Goal: Task Accomplishment & Management: Manage account settings

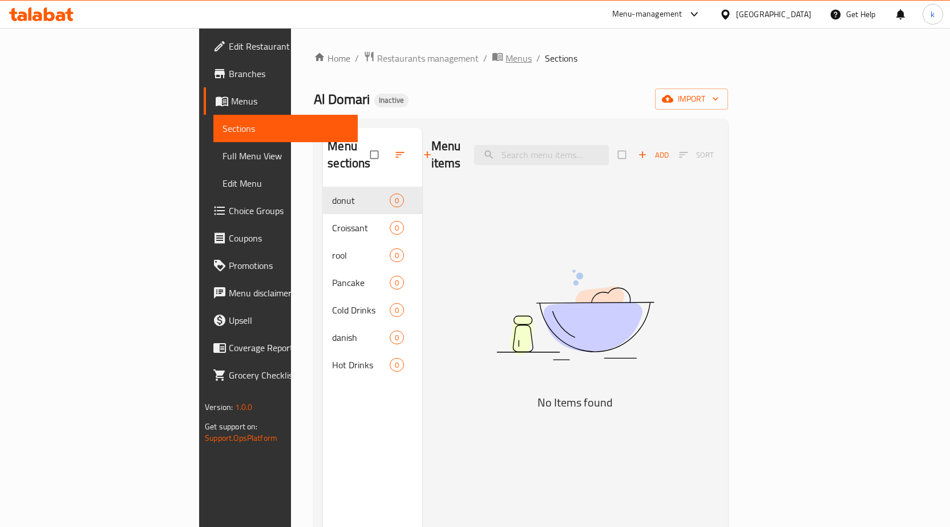
click at [492, 63] on span "breadcrumb" at bounding box center [499, 58] width 14 height 15
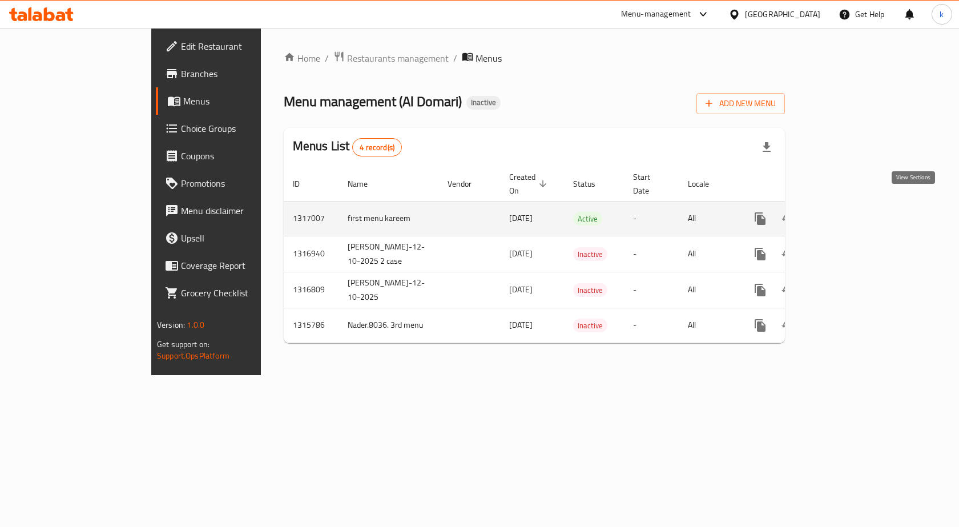
click at [848, 213] on icon "enhanced table" at bounding box center [842, 218] width 10 height 10
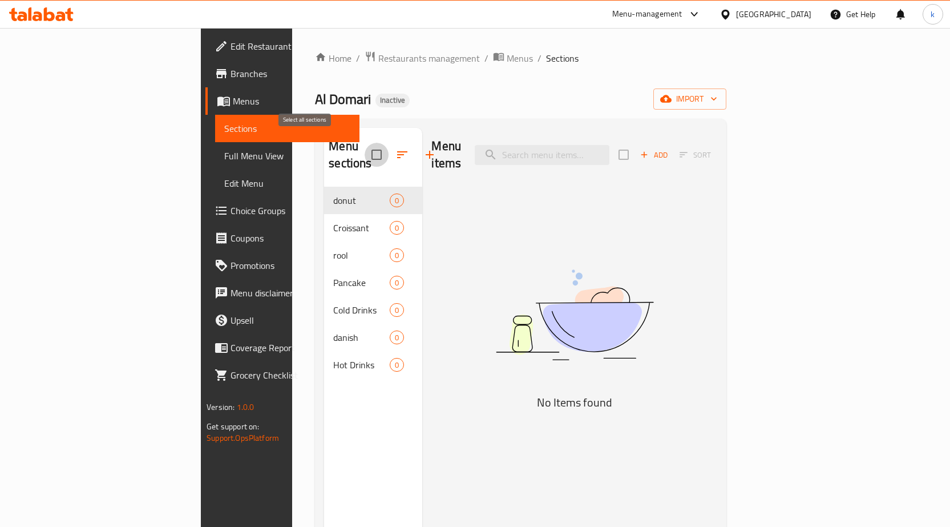
click at [365, 155] on input "checkbox" at bounding box center [377, 155] width 24 height 24
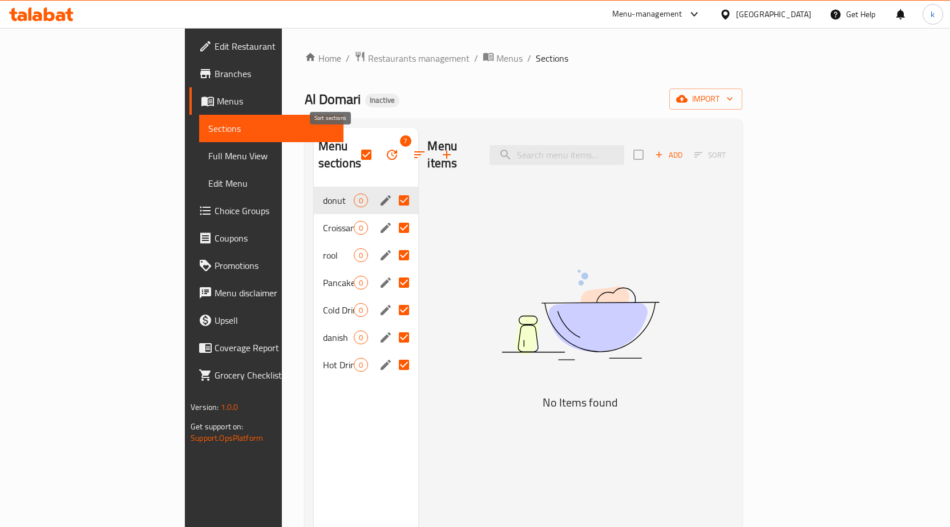
click at [406, 144] on button "button" at bounding box center [419, 154] width 27 height 27
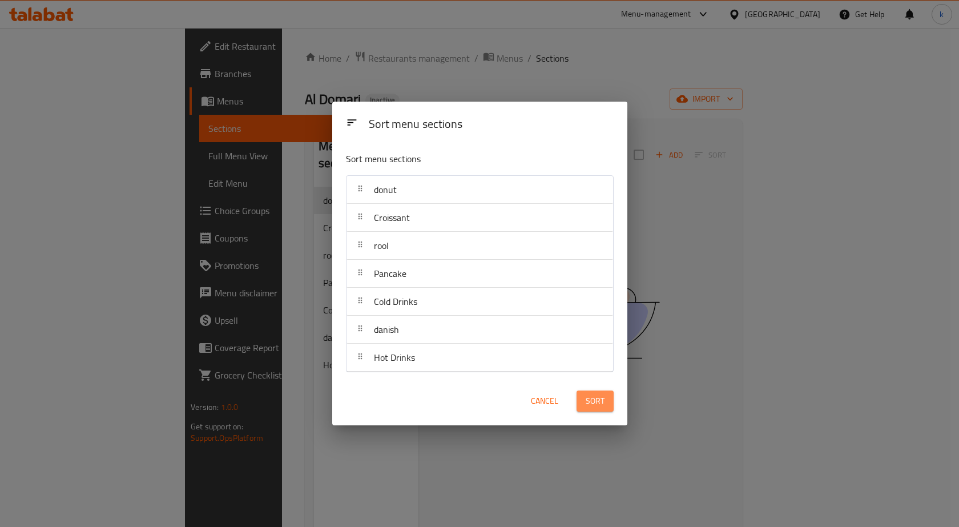
click at [603, 401] on span "Sort" at bounding box center [595, 401] width 19 height 14
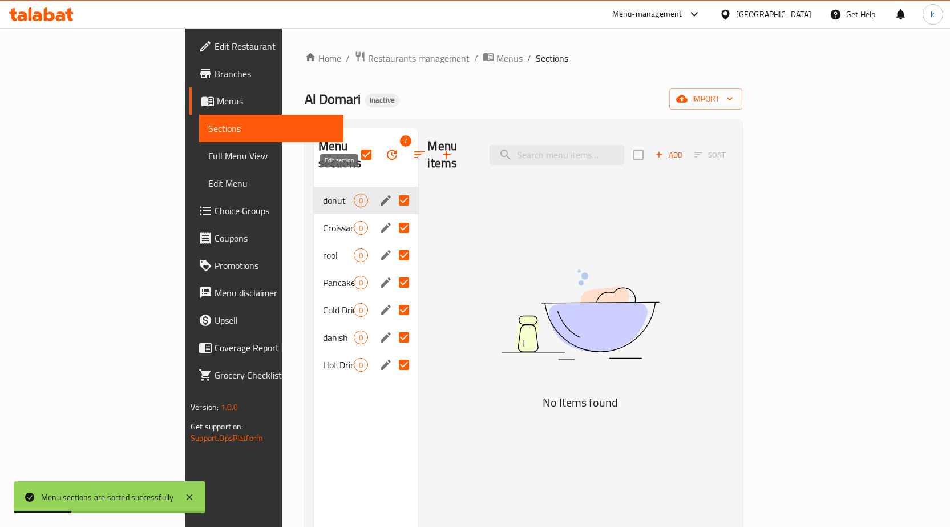
click at [379, 194] on icon "edit" at bounding box center [386, 201] width 14 height 14
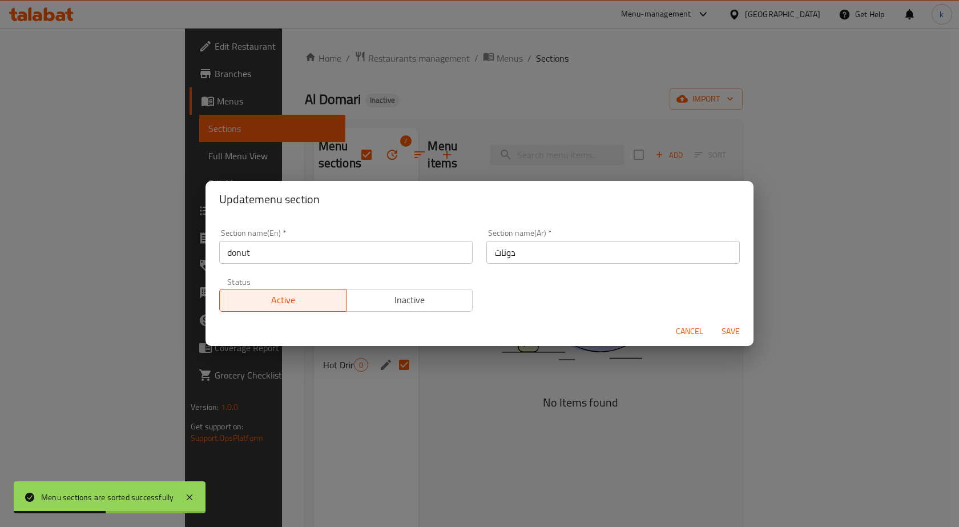
click at [702, 324] on span "Cancel" at bounding box center [689, 331] width 27 height 14
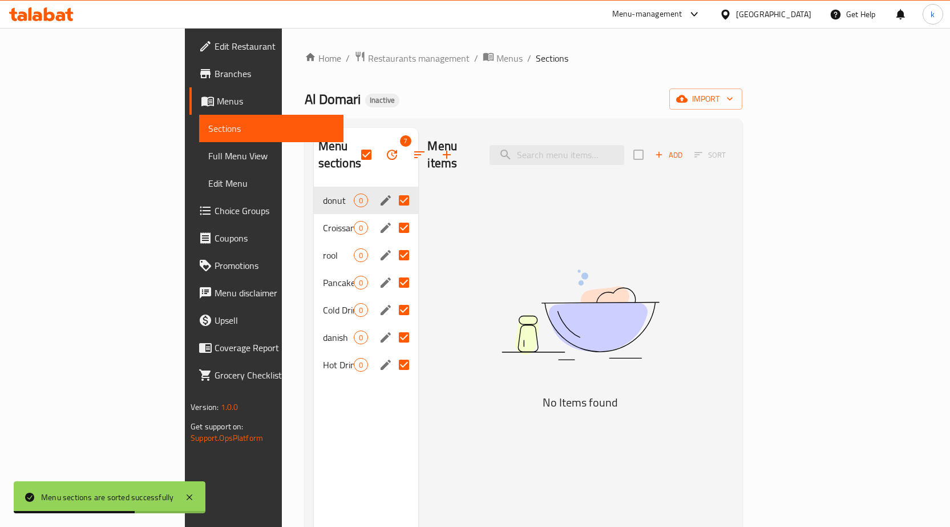
click at [733, 147] on div "Add Sort" at bounding box center [684, 155] width 100 height 24
click at [733, 146] on div "Add Sort" at bounding box center [684, 155] width 100 height 24
click at [187, 495] on icon at bounding box center [190, 497] width 6 height 6
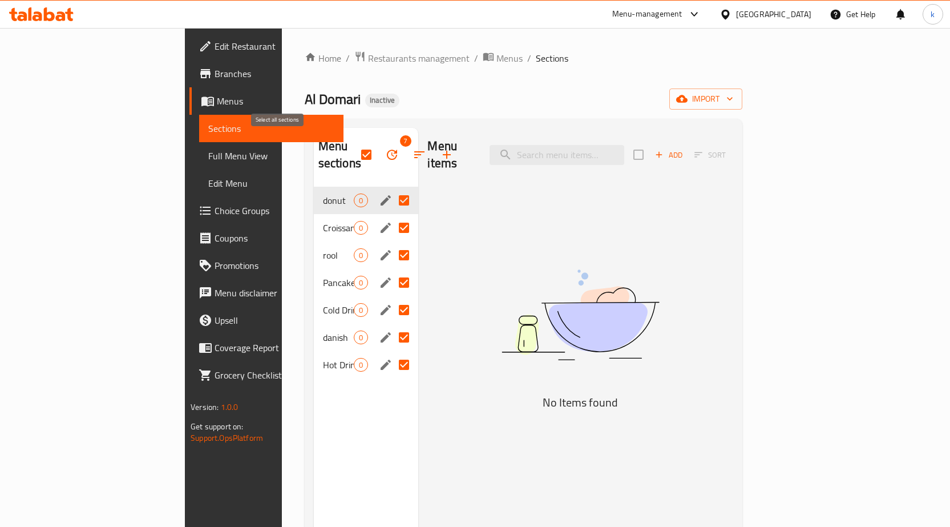
click at [354, 146] on input "checkbox" at bounding box center [366, 155] width 24 height 24
checkbox input "false"
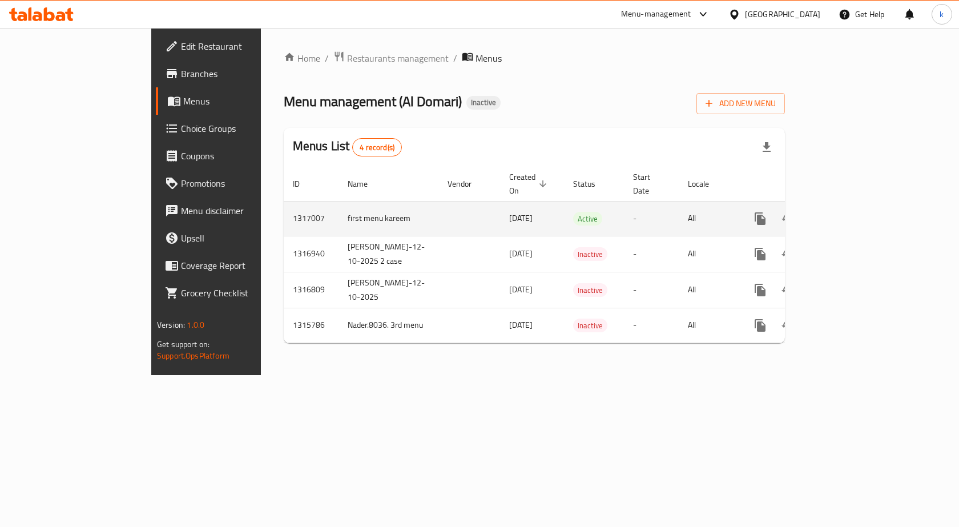
click at [338, 208] on td "first menu kareem" at bounding box center [388, 218] width 100 height 35
copy td "first menu kareem"
click at [819, 213] on icon "enhanced table" at bounding box center [815, 218] width 8 height 10
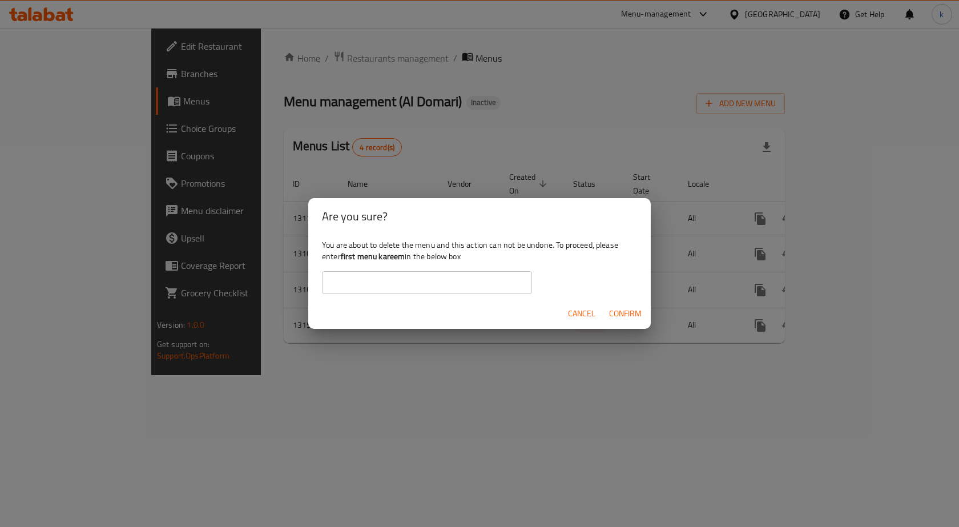
click at [478, 279] on input "text" at bounding box center [427, 282] width 210 height 23
paste input "first menu kareem"
click at [633, 309] on span "Confirm" at bounding box center [625, 314] width 33 height 14
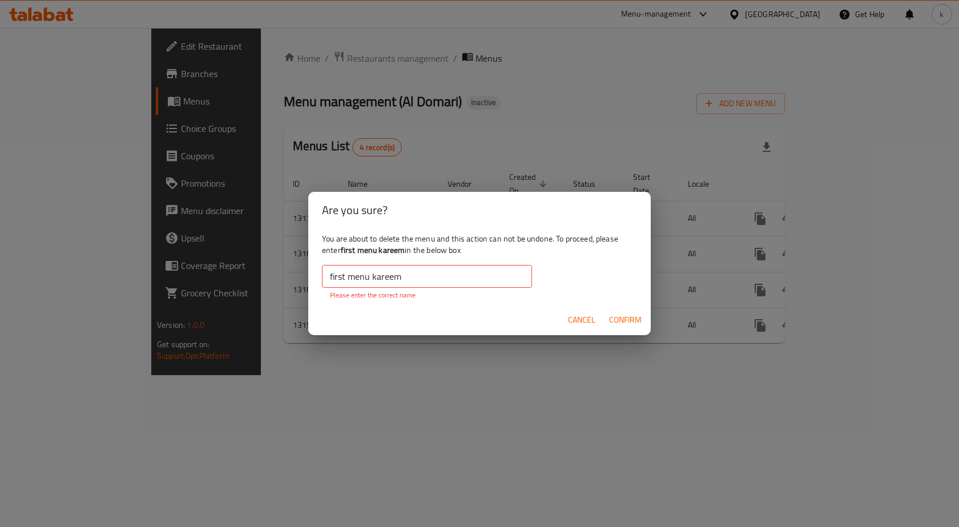
click at [490, 283] on input "first menu kareem" at bounding box center [427, 276] width 210 height 23
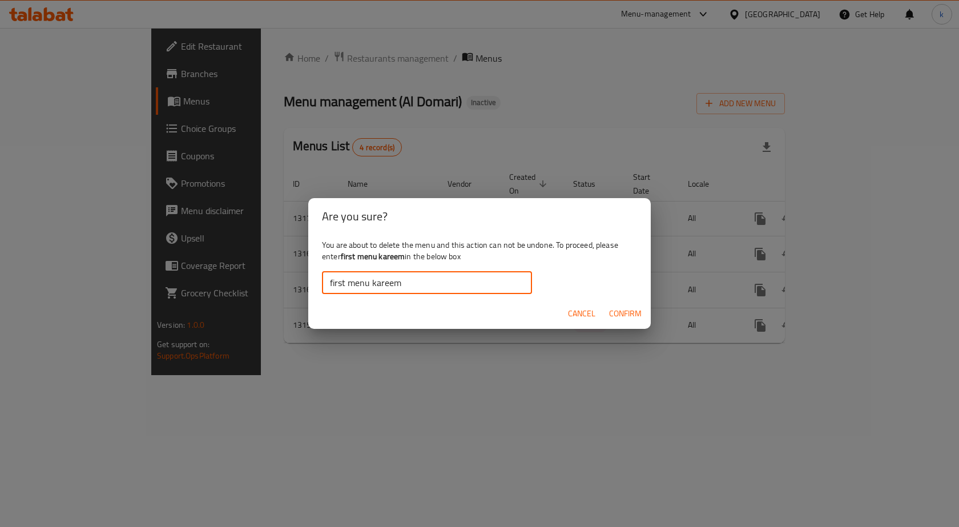
type input "first menu kareem"
click at [612, 316] on span "Confirm" at bounding box center [625, 314] width 33 height 14
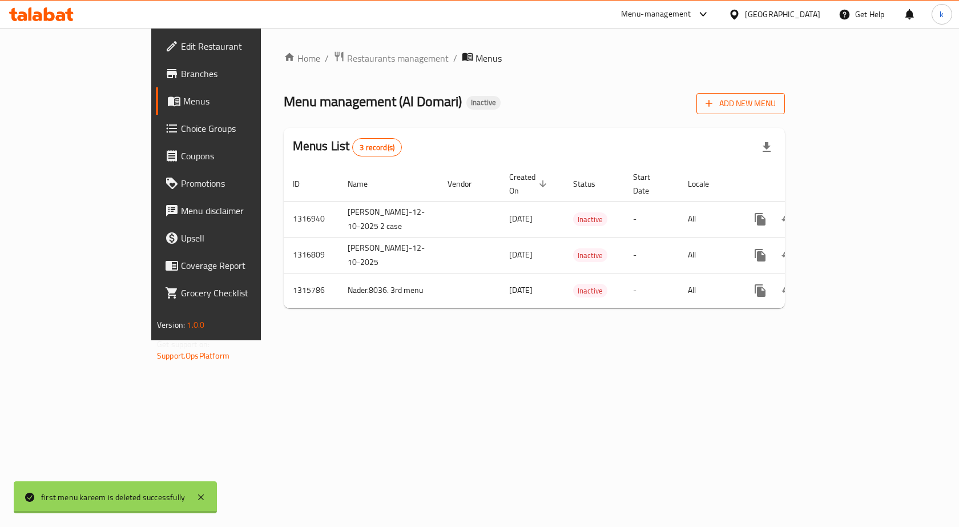
click at [776, 102] on span "Add New Menu" at bounding box center [741, 103] width 70 height 14
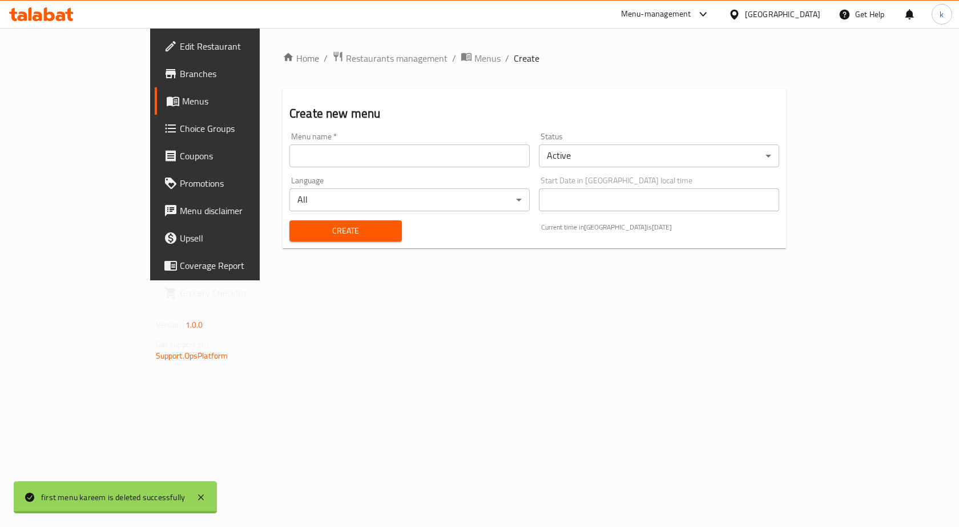
click at [481, 156] on input "text" at bounding box center [409, 155] width 240 height 23
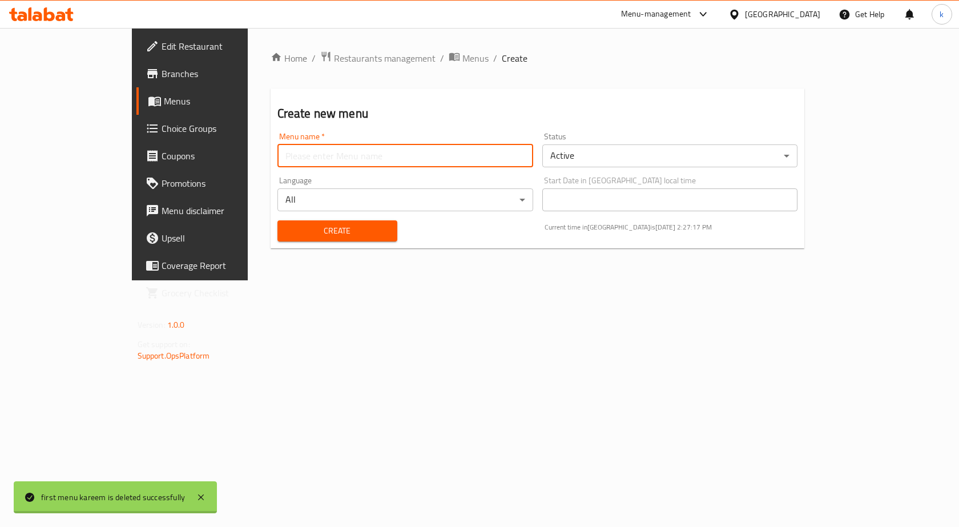
type input "kareem first menu"
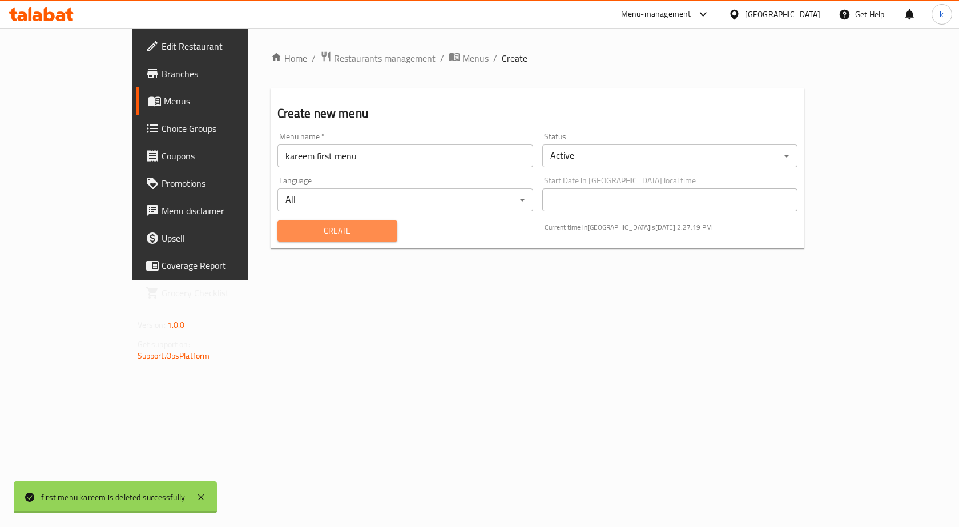
click at [324, 235] on span "Create" at bounding box center [338, 231] width 102 height 14
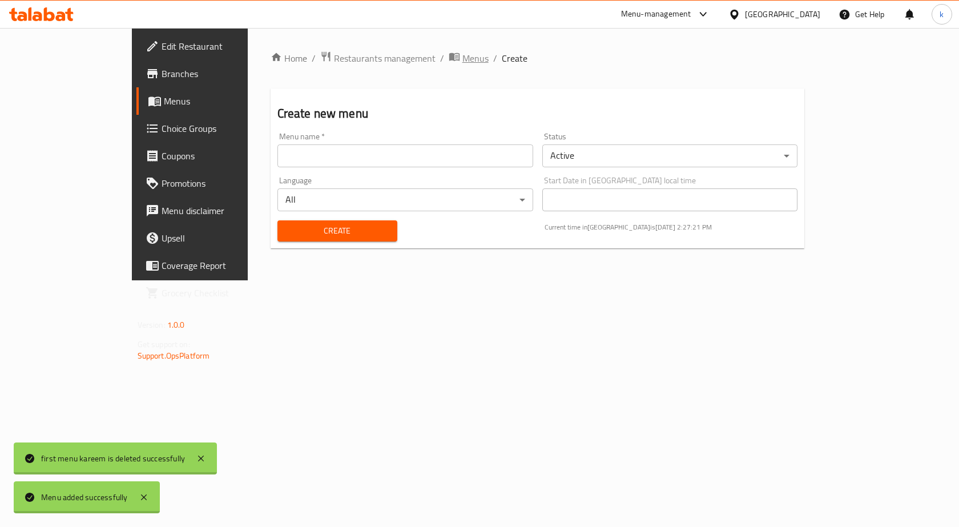
click at [462, 53] on span "Menus" at bounding box center [475, 58] width 26 height 14
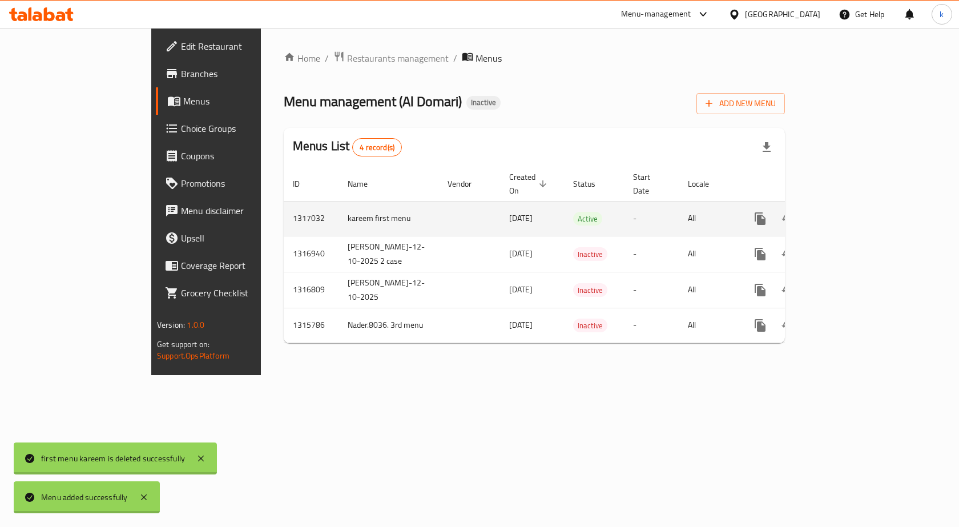
click at [856, 207] on link "enhanced table" at bounding box center [842, 218] width 27 height 27
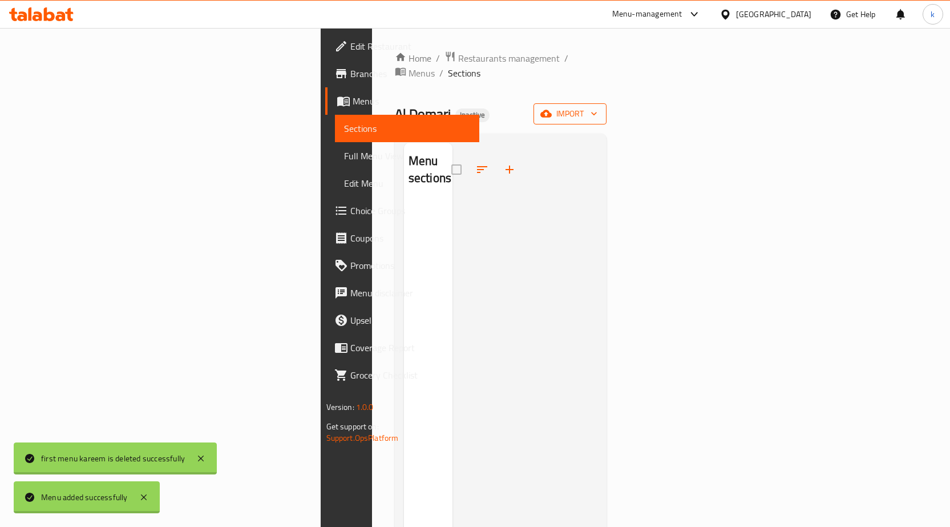
click at [598, 107] on span "import" at bounding box center [570, 114] width 55 height 14
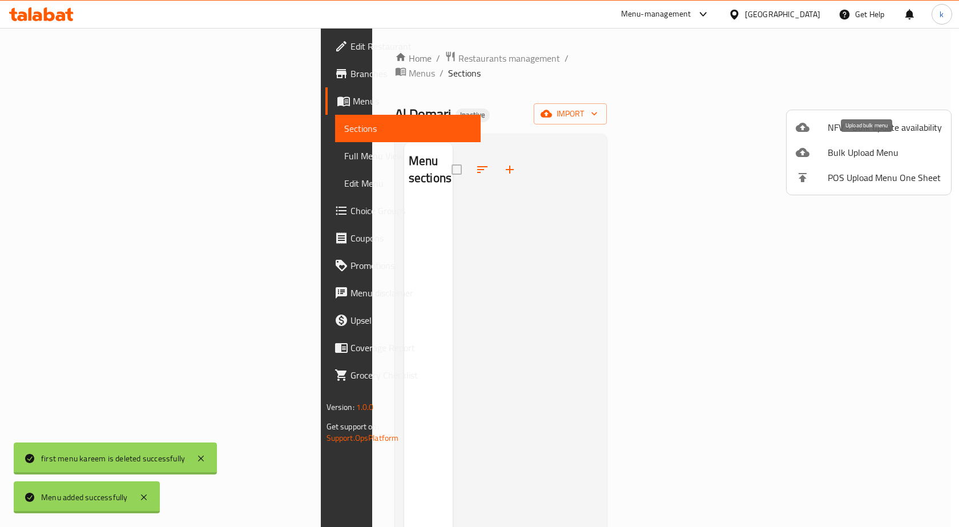
click at [870, 152] on span "Bulk Upload Menu" at bounding box center [885, 153] width 114 height 14
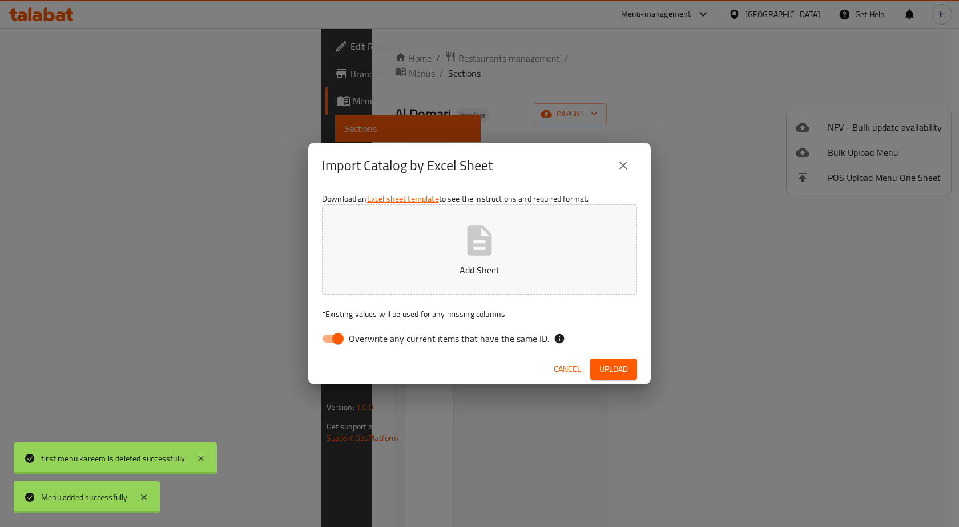
click at [336, 336] on input "Overwrite any current items that have the same ID." at bounding box center [337, 339] width 65 height 22
checkbox input "false"
click at [441, 273] on p "Add Sheet" at bounding box center [480, 270] width 280 height 14
click at [607, 359] on button "Upload" at bounding box center [613, 368] width 47 height 21
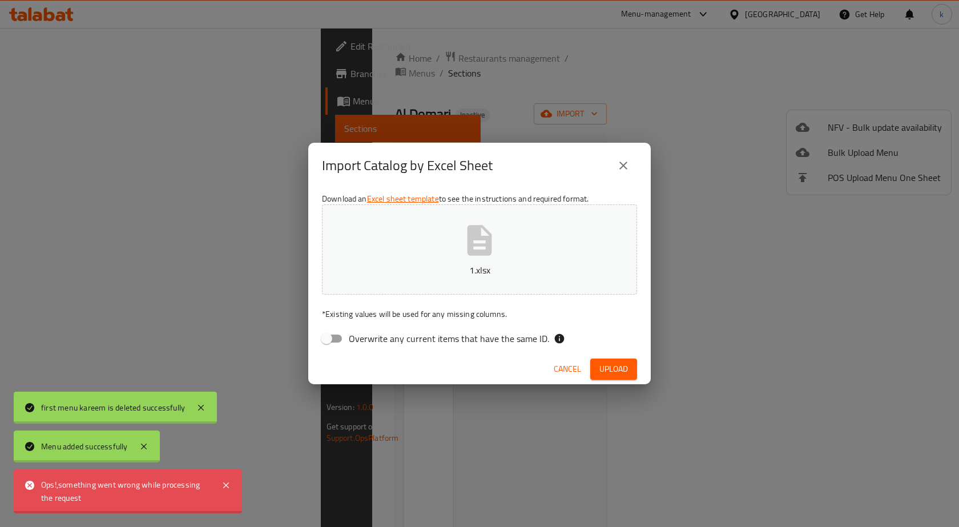
click at [529, 258] on button "1.xlsx" at bounding box center [479, 249] width 315 height 90
click at [624, 369] on span "Upload" at bounding box center [613, 369] width 29 height 14
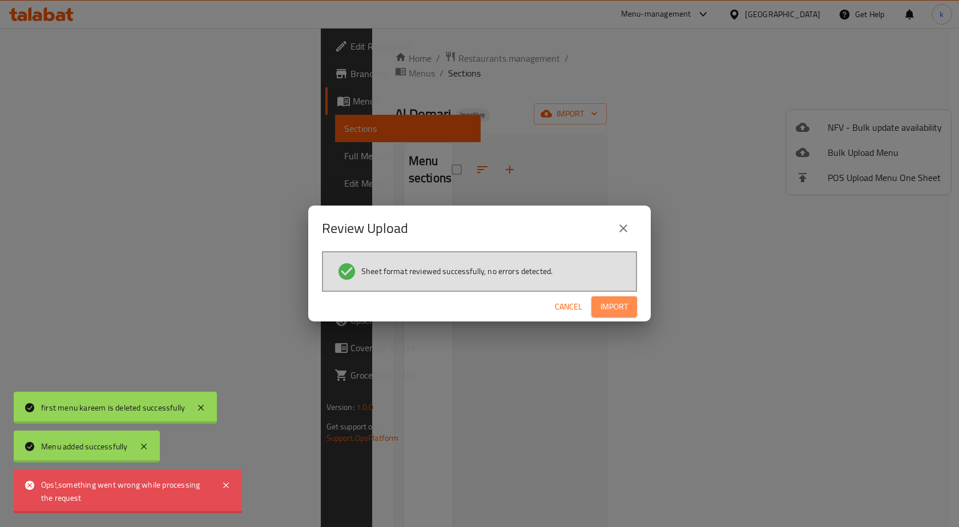
click at [618, 303] on span "Import" at bounding box center [613, 307] width 27 height 14
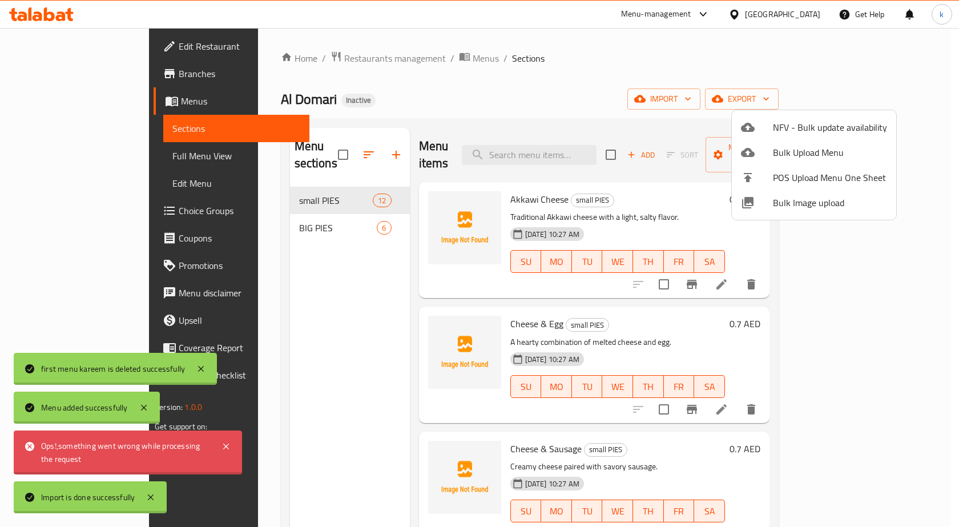
click at [671, 111] on div at bounding box center [479, 263] width 959 height 527
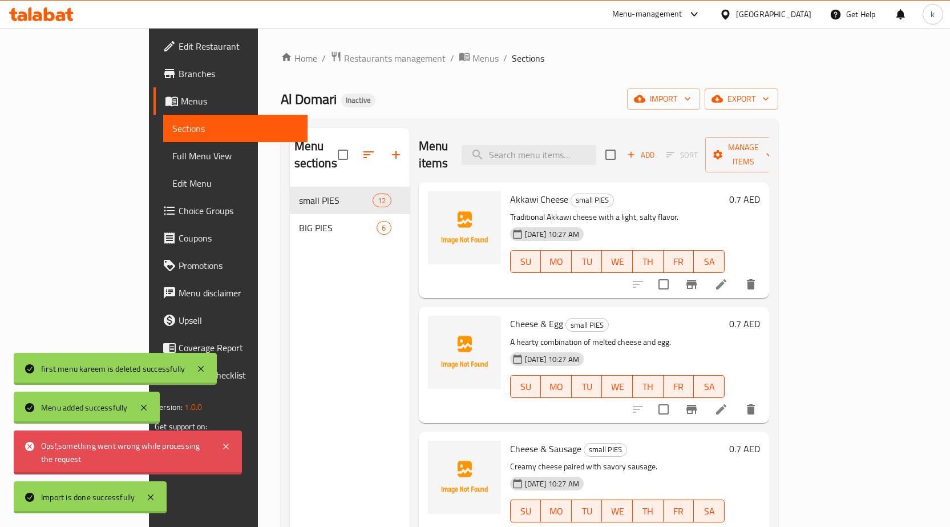
click at [172, 159] on span "Full Menu View" at bounding box center [235, 156] width 126 height 14
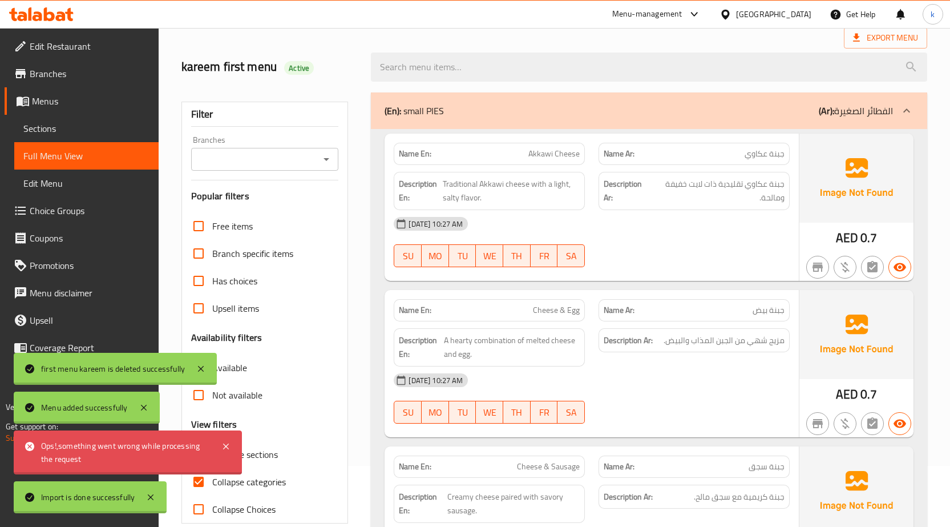
scroll to position [171, 0]
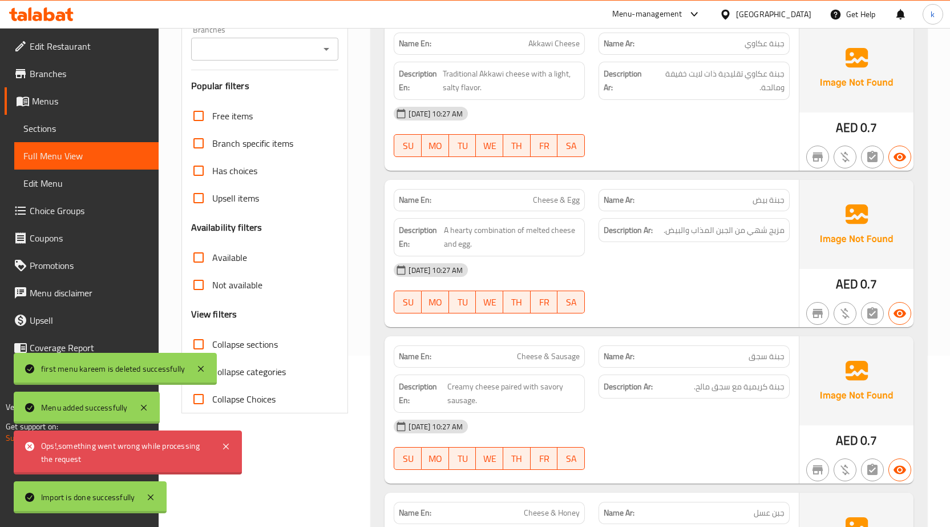
click at [256, 367] on span "Collapse categories" at bounding box center [249, 372] width 74 height 14
click at [212, 367] on input "Collapse categories" at bounding box center [198, 371] width 27 height 27
checkbox input "false"
click at [229, 446] on icon at bounding box center [226, 447] width 14 height 14
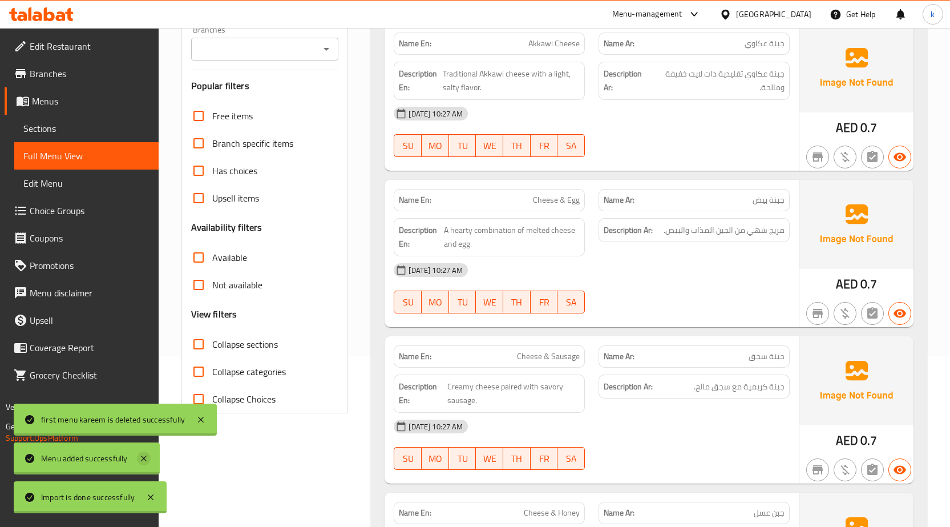
click at [146, 456] on icon at bounding box center [144, 459] width 6 height 6
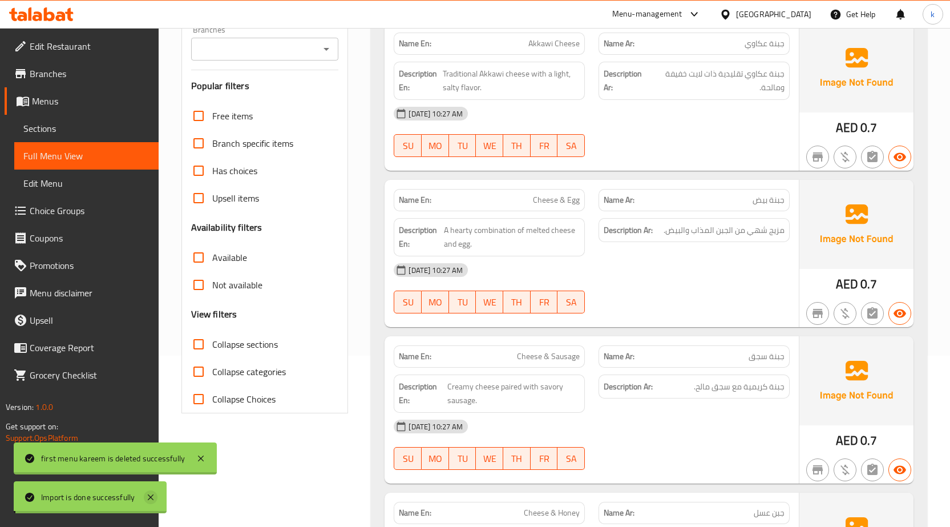
click at [153, 494] on icon at bounding box center [151, 497] width 6 height 6
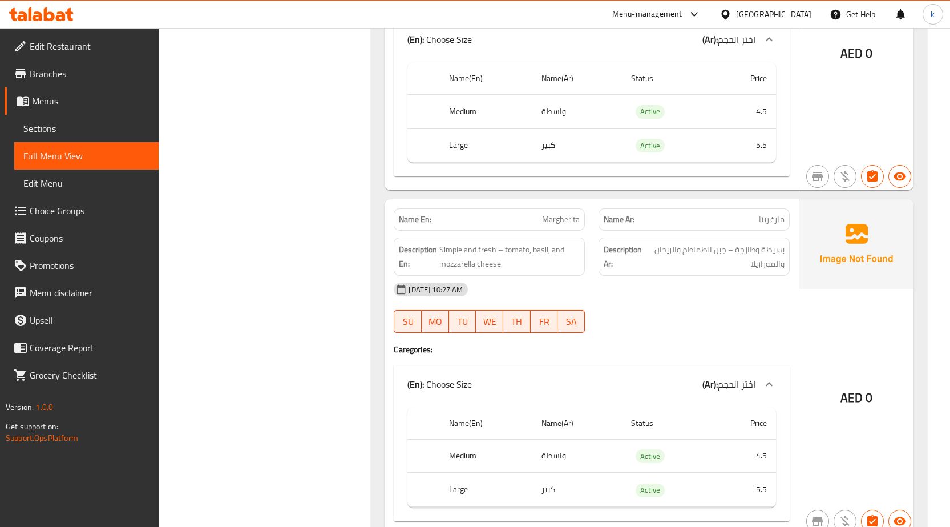
scroll to position [4189, 0]
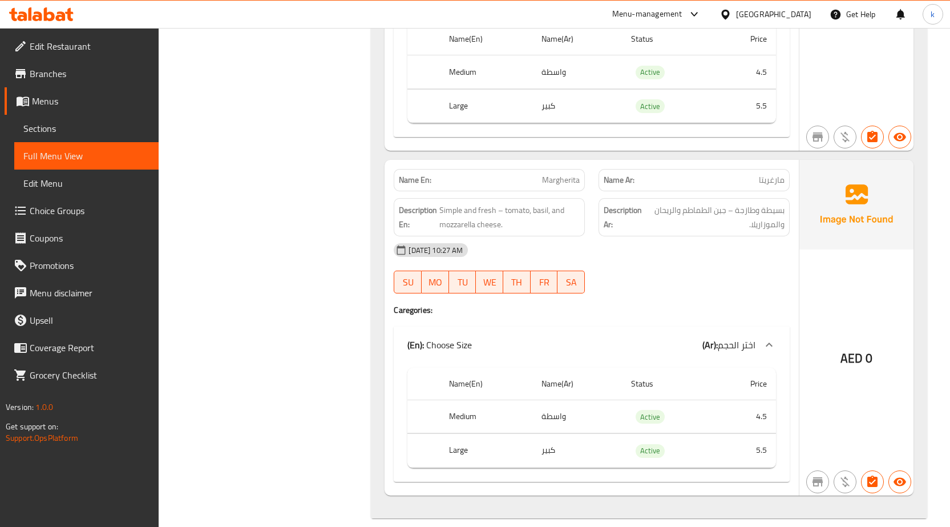
click at [561, 174] on span "Margherita" at bounding box center [561, 180] width 38 height 12
copy span "Margherita"
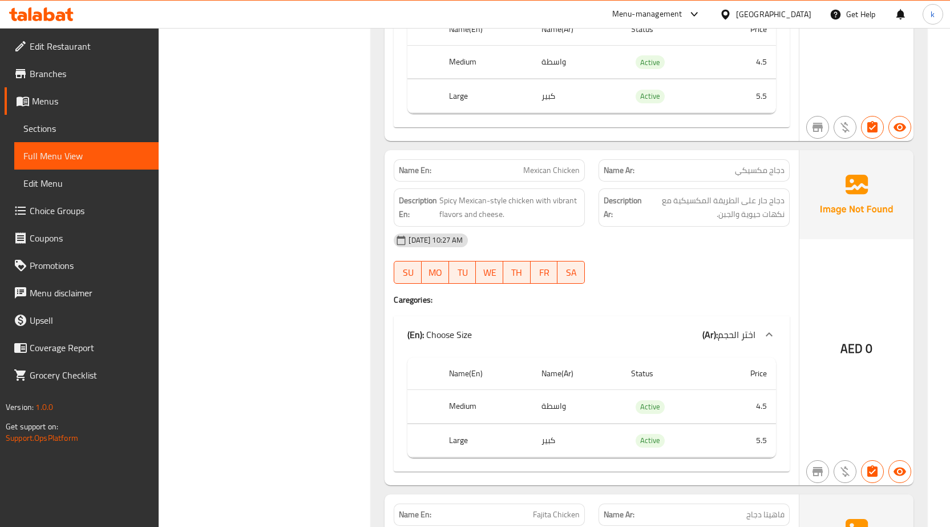
scroll to position [2990, 0]
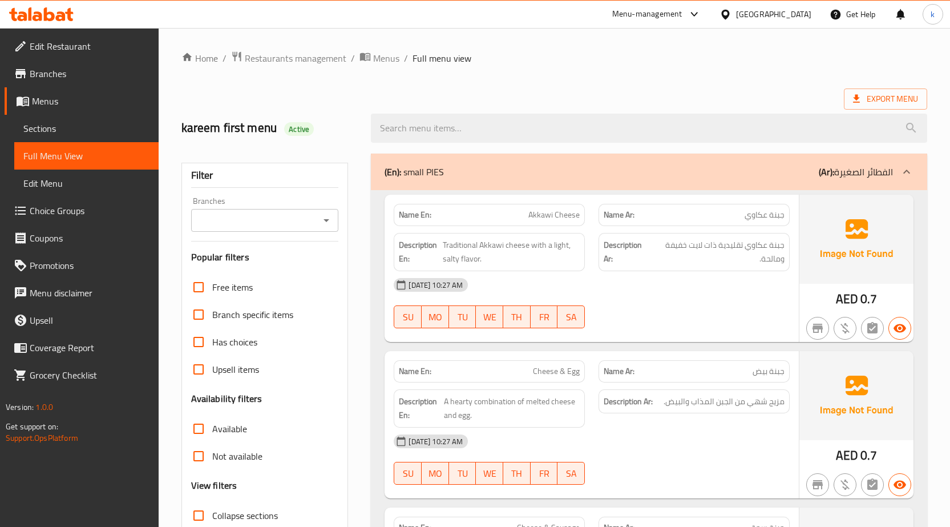
click at [72, 123] on span "Sections" at bounding box center [86, 129] width 126 height 14
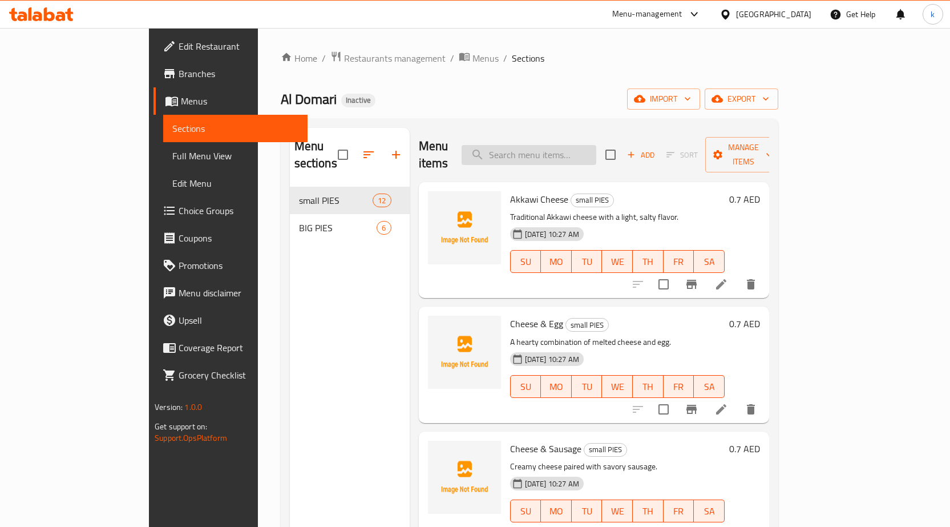
click at [552, 147] on input "search" at bounding box center [529, 155] width 135 height 20
paste input "Margherita"
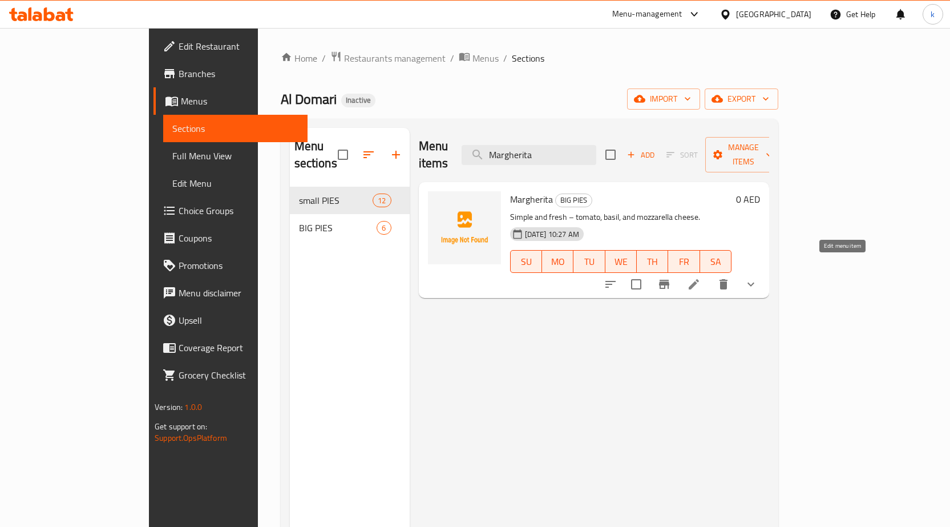
type input "Margherita"
click at [701, 277] on icon at bounding box center [694, 284] width 14 height 14
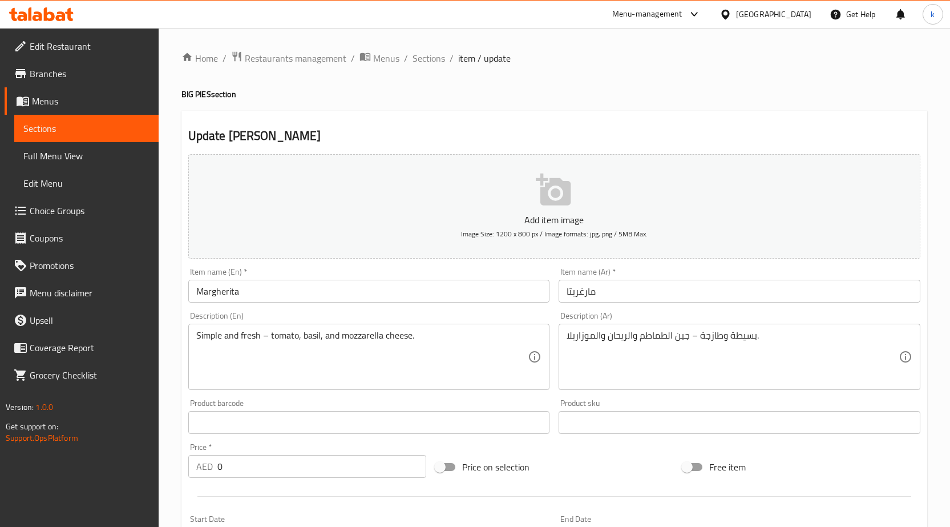
scroll to position [319, 0]
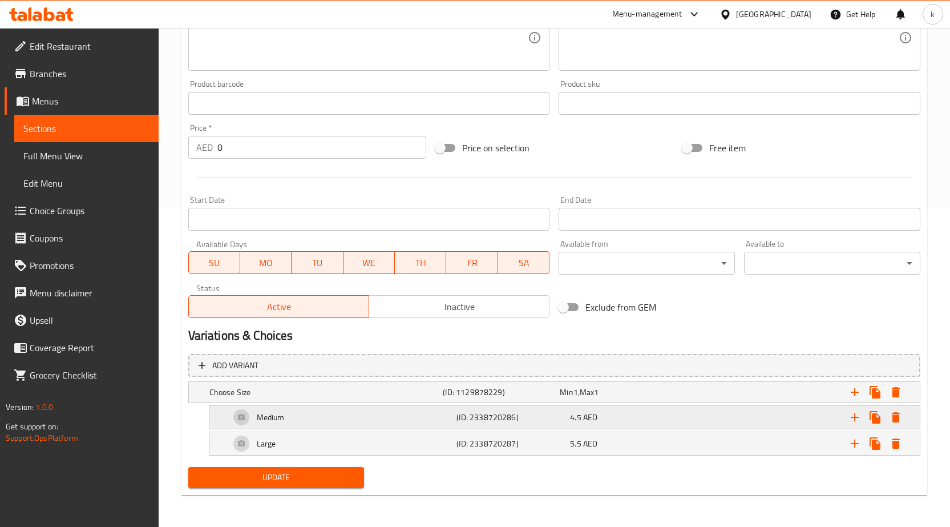
click at [424, 419] on div "Medium" at bounding box center [341, 417] width 227 height 27
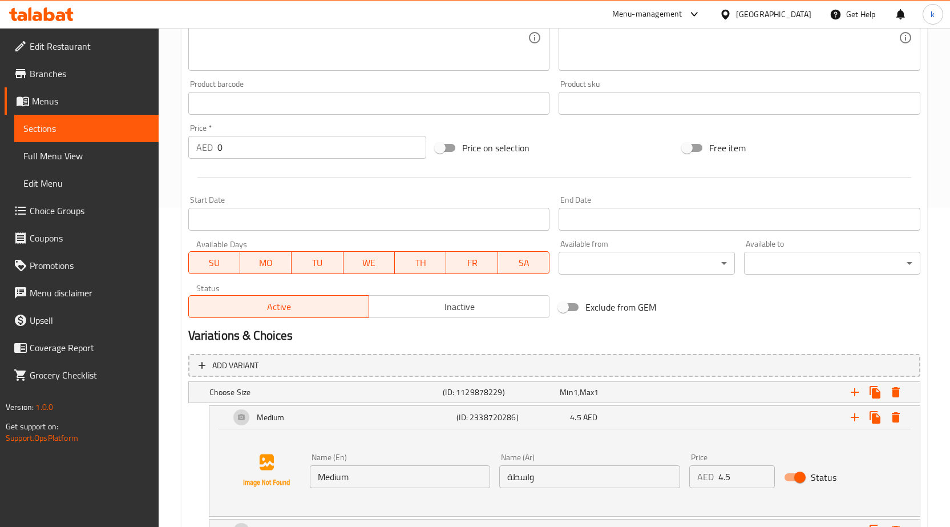
click at [519, 475] on input "واسطة" at bounding box center [589, 476] width 181 height 23
click at [510, 476] on input "واسطة" at bounding box center [589, 476] width 181 height 23
click at [513, 481] on input "واسطة" at bounding box center [589, 476] width 181 height 23
drag, startPoint x: 505, startPoint y: 476, endPoint x: 510, endPoint y: 478, distance: 6.1
click at [510, 478] on input "واسطة" at bounding box center [589, 476] width 181 height 23
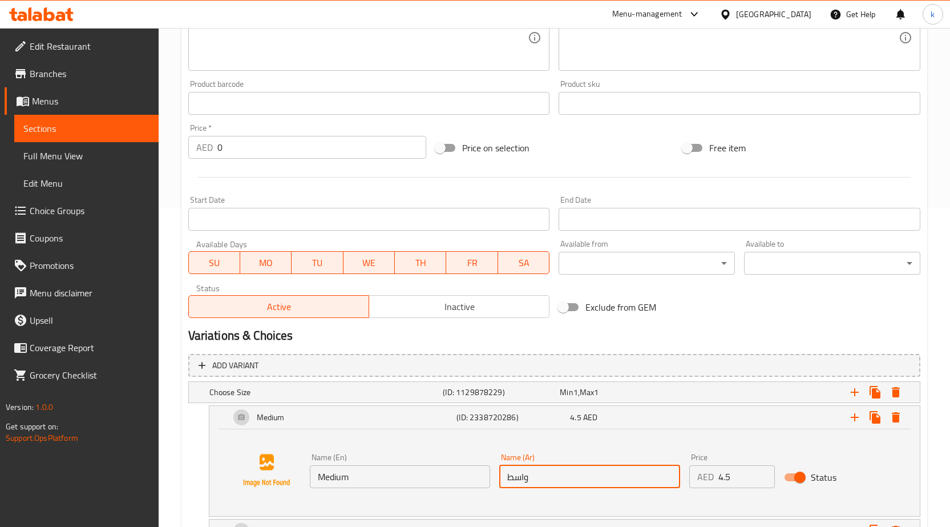
click at [523, 477] on input "واسط" at bounding box center [589, 476] width 181 height 23
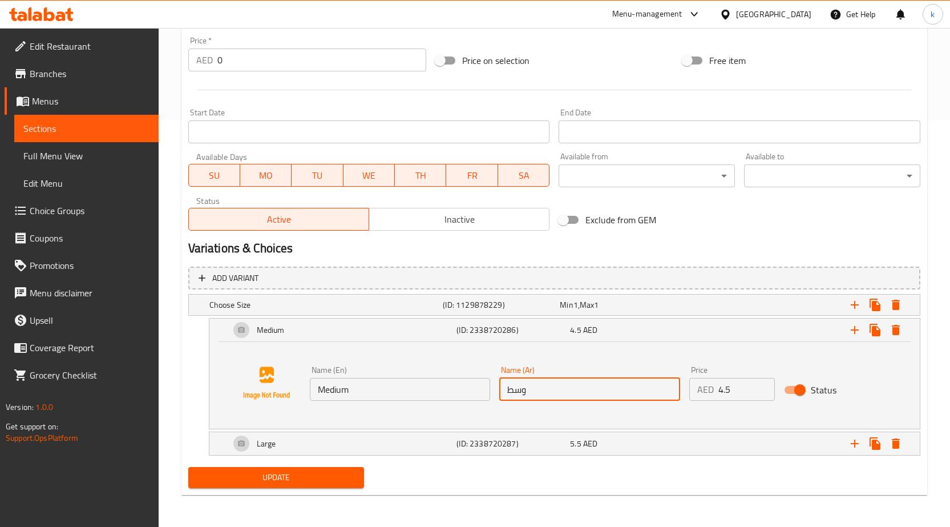
type input "وسط"
click at [315, 479] on span "Update" at bounding box center [277, 477] width 158 height 14
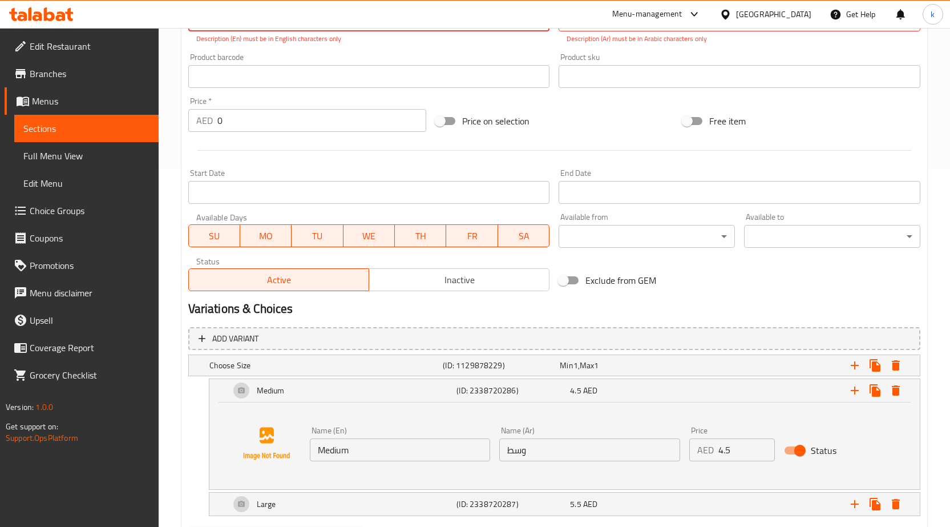
scroll to position [419, 0]
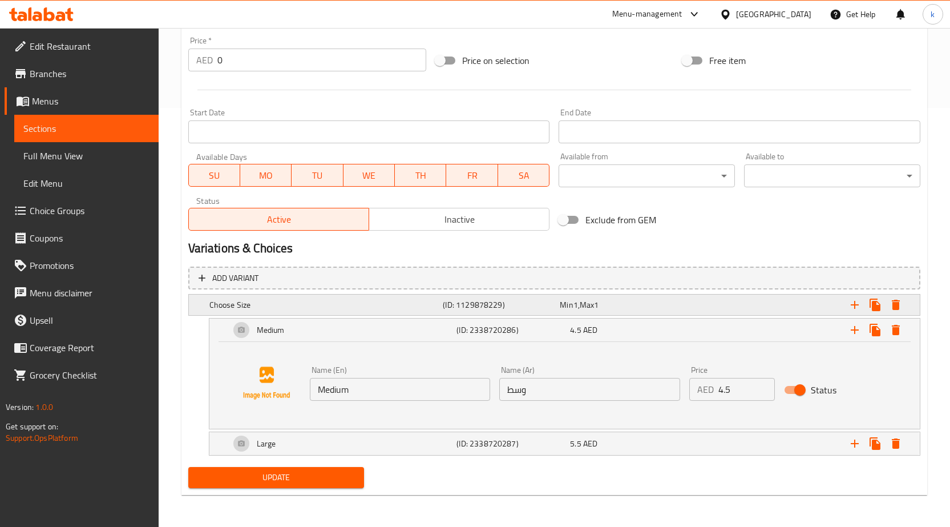
click at [623, 301] on div "Min 1 , Max 1" at bounding box center [616, 304] width 112 height 11
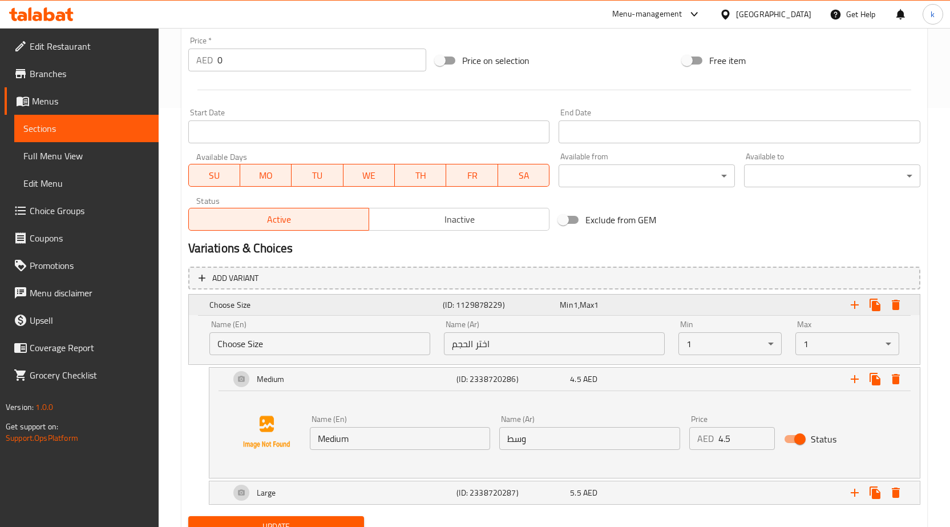
click at [623, 304] on div "Min 1 , Max 1" at bounding box center [616, 304] width 112 height 11
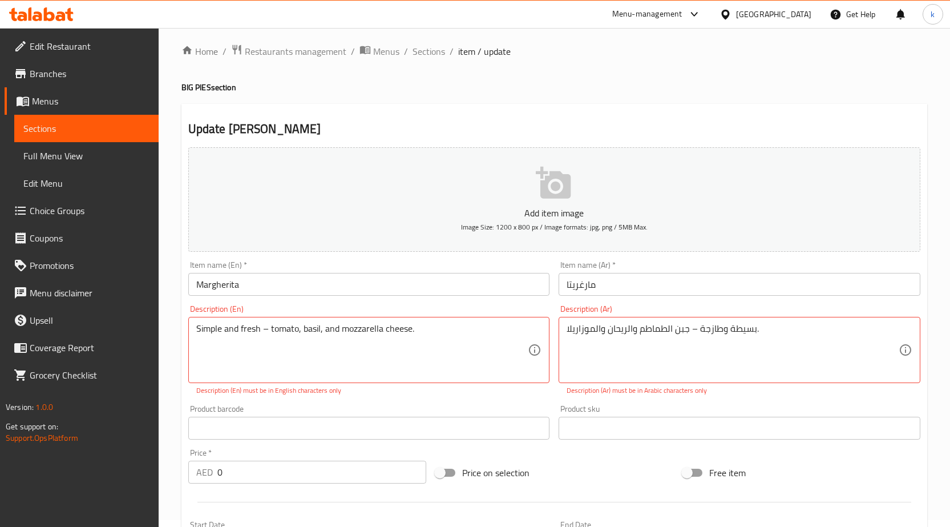
scroll to position [0, 0]
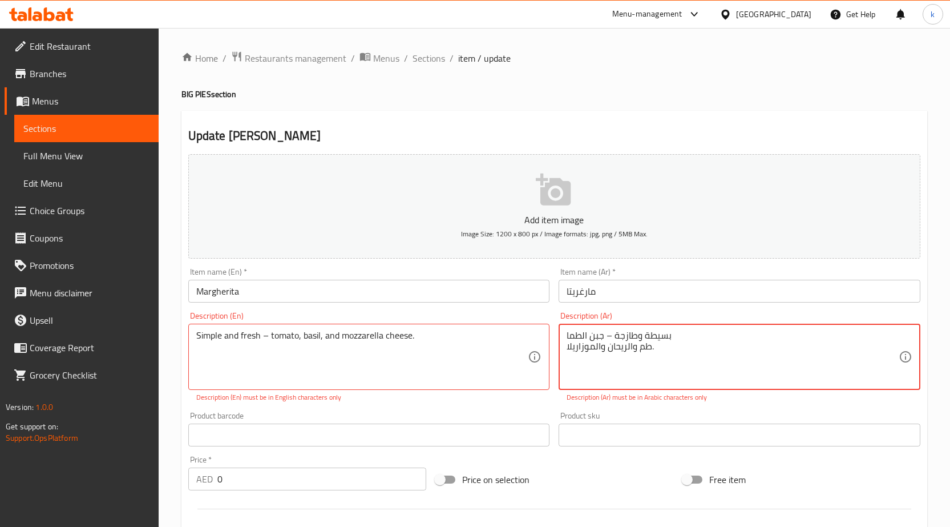
type textarea "بسيطة وطازجة – جبن الطماطم والريحان والموزاريلا."
click at [535, 401] on p "Description (En) must be in English characters only" at bounding box center [369, 397] width 346 height 10
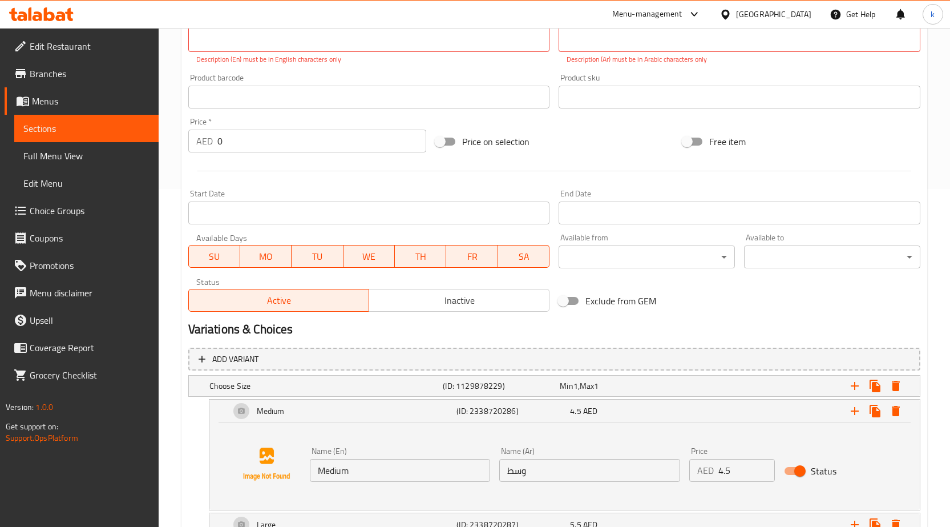
scroll to position [419, 0]
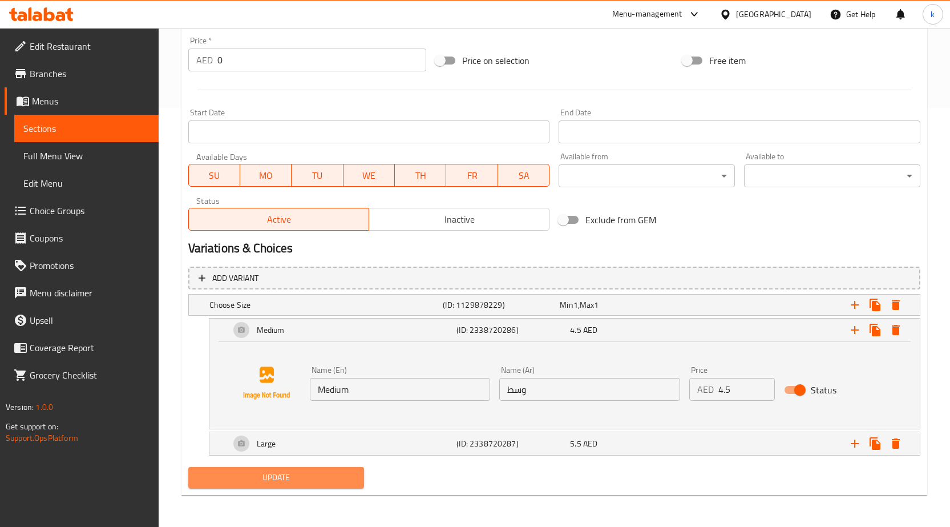
click at [306, 478] on span "Update" at bounding box center [277, 477] width 158 height 14
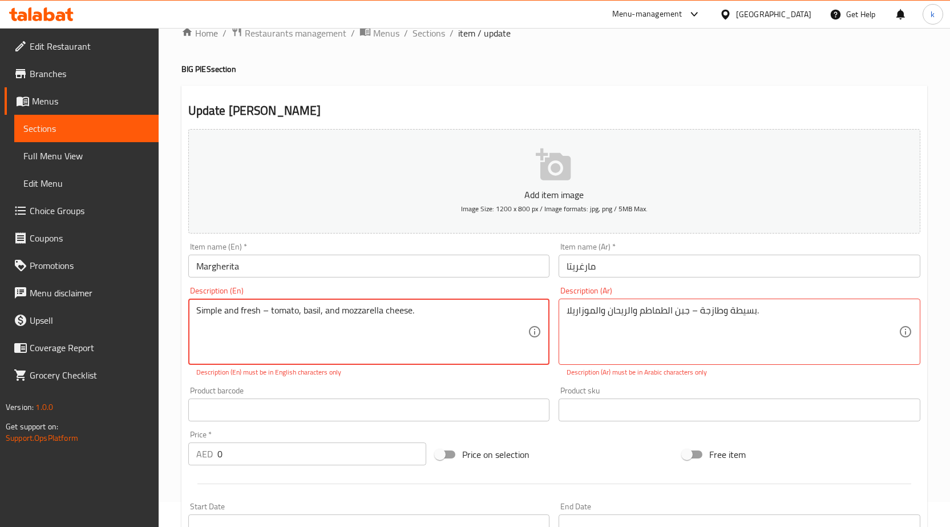
scroll to position [0, 0]
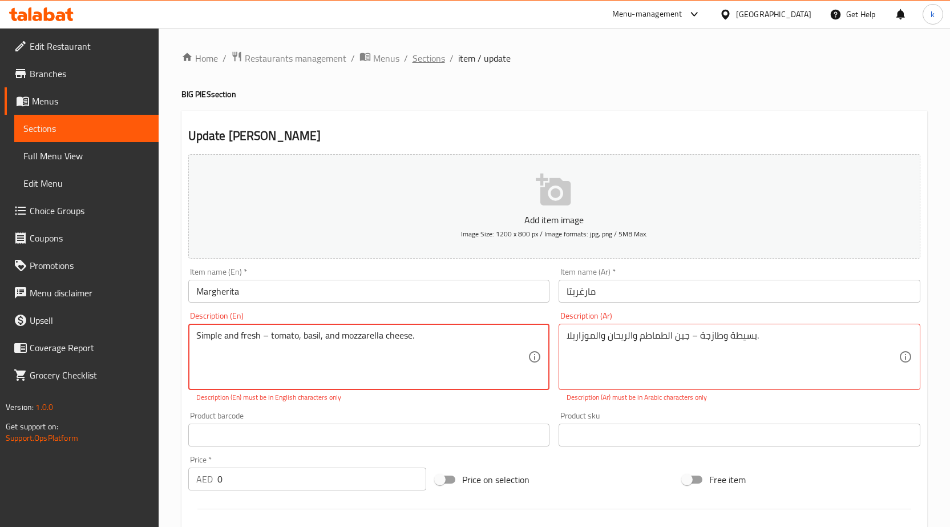
click at [433, 56] on span "Sections" at bounding box center [429, 58] width 33 height 14
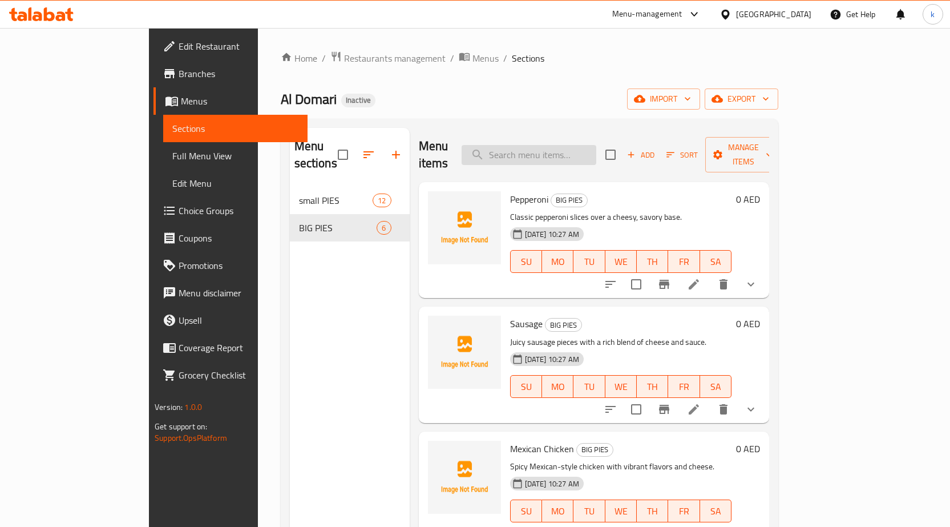
click at [573, 150] on input "search" at bounding box center [529, 155] width 135 height 20
paste input "Margherita"
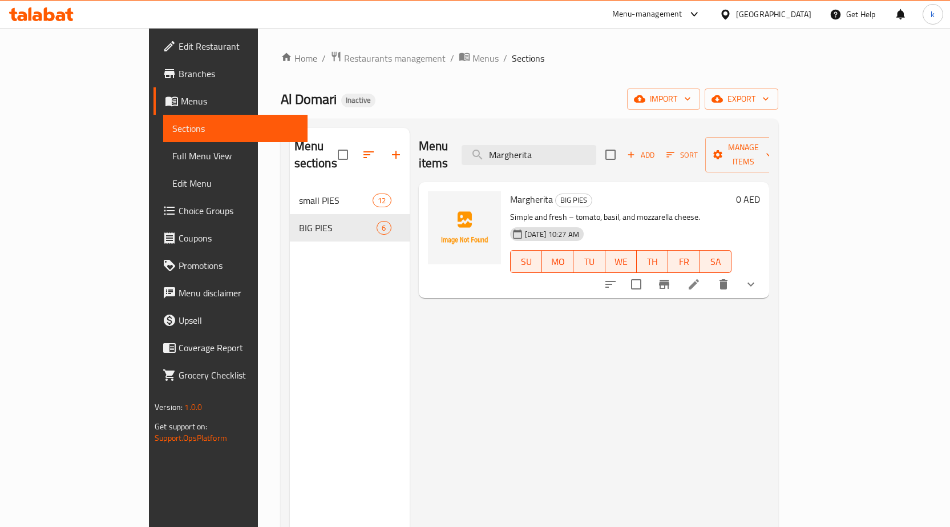
type input "Margherita"
click at [710, 274] on li at bounding box center [694, 284] width 32 height 21
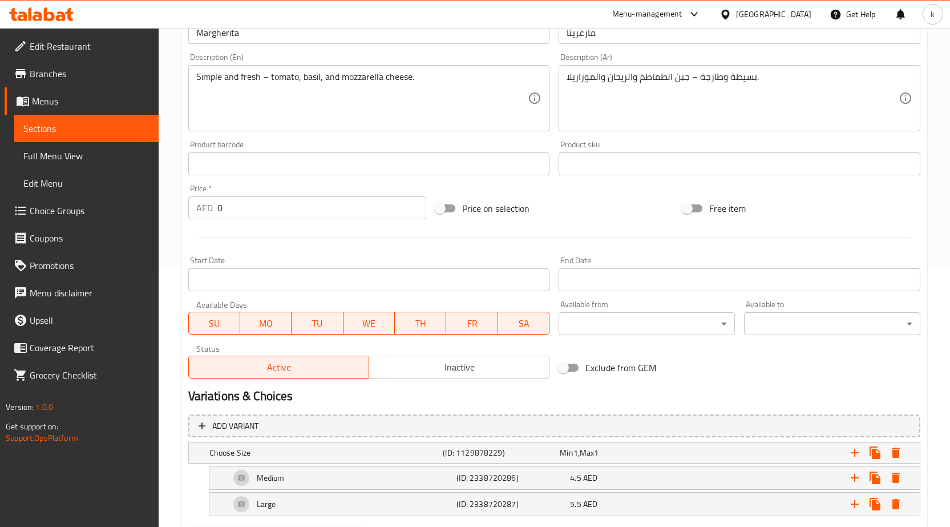
scroll to position [319, 0]
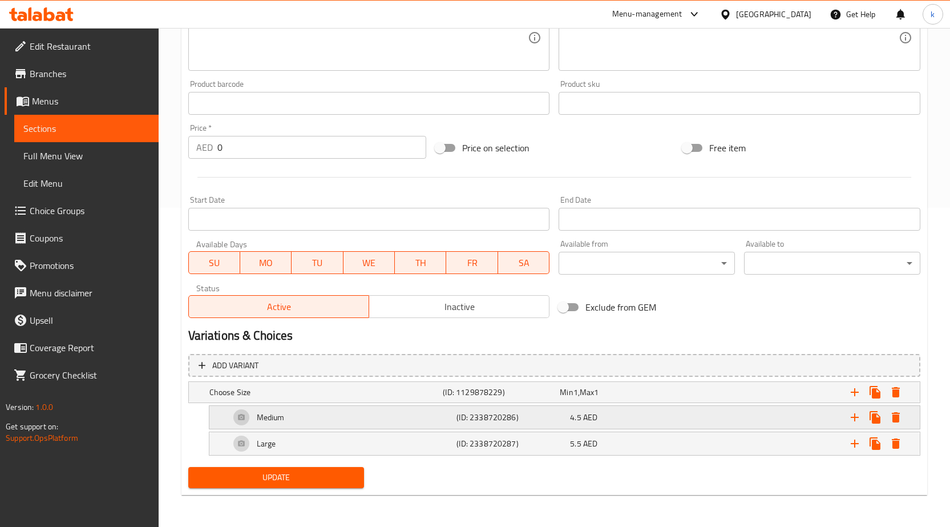
click at [422, 421] on div "Medium" at bounding box center [341, 417] width 227 height 27
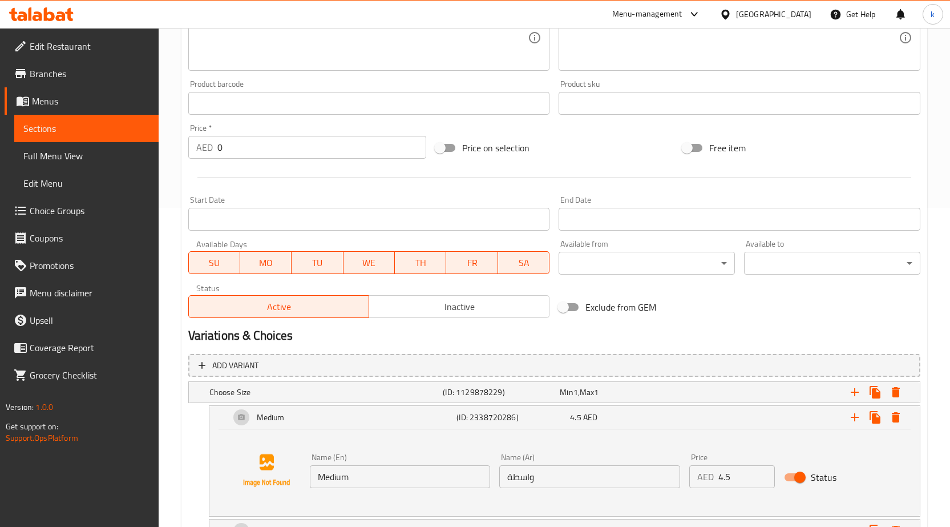
click at [510, 478] on input "واسطة" at bounding box center [589, 476] width 181 height 23
type input "وسط"
click at [507, 473] on input "وسط" at bounding box center [589, 476] width 181 height 23
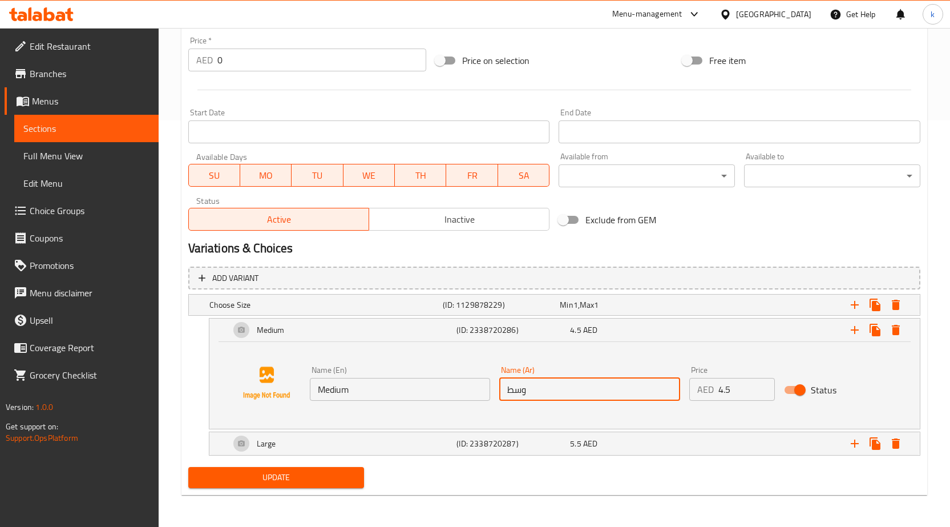
click at [299, 479] on span "Update" at bounding box center [277, 477] width 158 height 14
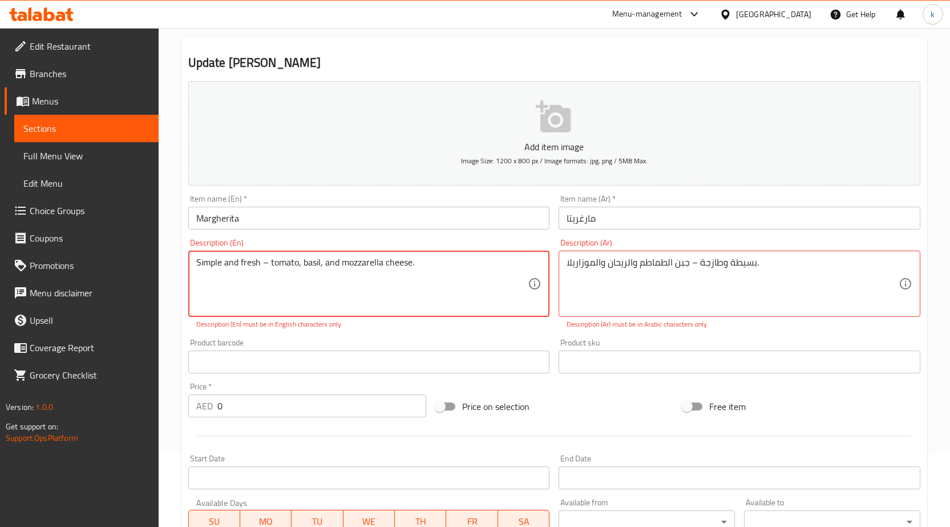
click at [372, 288] on textarea "Simple and fresh – tomato, basil, and mozzarella cheese." at bounding box center [362, 284] width 332 height 54
click at [431, 294] on textarea "Simple and fresh – tomato, basil, and mozzarella cheese." at bounding box center [362, 284] width 332 height 54
click at [583, 410] on div "Price on selection" at bounding box center [554, 406] width 247 height 31
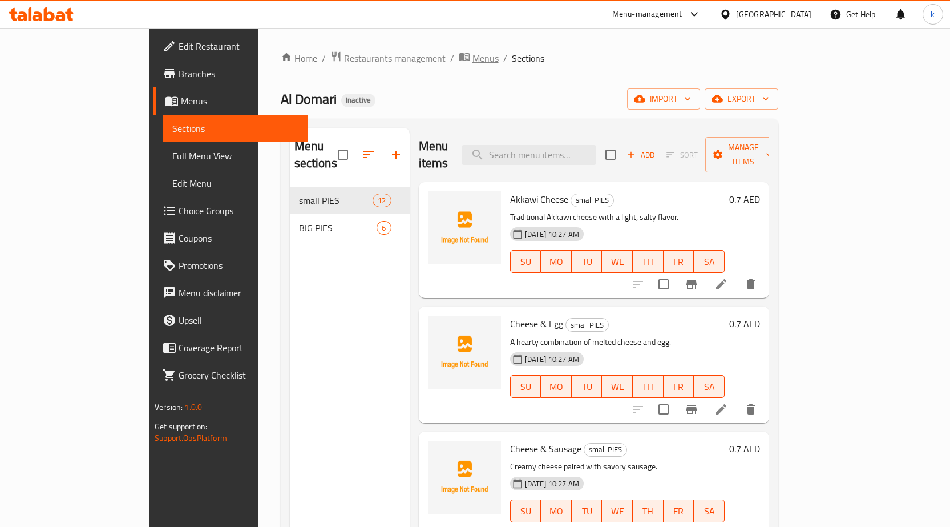
click at [459, 57] on icon "breadcrumb" at bounding box center [464, 56] width 11 height 11
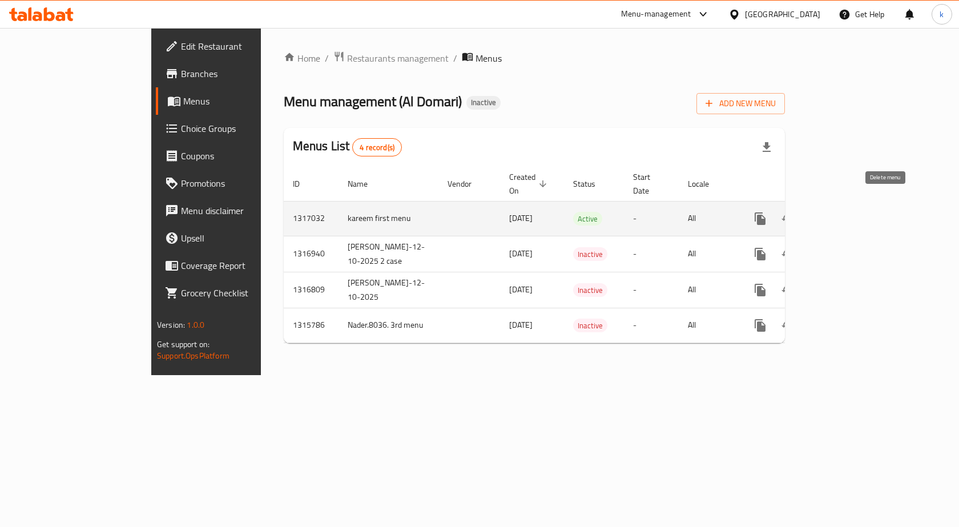
click at [829, 213] on button "enhanced table" at bounding box center [814, 218] width 27 height 27
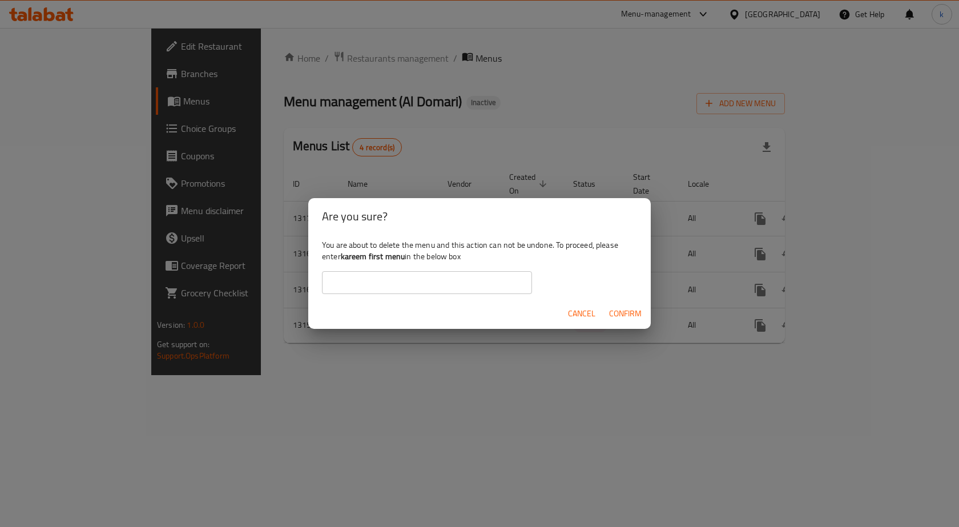
click at [504, 277] on input "text" at bounding box center [427, 282] width 210 height 23
paste input "first menu kareem"
type input "first menu kareem"
click at [615, 308] on span "Confirm" at bounding box center [625, 314] width 33 height 14
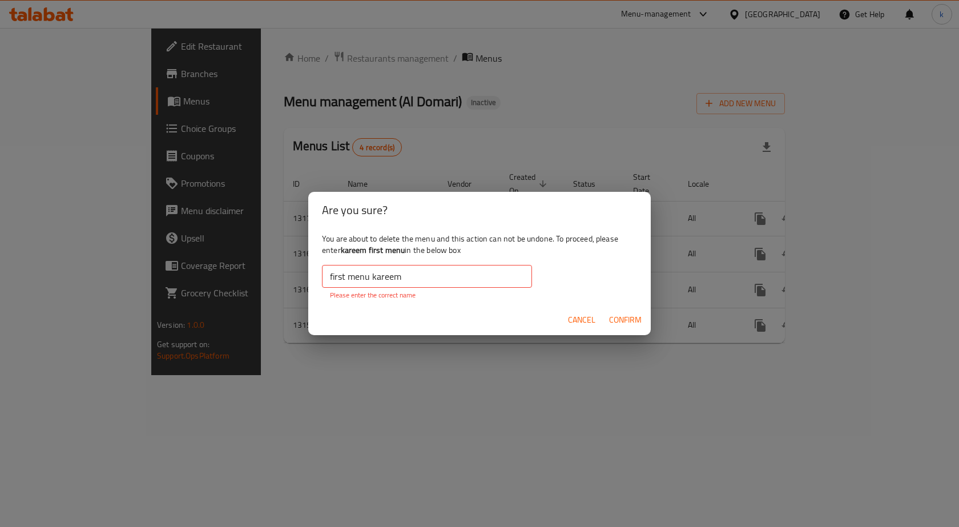
click at [465, 363] on div "Are you sure? You are about to delete the menu and this action can not be undon…" at bounding box center [479, 263] width 959 height 527
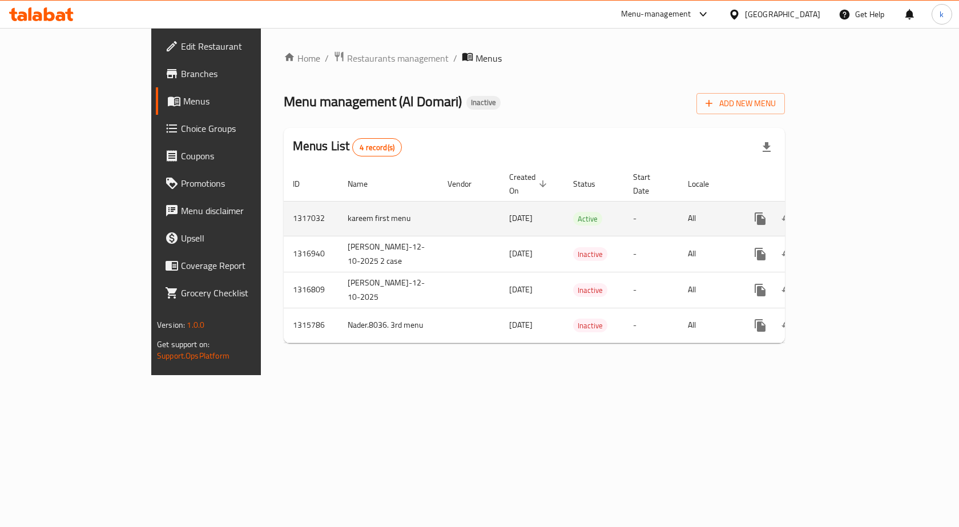
click at [338, 203] on td "kareem first menu" at bounding box center [388, 218] width 100 height 35
copy td "kareem first menu"
click at [819, 213] on icon "enhanced table" at bounding box center [815, 218] width 8 height 10
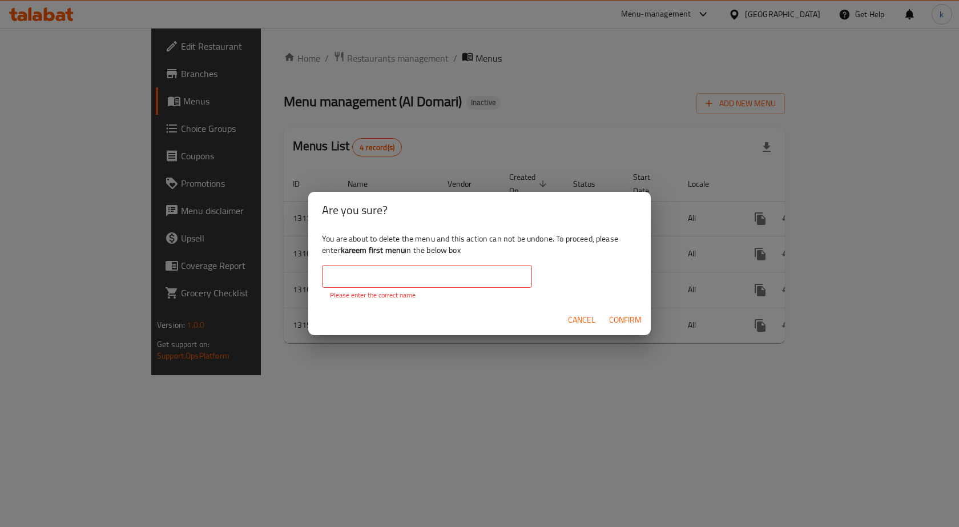
click at [434, 267] on input "text" at bounding box center [427, 276] width 210 height 23
paste input "kareem first menu"
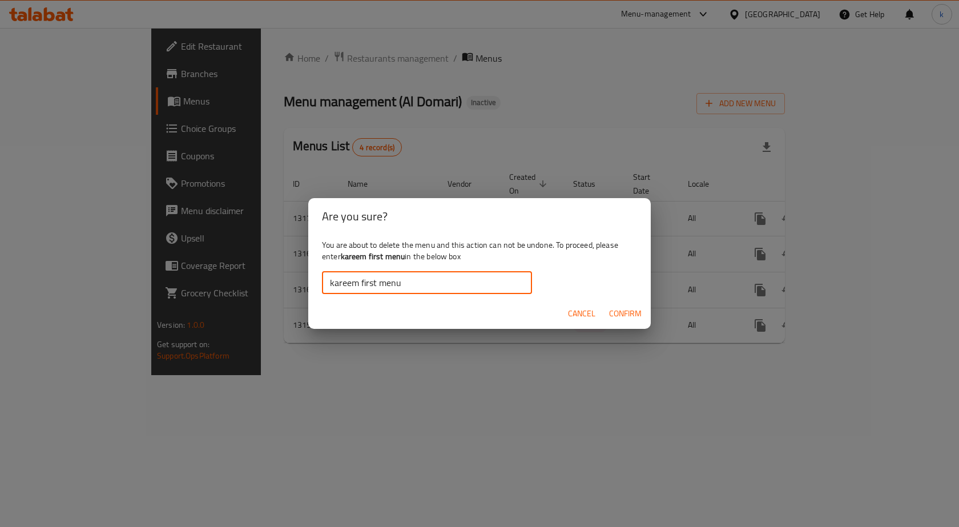
type input "kareem first menu"
click at [620, 317] on span "Confirm" at bounding box center [625, 314] width 33 height 14
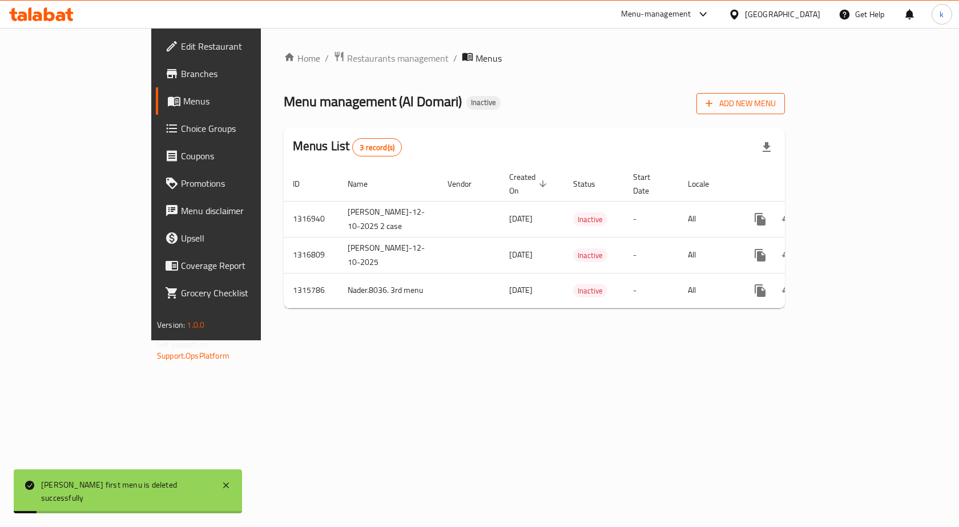
click at [785, 111] on button "Add New Menu" at bounding box center [740, 103] width 88 height 21
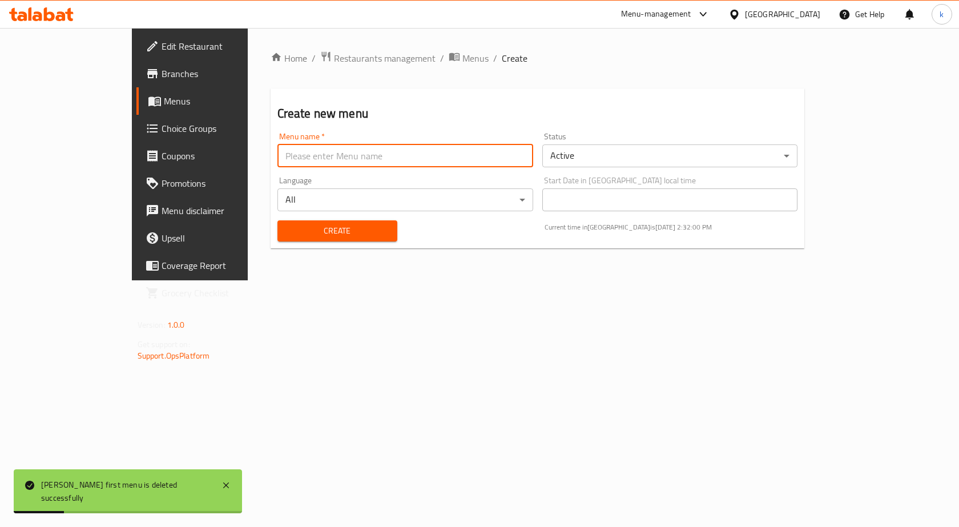
click at [452, 166] on input "text" at bounding box center [405, 155] width 256 height 23
type input "kareem first menu"
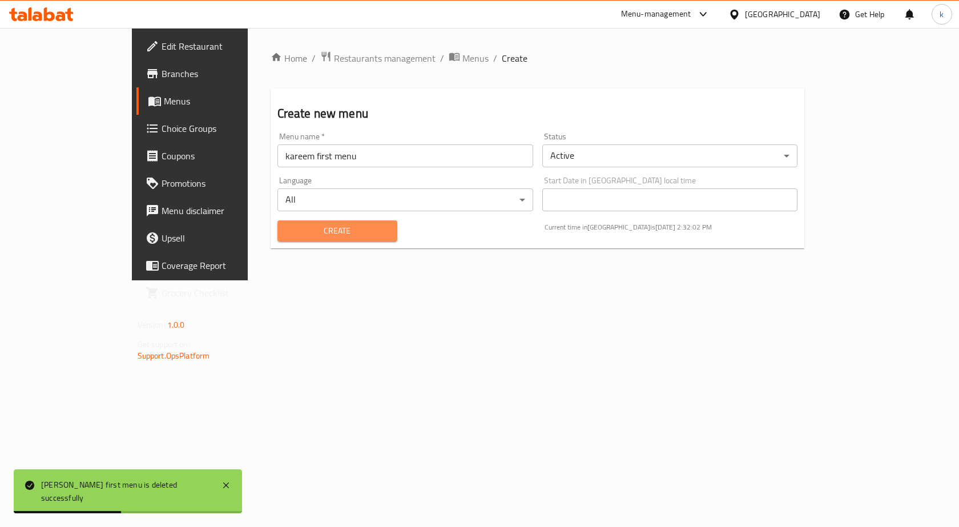
click at [291, 223] on button "Create" at bounding box center [337, 230] width 120 height 21
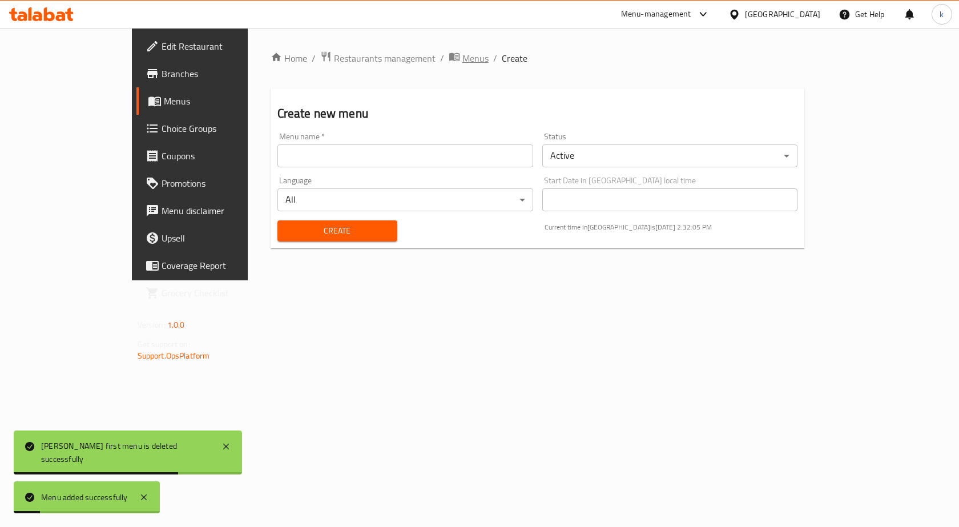
click at [462, 57] on span "Menus" at bounding box center [475, 58] width 26 height 14
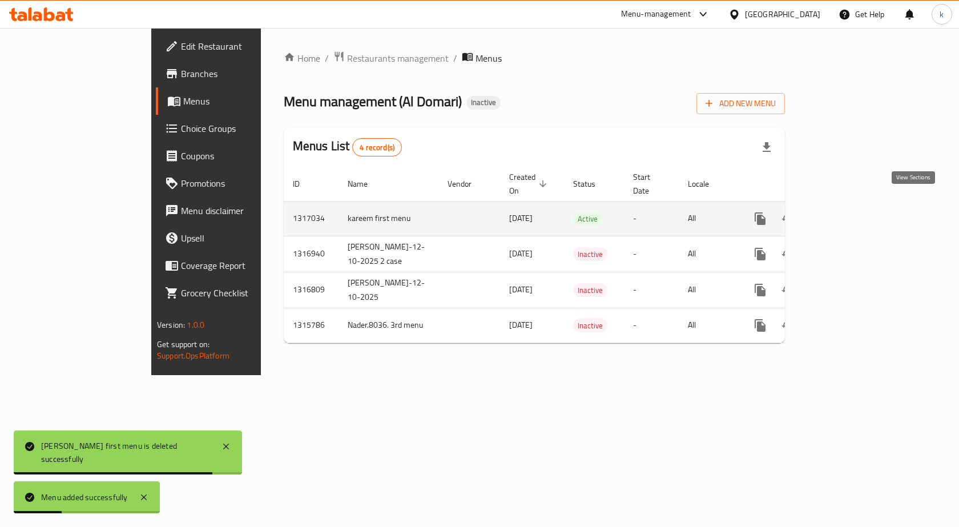
click at [849, 212] on icon "enhanced table" at bounding box center [843, 219] width 14 height 14
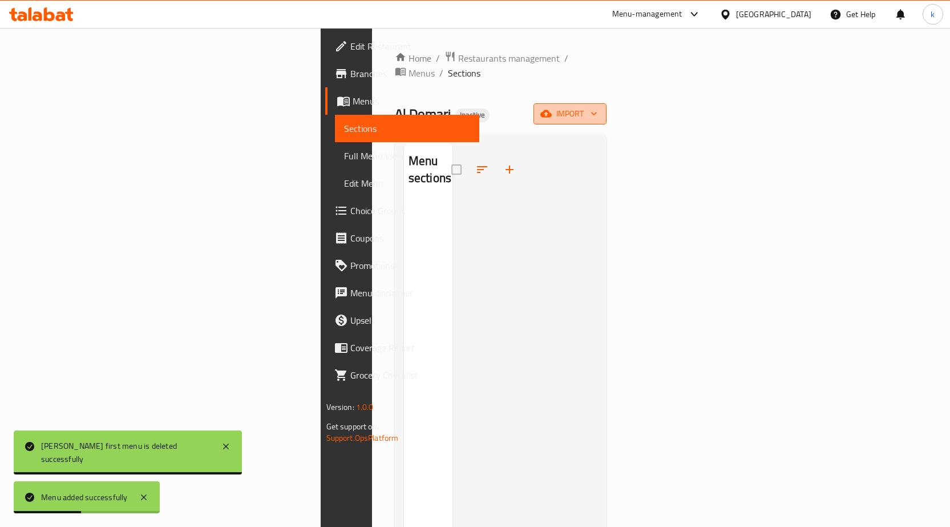
click at [598, 107] on span "import" at bounding box center [570, 114] width 55 height 14
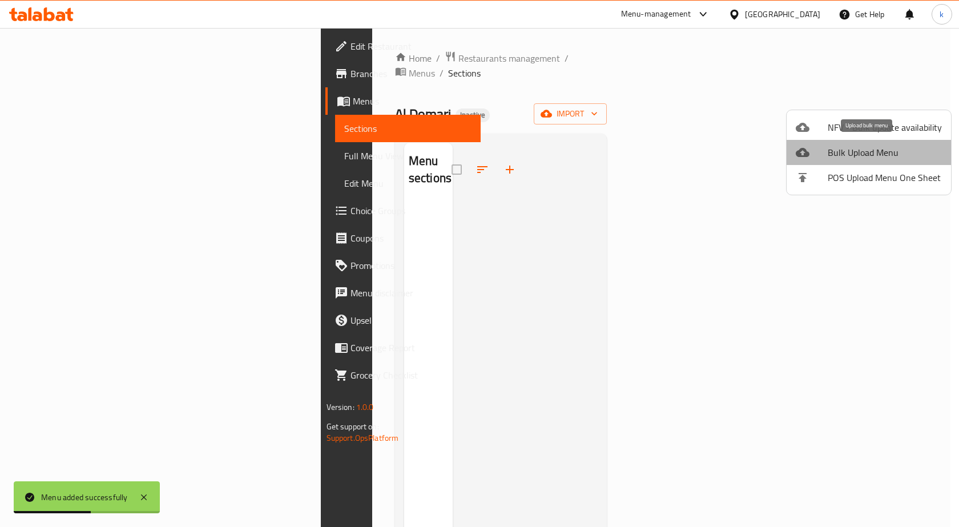
click at [889, 159] on span "Bulk Upload Menu" at bounding box center [885, 153] width 114 height 14
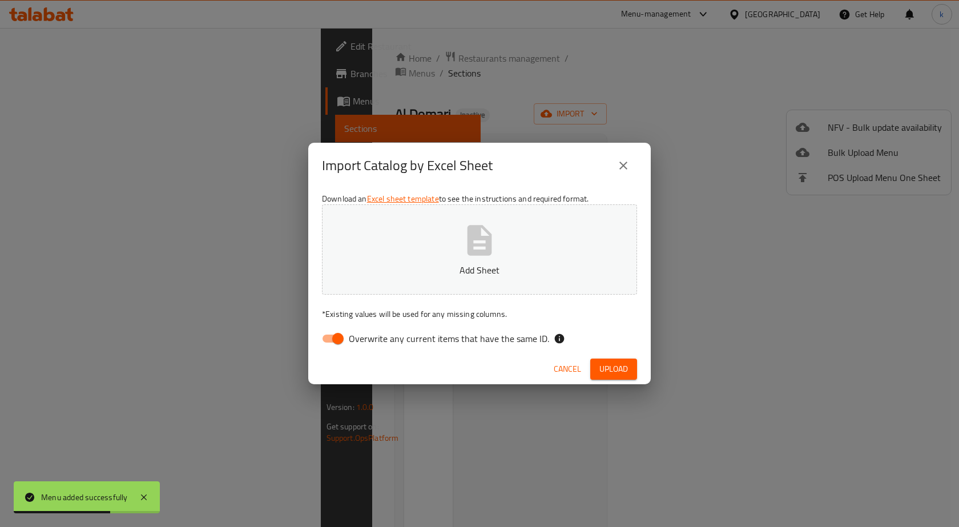
click at [322, 344] on input "Overwrite any current items that have the same ID." at bounding box center [337, 339] width 65 height 22
checkbox input "false"
click at [454, 272] on p "Add Sheet" at bounding box center [480, 270] width 280 height 14
click at [623, 368] on span "Upload" at bounding box center [613, 369] width 29 height 14
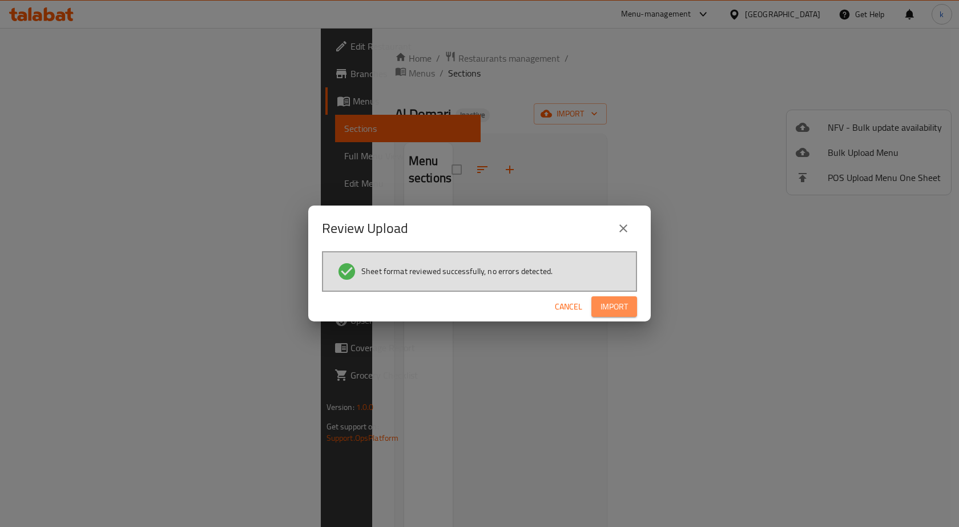
click at [604, 308] on span "Import" at bounding box center [613, 307] width 27 height 14
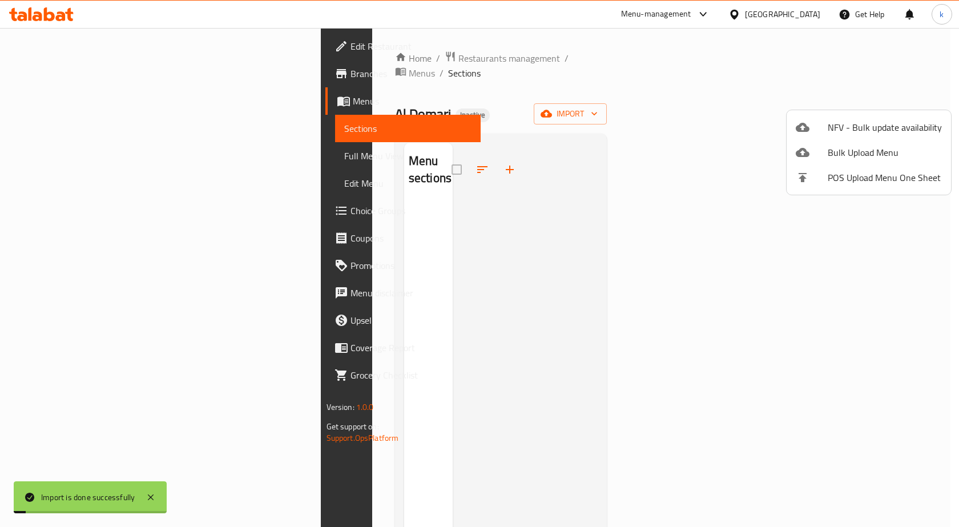
click at [723, 100] on div at bounding box center [479, 263] width 959 height 527
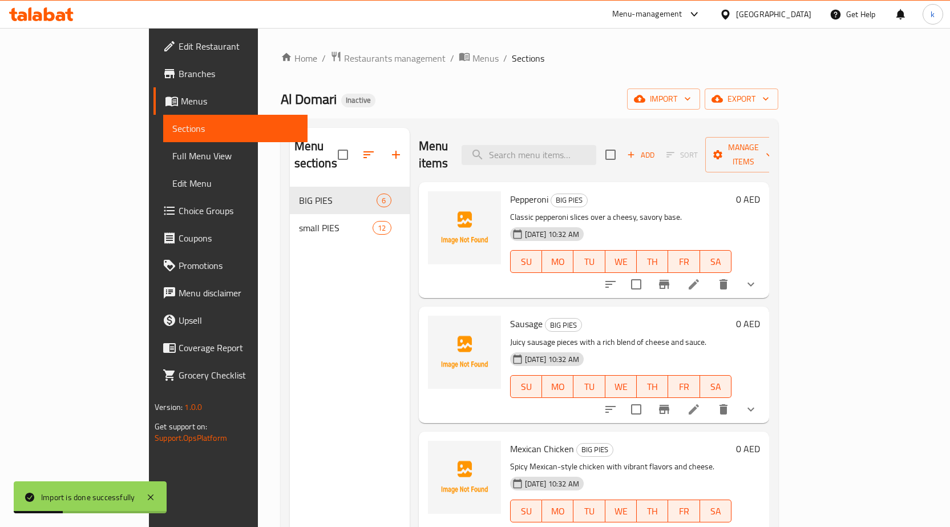
click at [172, 156] on span "Full Menu View" at bounding box center [235, 156] width 126 height 14
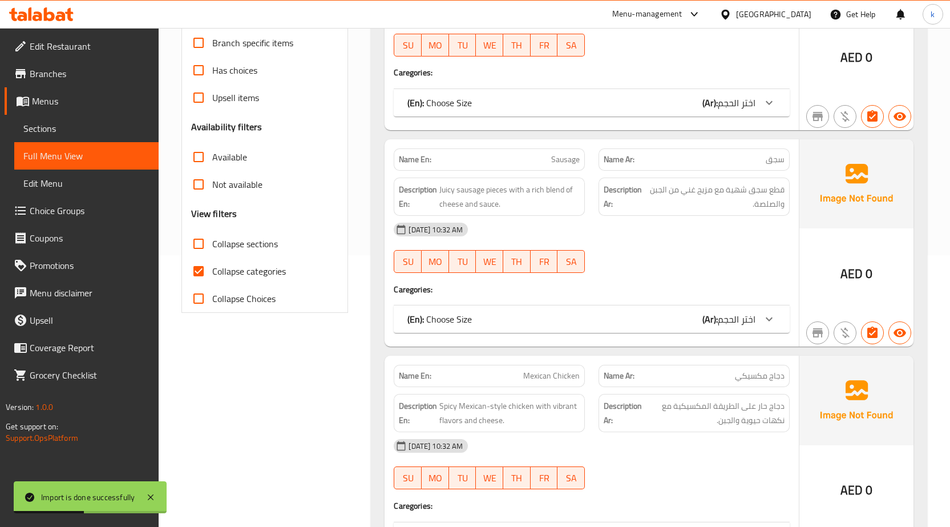
scroll to position [285, 0]
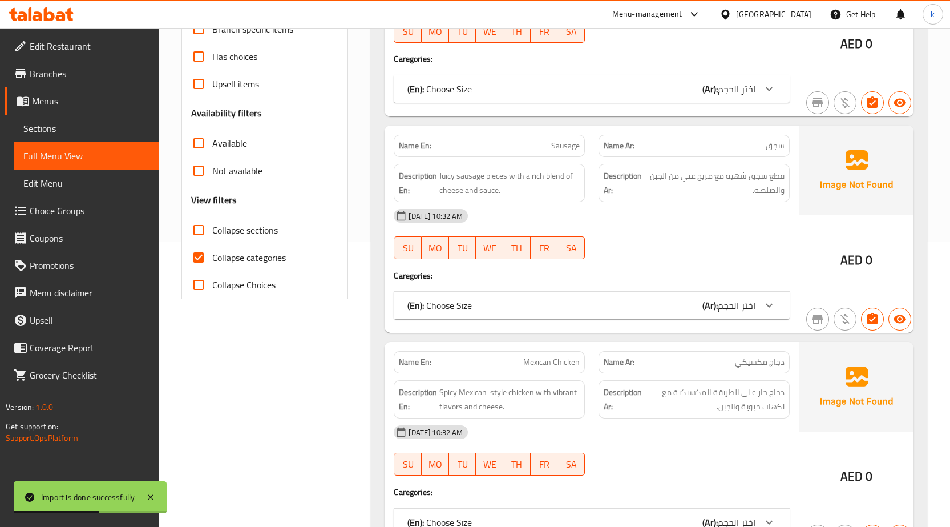
click at [227, 253] on span "Collapse categories" at bounding box center [249, 258] width 74 height 14
click at [212, 253] on input "Collapse categories" at bounding box center [198, 257] width 27 height 27
checkbox input "false"
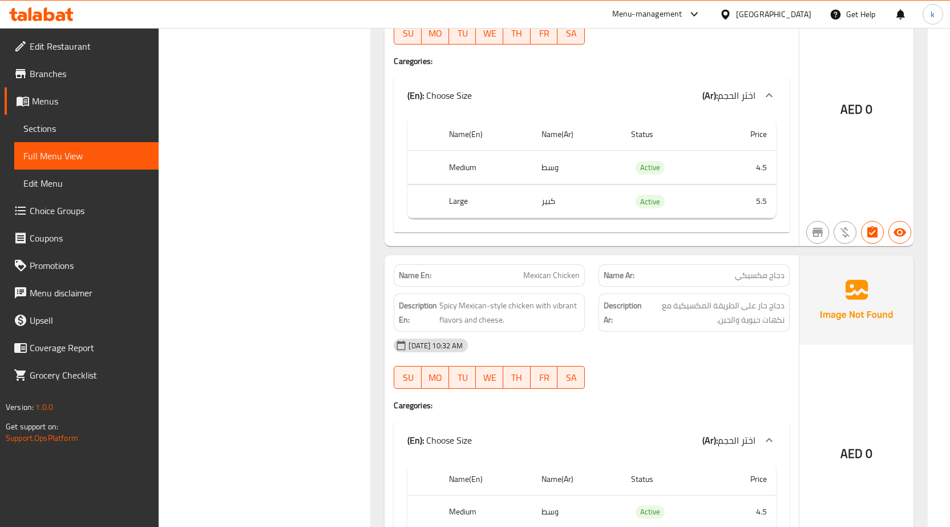
scroll to position [342, 0]
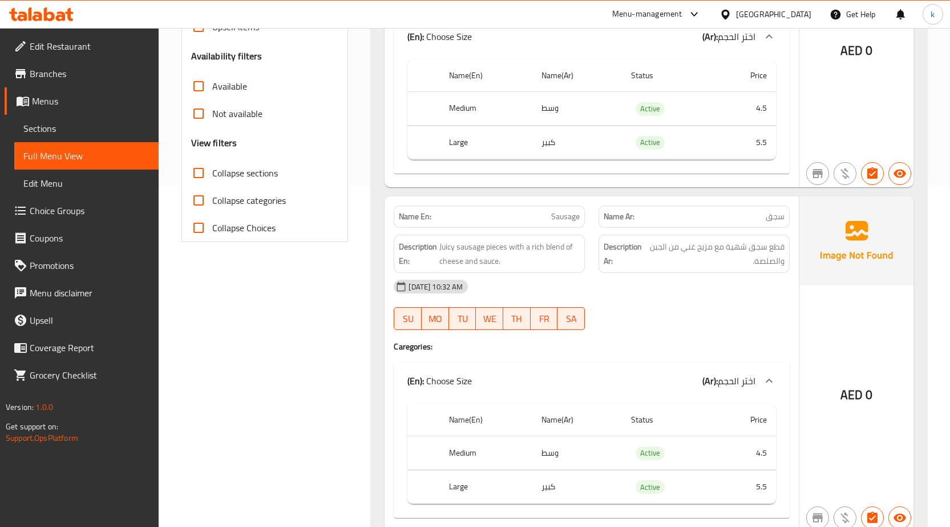
click at [570, 218] on span "Sausage" at bounding box center [565, 217] width 29 height 12
copy span "Sausage"
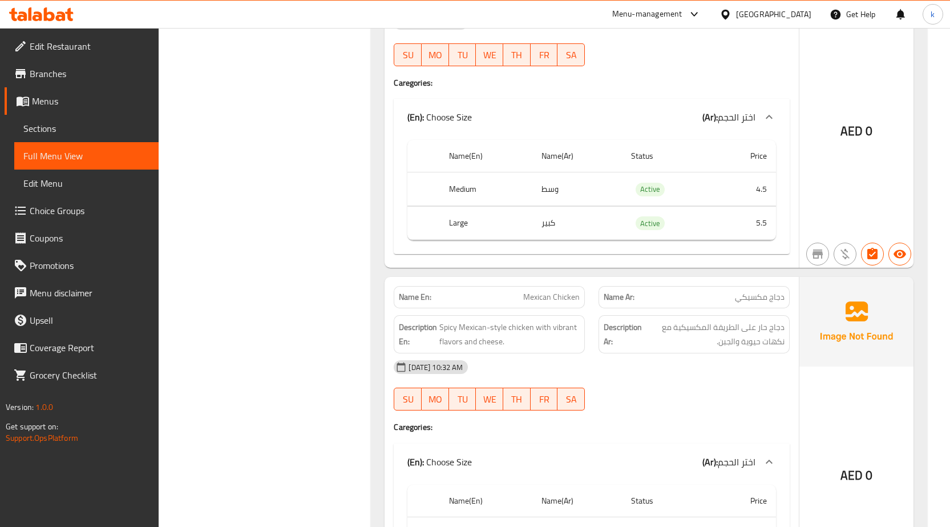
scroll to position [0, 0]
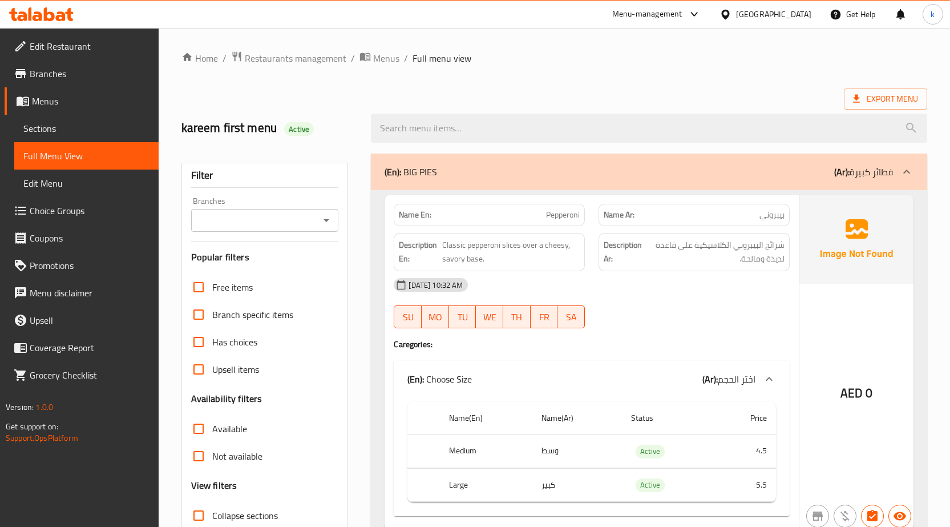
click at [384, 52] on span "Menus" at bounding box center [386, 58] width 26 height 14
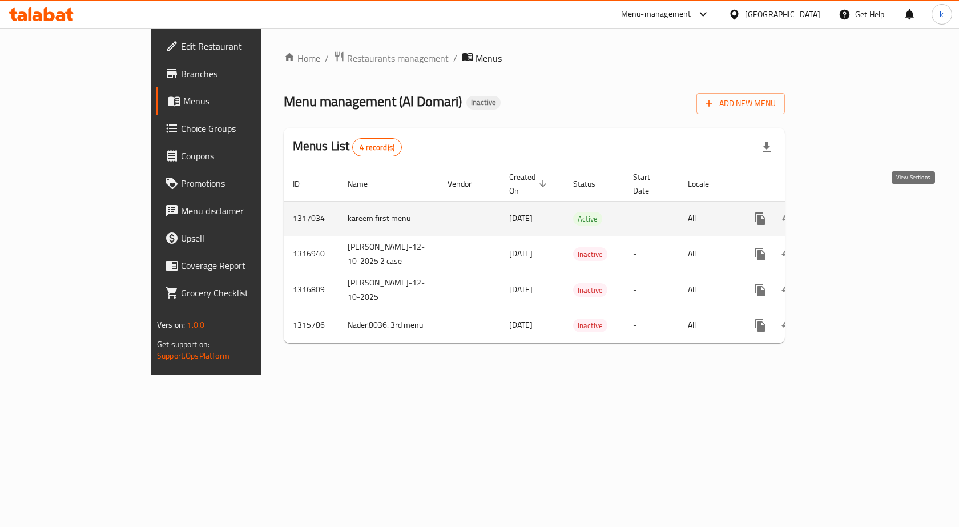
click at [848, 213] on icon "enhanced table" at bounding box center [842, 218] width 10 height 10
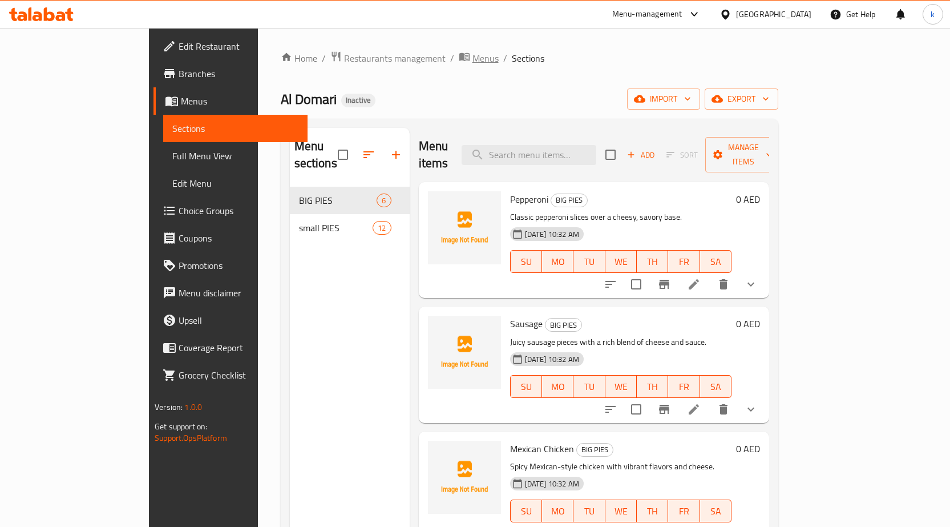
click at [473, 51] on span "Menus" at bounding box center [486, 58] width 26 height 14
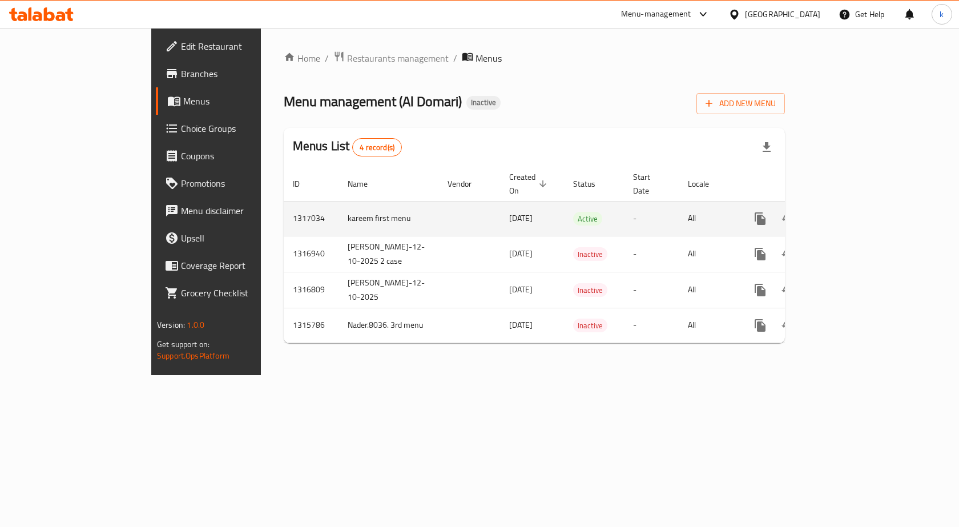
click at [338, 215] on td "kareem first menu" at bounding box center [388, 218] width 100 height 35
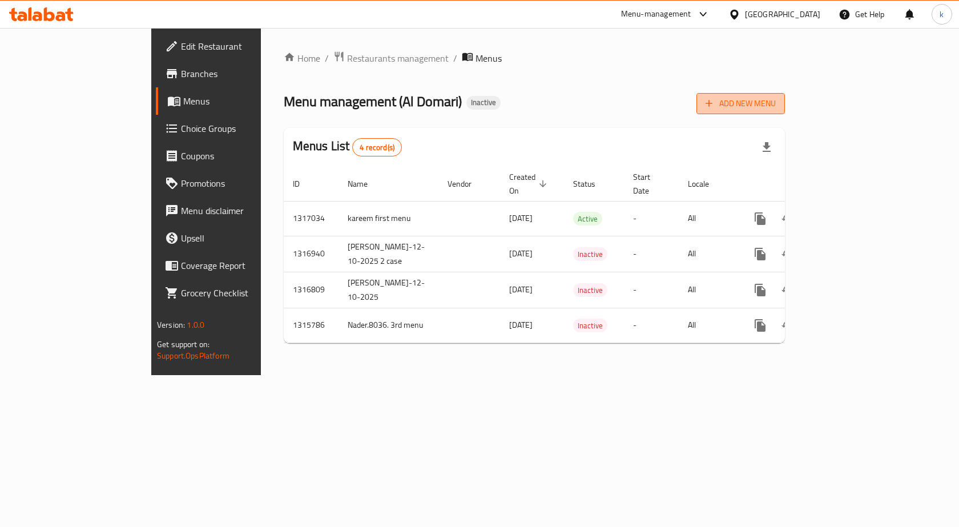
click at [776, 103] on span "Add New Menu" at bounding box center [741, 103] width 70 height 14
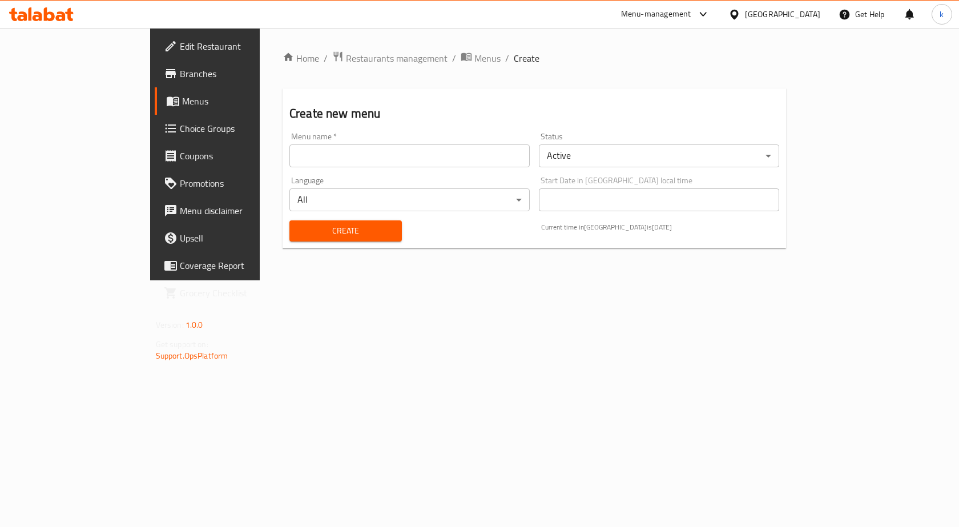
click at [289, 150] on input "text" at bounding box center [409, 155] width 240 height 23
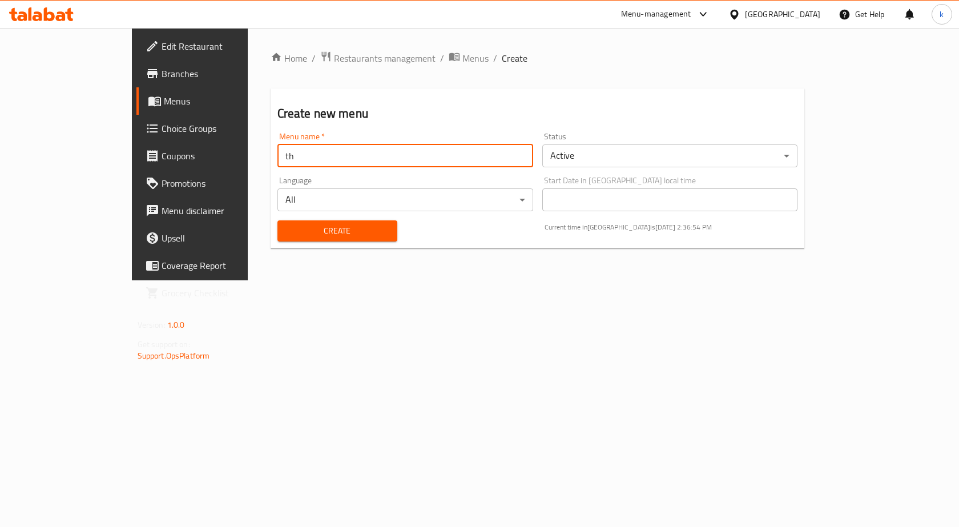
click at [296, 147] on input "th" at bounding box center [405, 155] width 256 height 23
paste input "ird"
type input "third menu kareem"
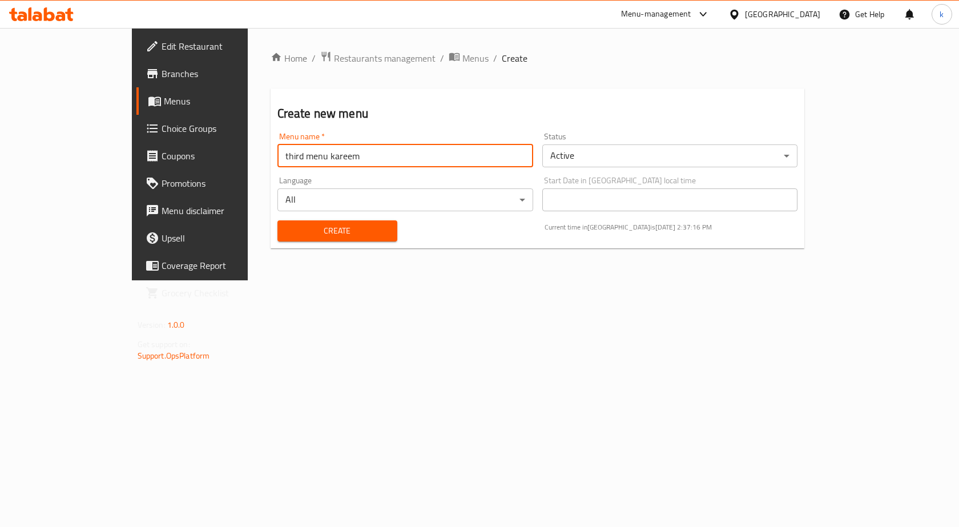
click at [287, 233] on span "Create" at bounding box center [338, 231] width 102 height 14
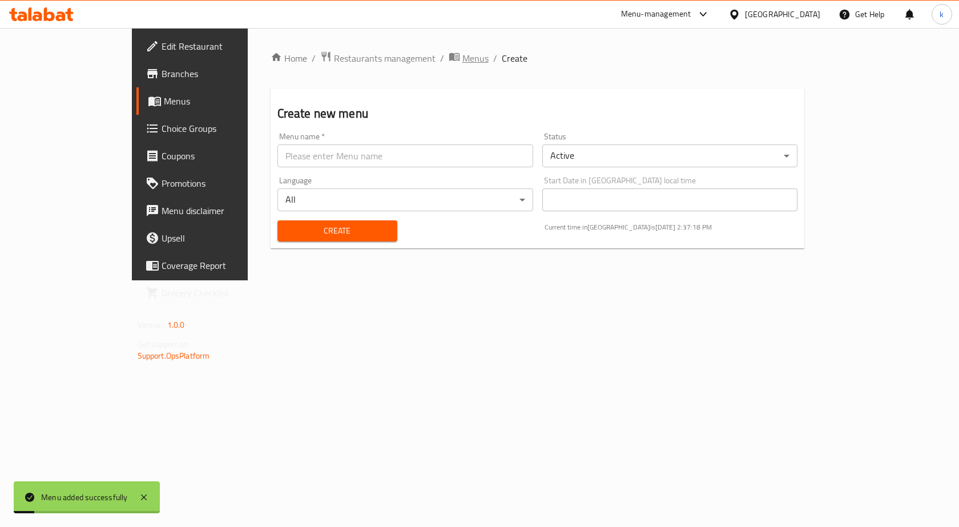
click at [462, 58] on span "Menus" at bounding box center [475, 58] width 26 height 14
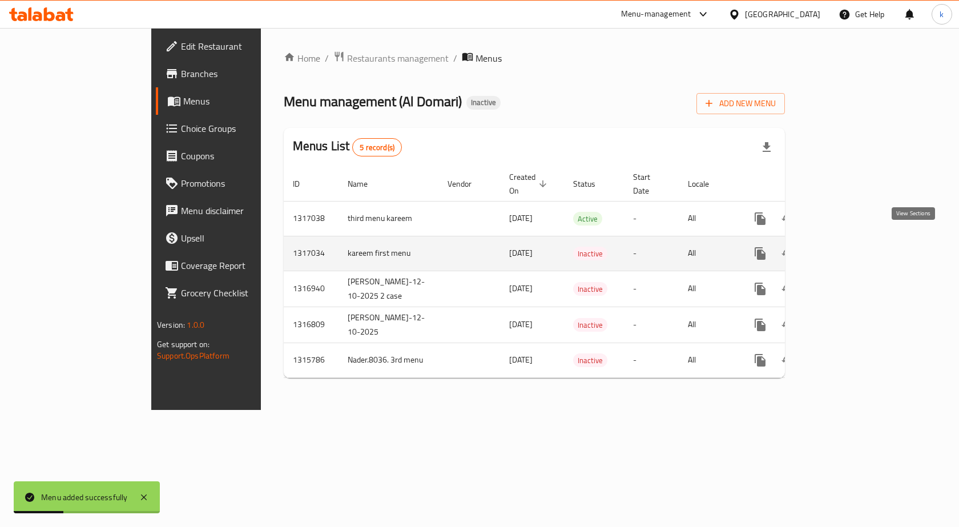
click at [849, 247] on icon "enhanced table" at bounding box center [843, 254] width 14 height 14
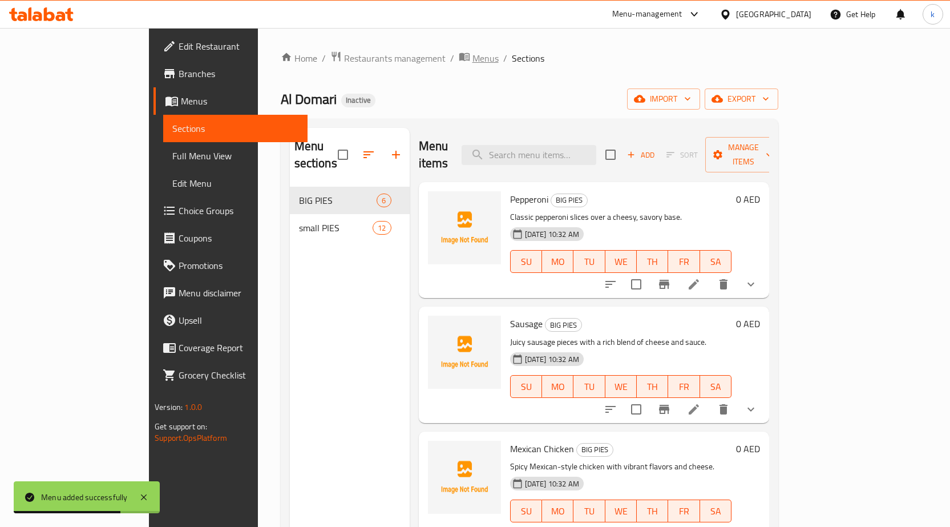
click at [473, 63] on span "Menus" at bounding box center [486, 58] width 26 height 14
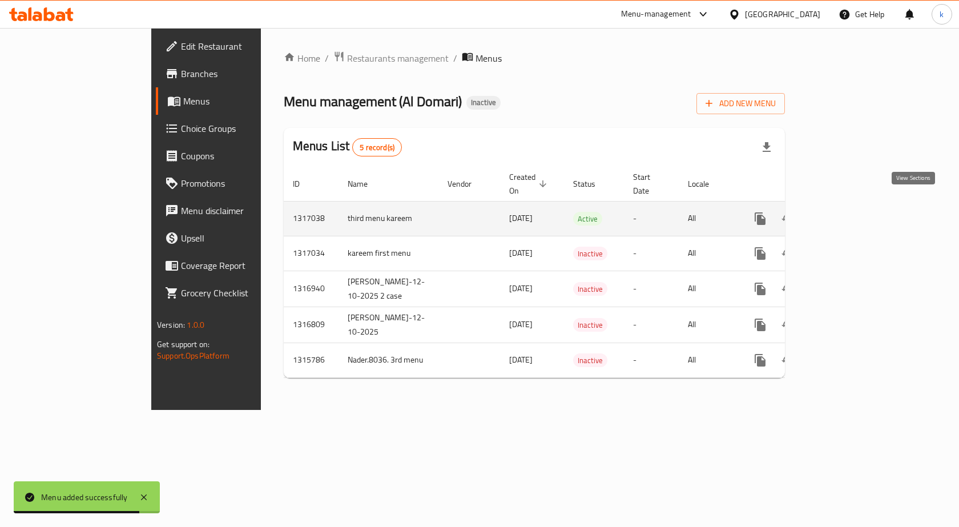
click at [849, 213] on icon "enhanced table" at bounding box center [843, 219] width 14 height 14
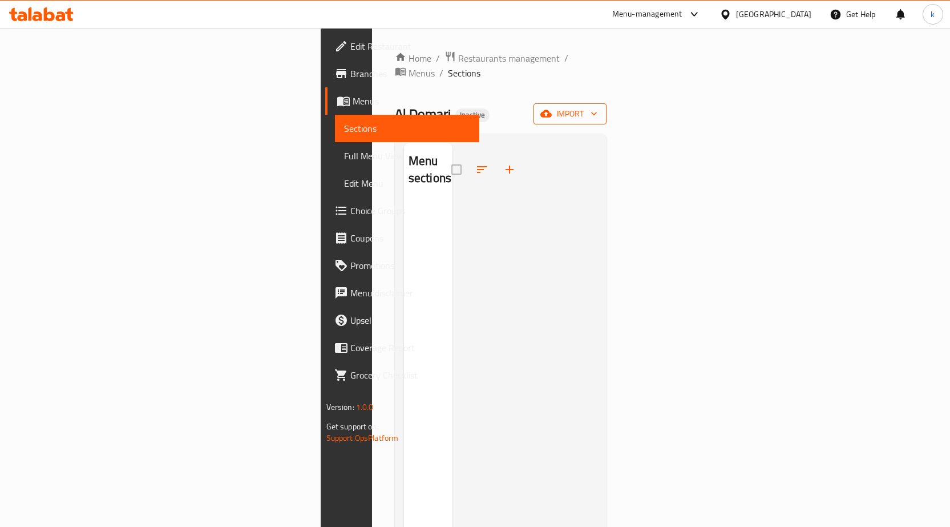
click at [598, 107] on span "import" at bounding box center [570, 114] width 55 height 14
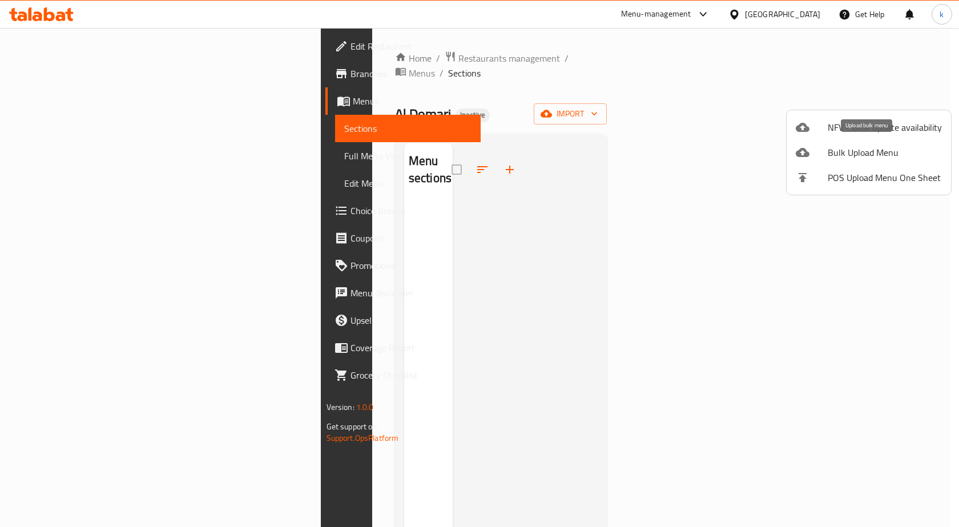
click at [870, 151] on span "Bulk Upload Menu" at bounding box center [885, 153] width 114 height 14
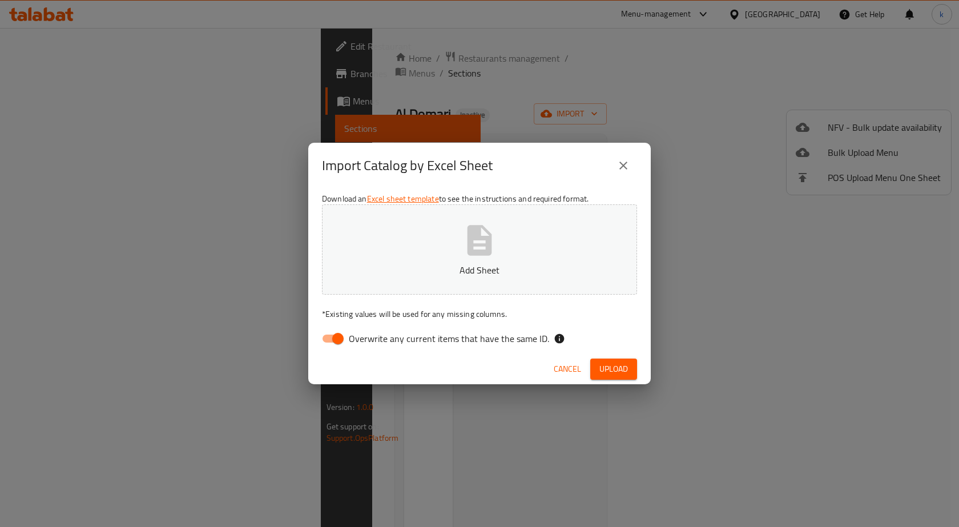
click at [340, 333] on input "Overwrite any current items that have the same ID." at bounding box center [337, 339] width 65 height 22
checkbox input "false"
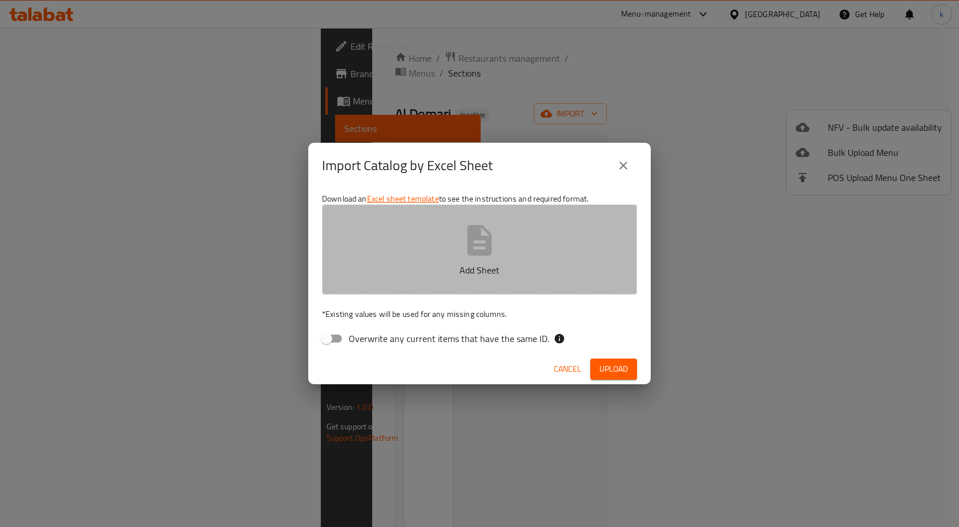
click at [442, 270] on p "Add Sheet" at bounding box center [480, 270] width 280 height 14
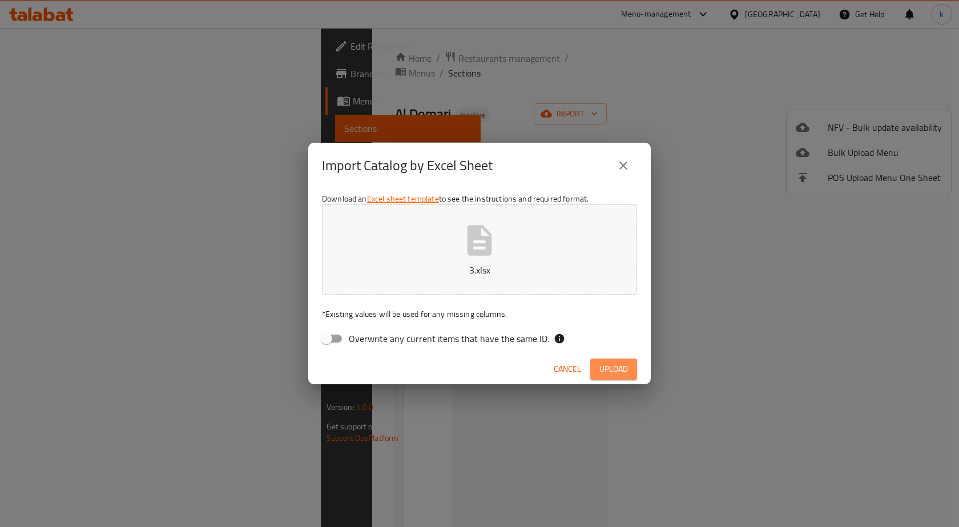
drag, startPoint x: 616, startPoint y: 365, endPoint x: 595, endPoint y: 372, distance: 21.7
click at [595, 372] on button "Upload" at bounding box center [613, 368] width 47 height 21
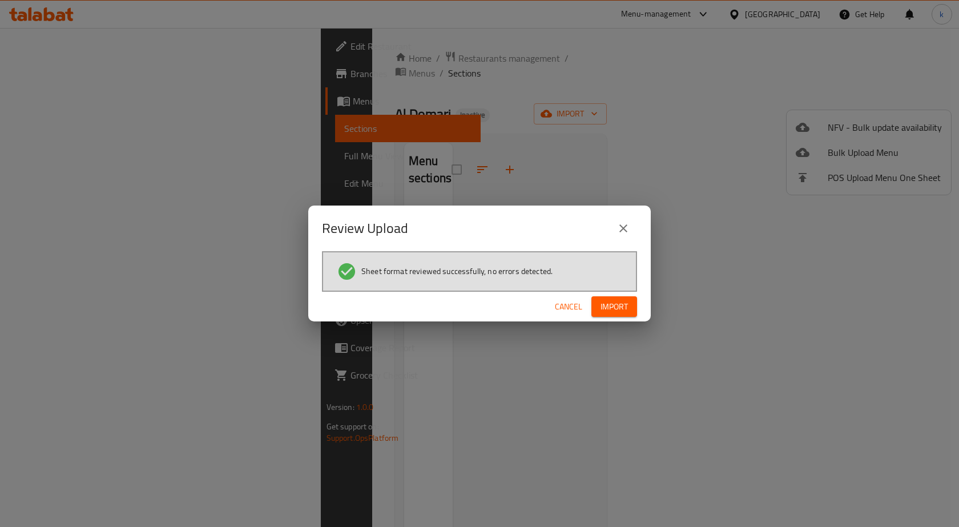
click at [627, 300] on span "Import" at bounding box center [613, 307] width 27 height 14
click at [789, 197] on div "Review Upload Sheet format reviewed successfully, no errors detected. Cancel" at bounding box center [479, 263] width 959 height 527
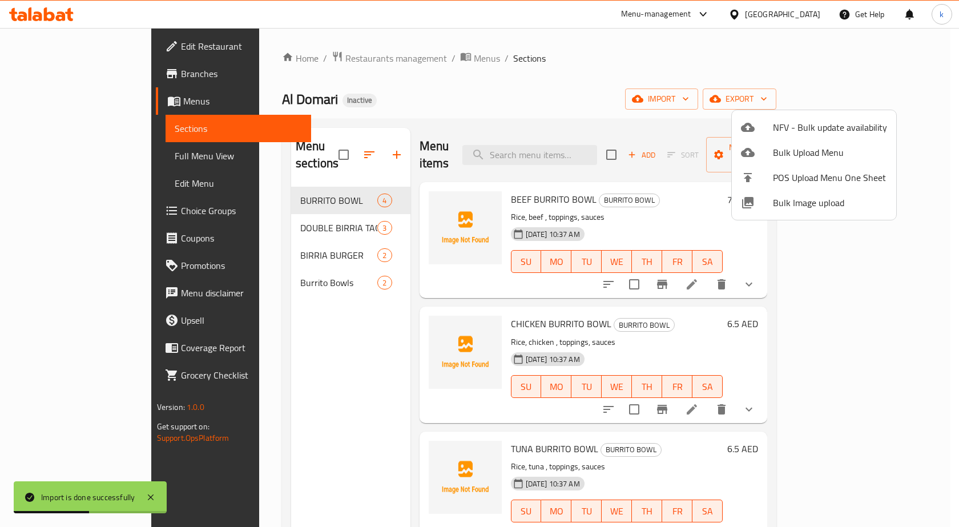
click at [104, 154] on div at bounding box center [479, 263] width 959 height 527
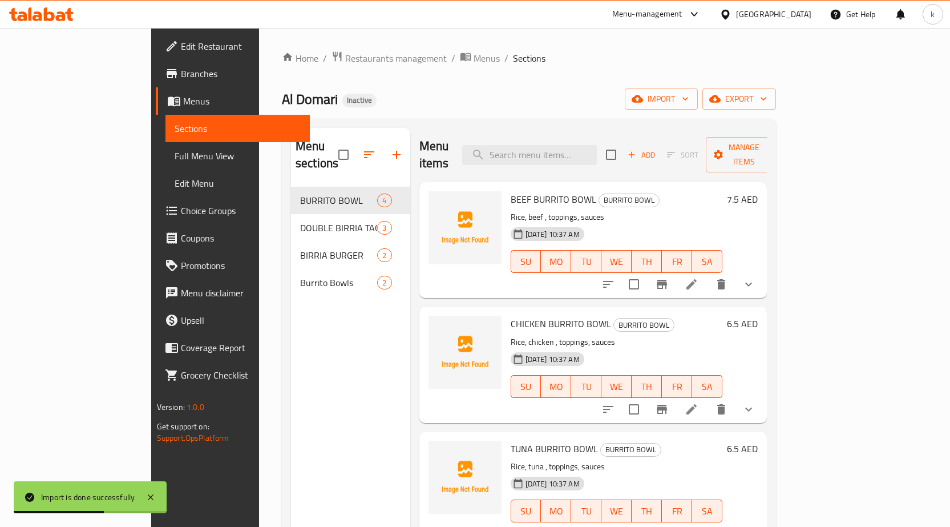
click at [175, 154] on span "Full Menu View" at bounding box center [238, 156] width 126 height 14
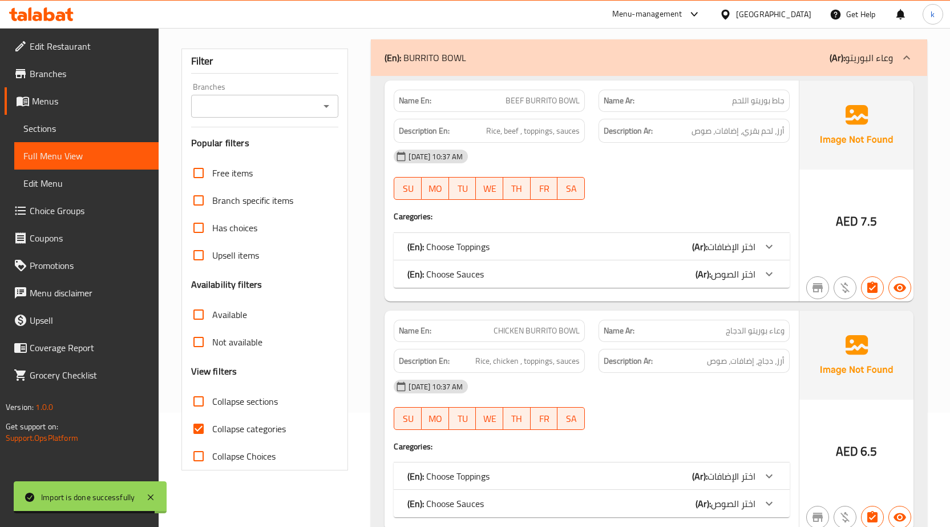
scroll to position [228, 0]
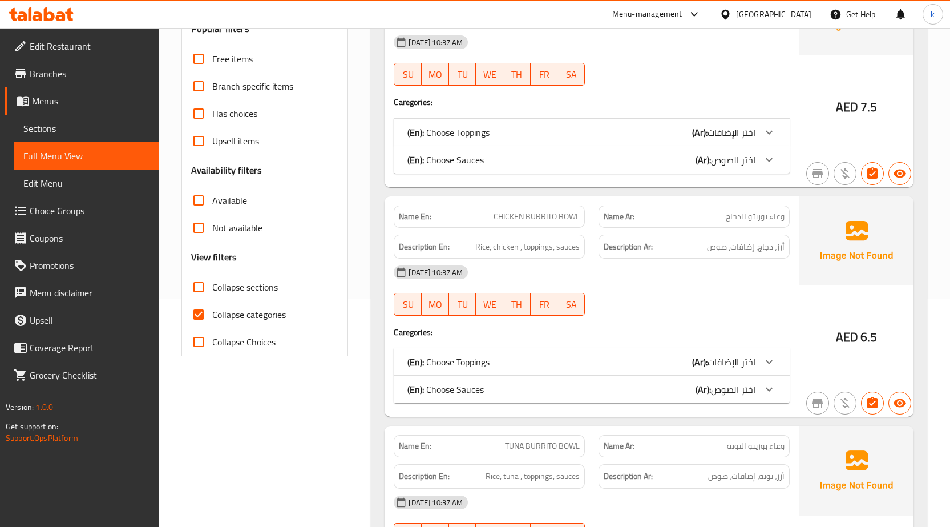
click at [247, 311] on span "Collapse categories" at bounding box center [249, 315] width 74 height 14
click at [212, 311] on input "Collapse categories" at bounding box center [198, 314] width 27 height 27
checkbox input "false"
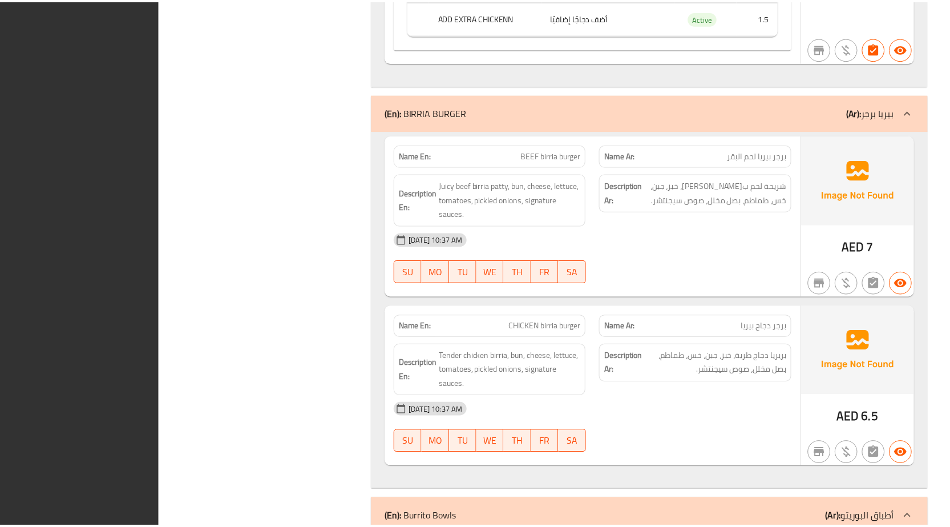
scroll to position [4896, 0]
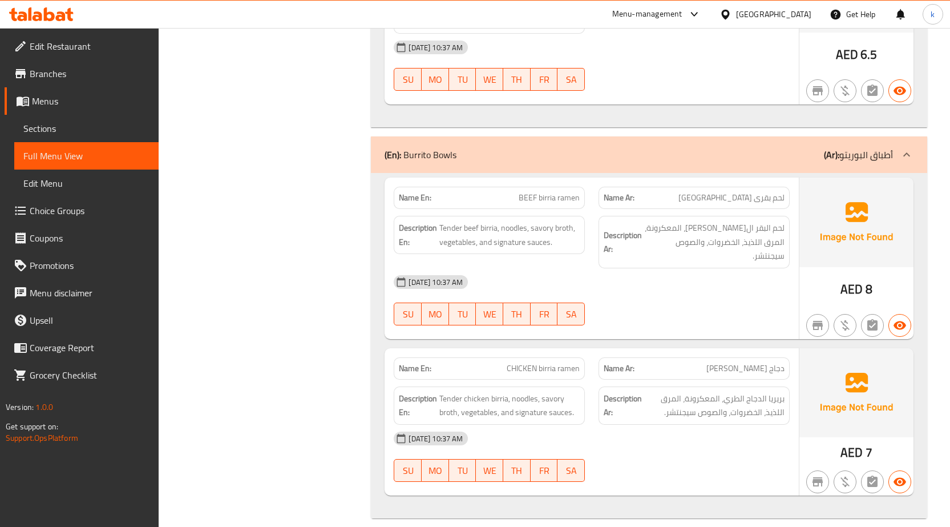
click at [51, 98] on span "Menus" at bounding box center [91, 101] width 118 height 14
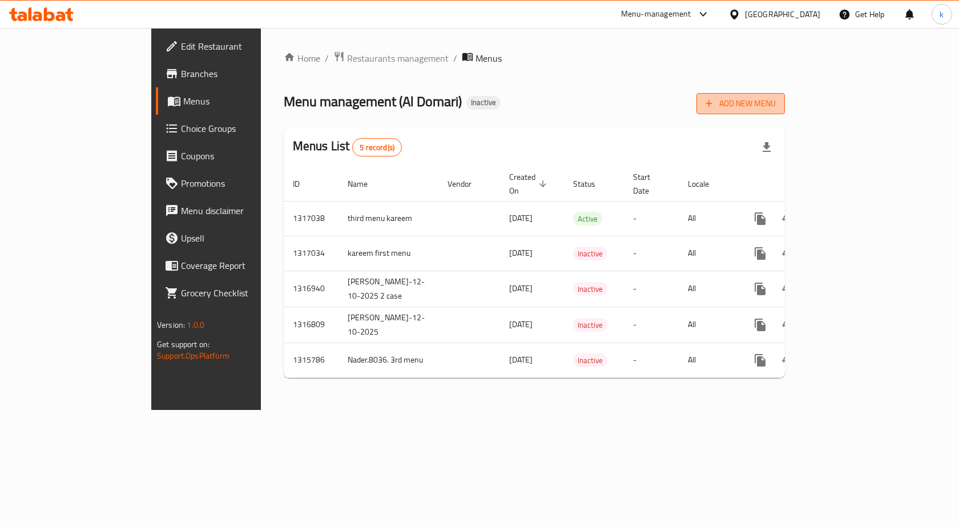
click at [785, 112] on button "Add New Menu" at bounding box center [740, 103] width 88 height 21
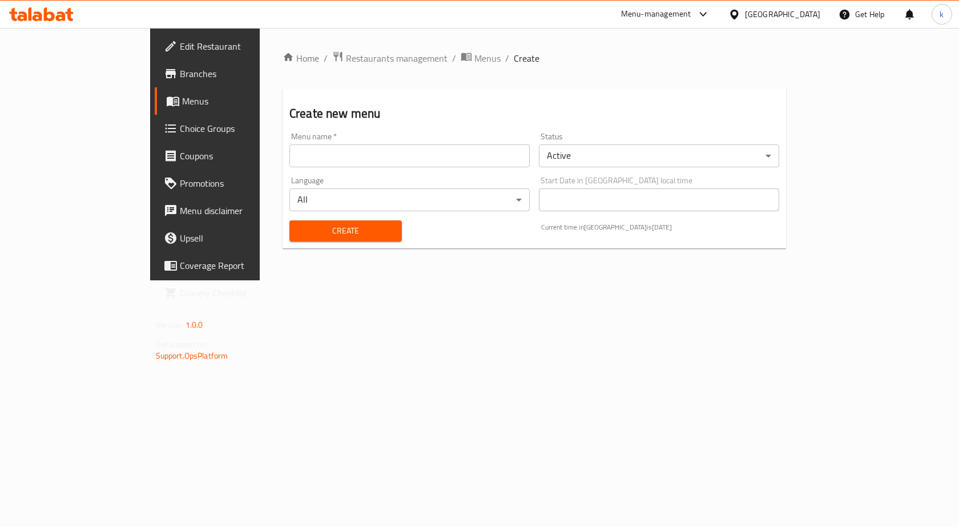
click at [374, 160] on input "text" at bounding box center [409, 155] width 240 height 23
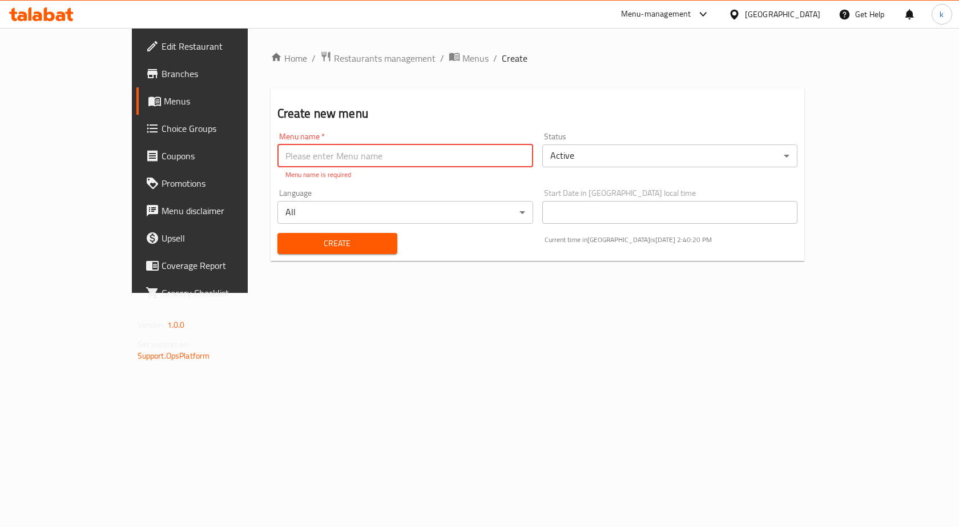
click at [295, 152] on input "text" at bounding box center [405, 155] width 256 height 23
paste input "second"
type input "second menu kareem"
click at [347, 248] on div "Home / Restaurants management / Menus / Create Create new menu Menu name   * se…" at bounding box center [538, 160] width 534 height 219
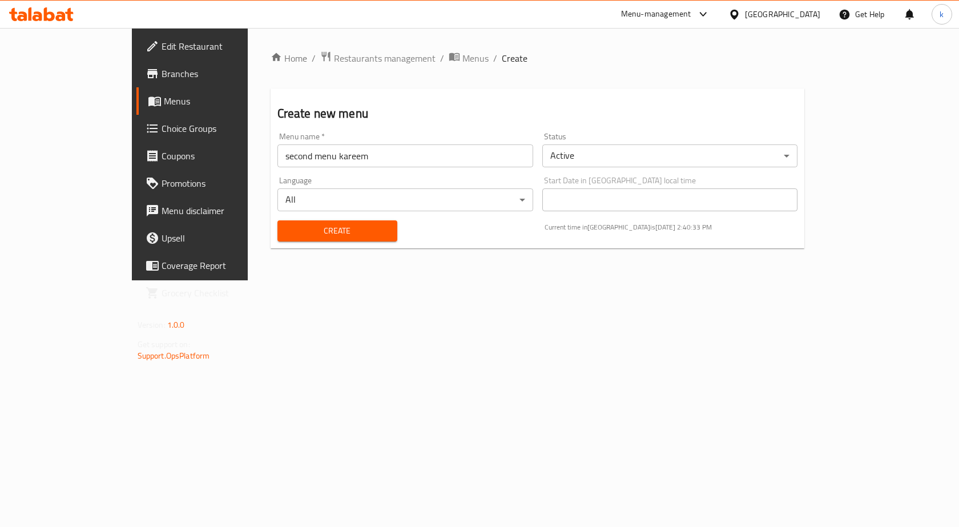
click at [334, 231] on span "Create" at bounding box center [338, 231] width 102 height 14
click at [462, 56] on span "Menus" at bounding box center [475, 58] width 26 height 14
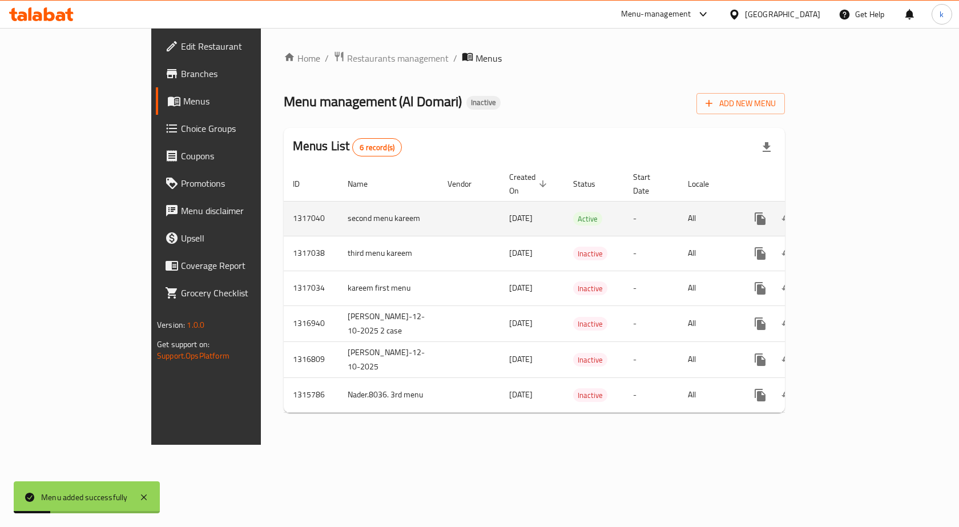
click at [856, 206] on link "enhanced table" at bounding box center [842, 218] width 27 height 27
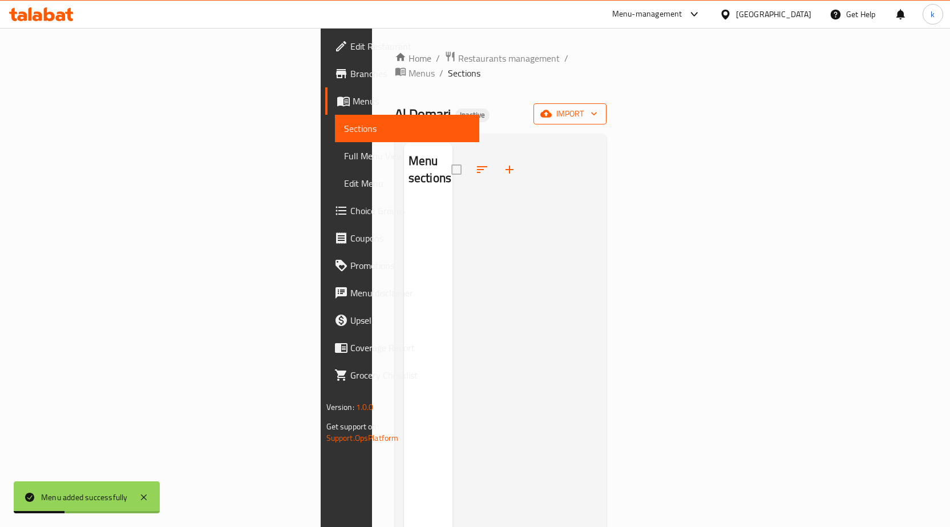
click at [598, 107] on span "import" at bounding box center [570, 114] width 55 height 14
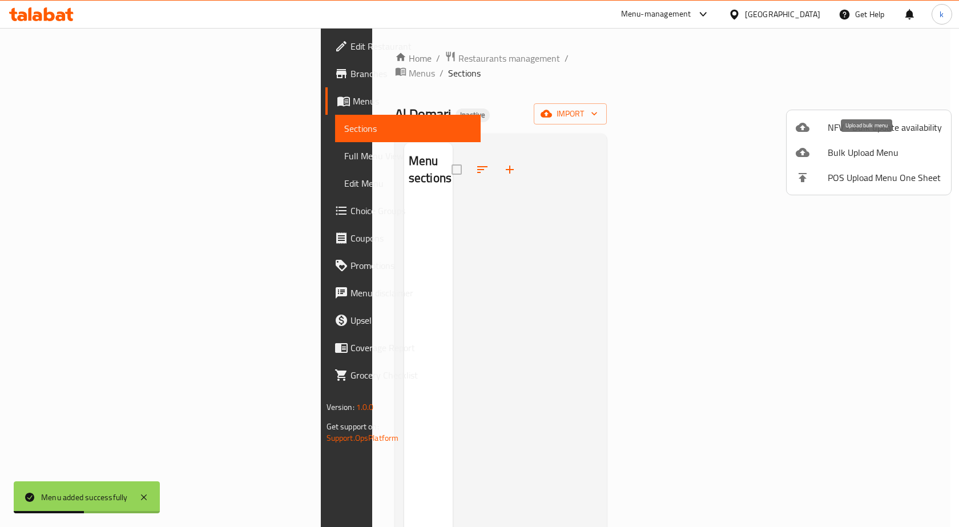
click at [841, 154] on span "Bulk Upload Menu" at bounding box center [885, 153] width 114 height 14
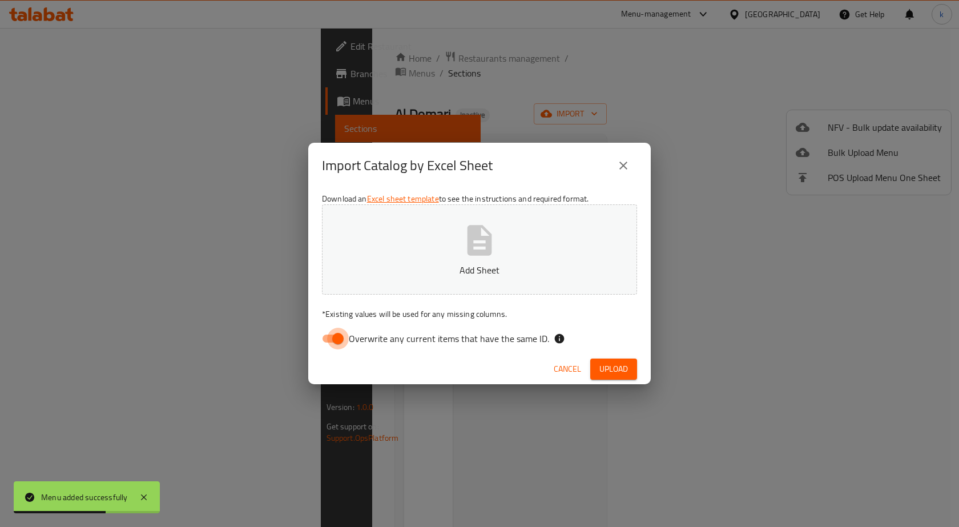
click at [335, 339] on input "Overwrite any current items that have the same ID." at bounding box center [337, 339] width 65 height 22
checkbox input "false"
click at [418, 269] on p "Add Sheet" at bounding box center [480, 270] width 280 height 14
click at [619, 360] on button "Upload" at bounding box center [613, 368] width 47 height 21
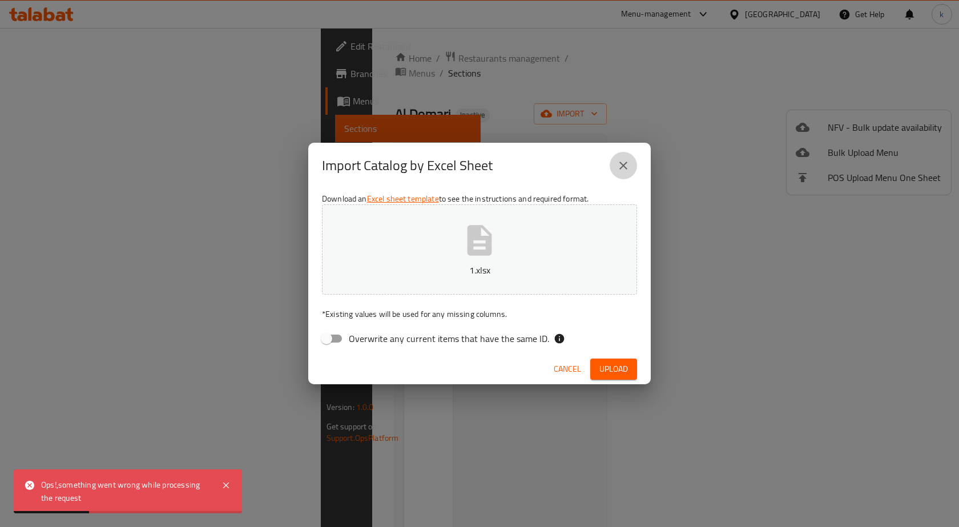
click at [626, 164] on icon "close" at bounding box center [623, 166] width 14 height 14
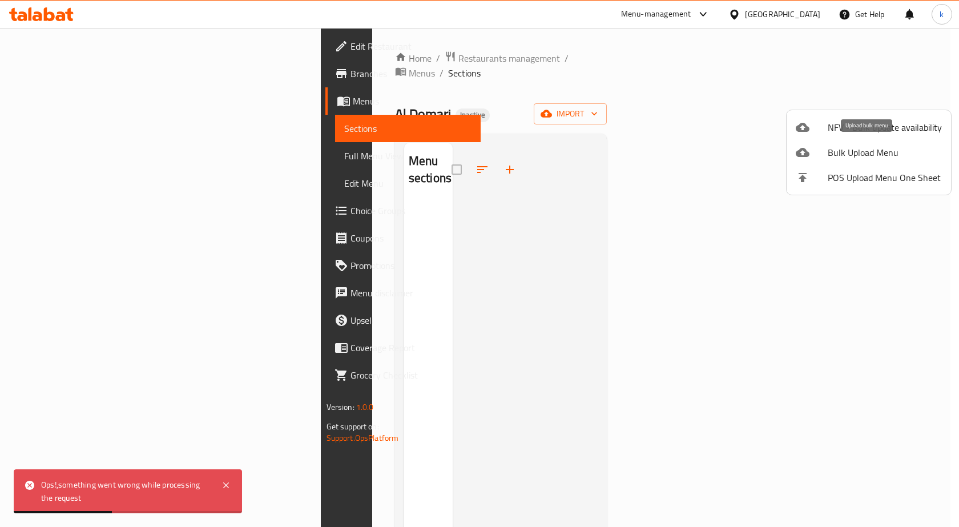
click at [828, 159] on span "Bulk Upload Menu" at bounding box center [885, 153] width 114 height 14
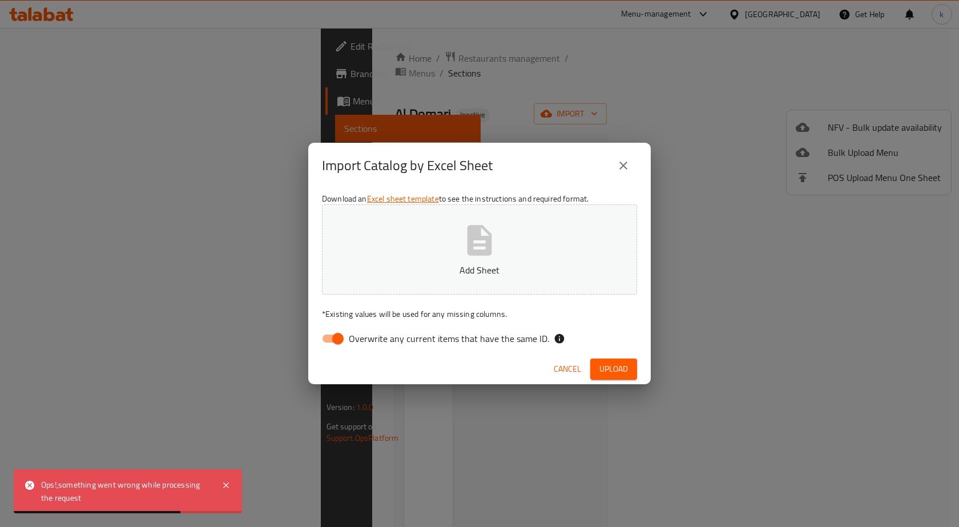
click at [338, 342] on input "Overwrite any current items that have the same ID." at bounding box center [337, 339] width 65 height 22
checkbox input "false"
click at [453, 253] on button "Add Sheet" at bounding box center [479, 249] width 315 height 90
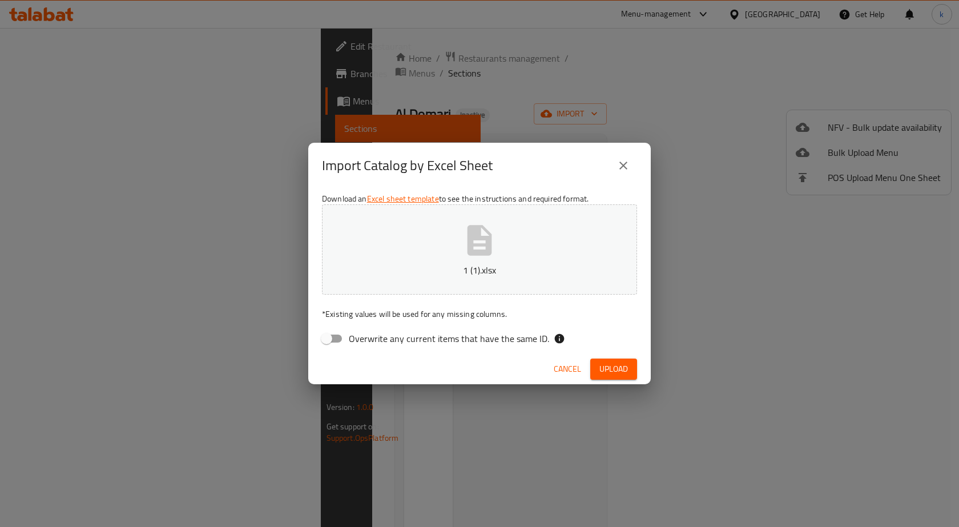
click at [631, 369] on button "Upload" at bounding box center [613, 368] width 47 height 21
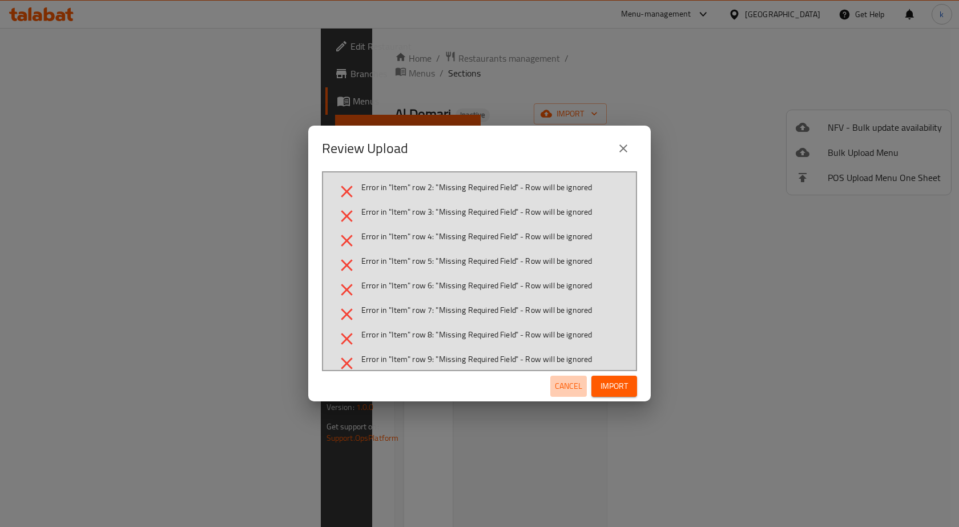
click at [571, 381] on span "Cancel" at bounding box center [568, 386] width 27 height 14
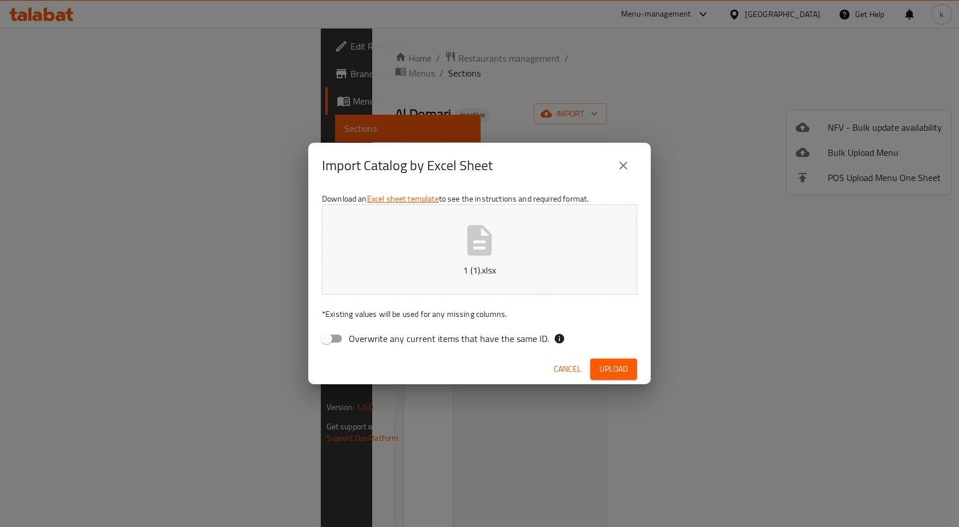
click at [549, 370] on button "Cancel" at bounding box center [567, 368] width 37 height 21
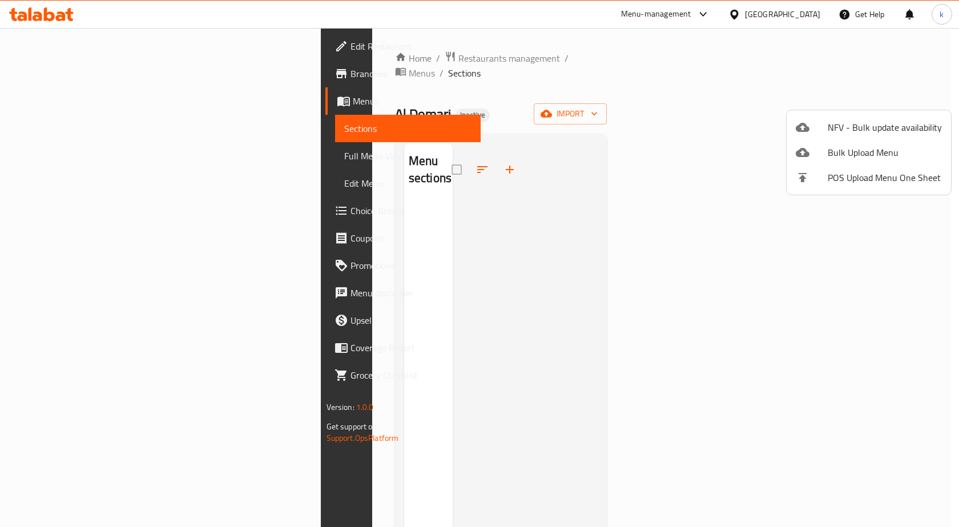
click at [77, 106] on div at bounding box center [479, 263] width 959 height 527
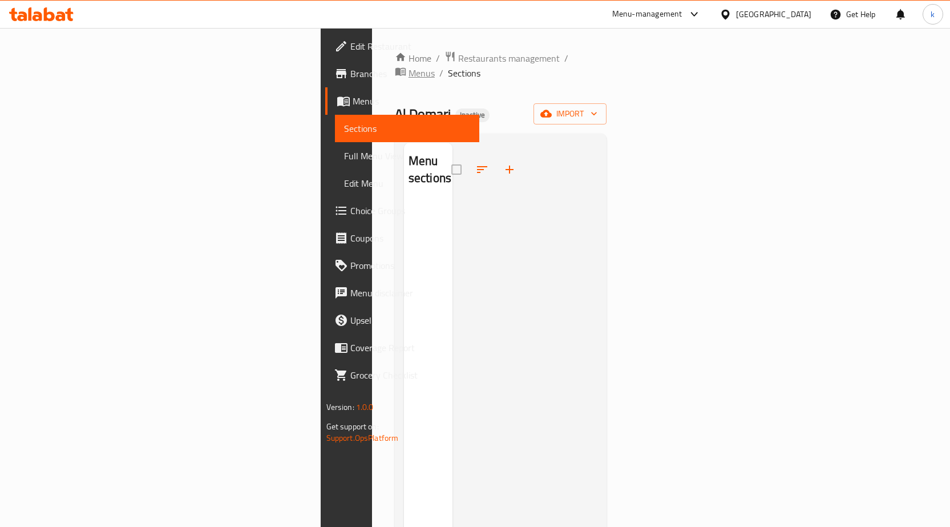
click at [409, 66] on span "Menus" at bounding box center [422, 73] width 26 height 14
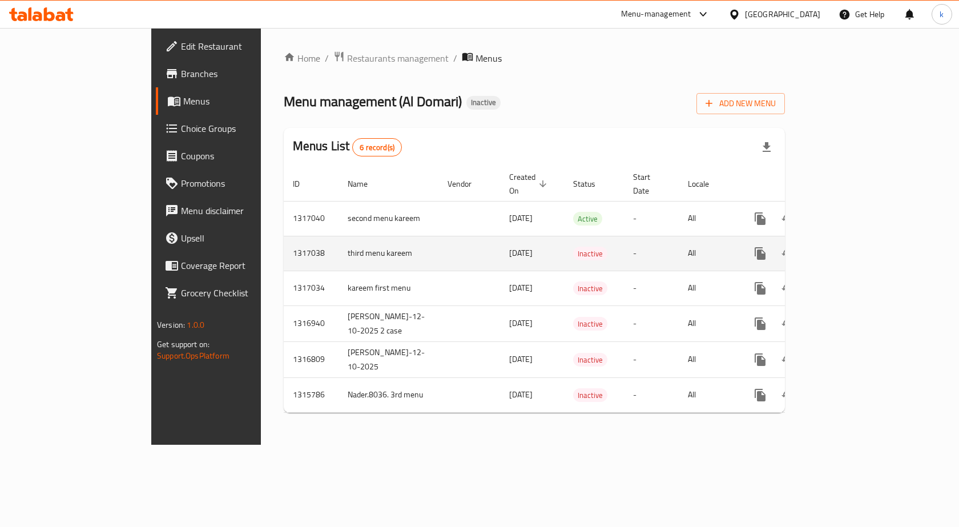
click at [848, 248] on icon "enhanced table" at bounding box center [842, 253] width 10 height 10
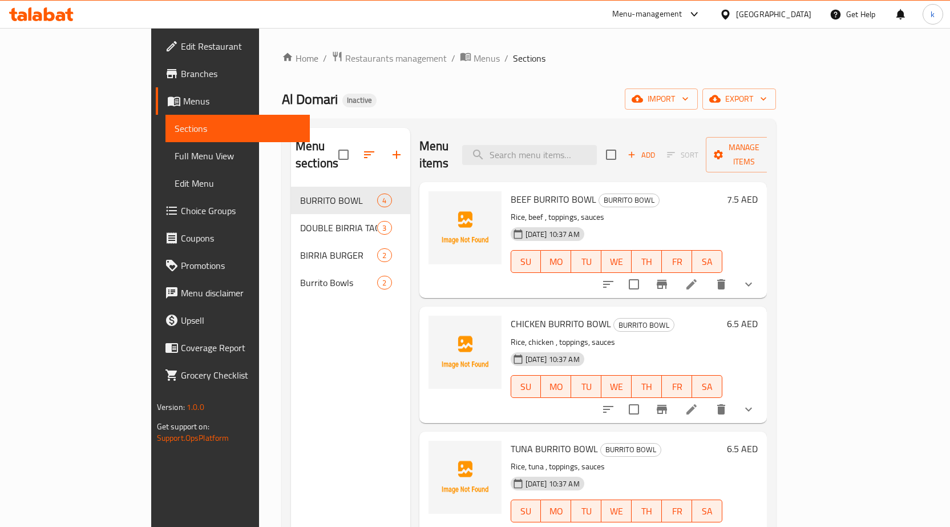
drag, startPoint x: 75, startPoint y: 150, endPoint x: 131, endPoint y: 169, distance: 59.8
click at [175, 150] on span "Full Menu View" at bounding box center [238, 156] width 126 height 14
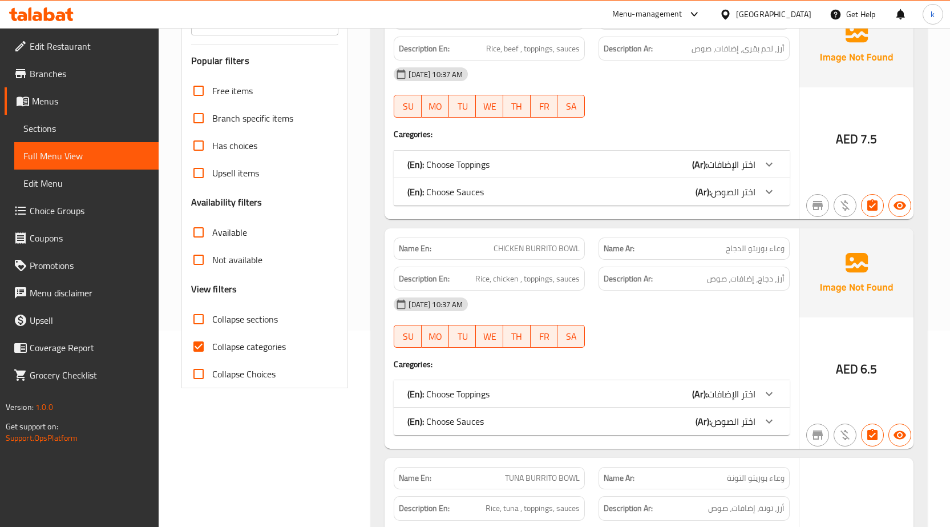
scroll to position [228, 0]
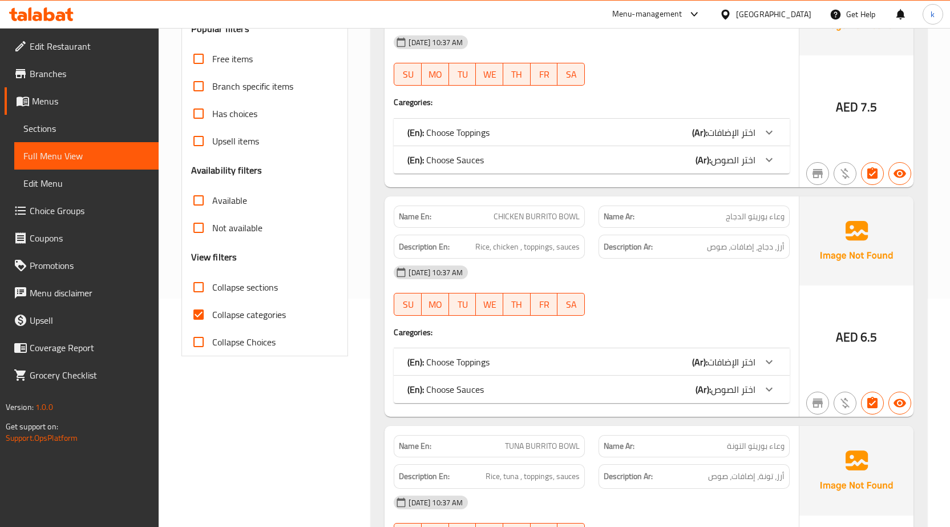
click at [223, 312] on span "Collapse categories" at bounding box center [249, 315] width 74 height 14
click at [212, 312] on input "Collapse categories" at bounding box center [198, 314] width 27 height 27
checkbox input "false"
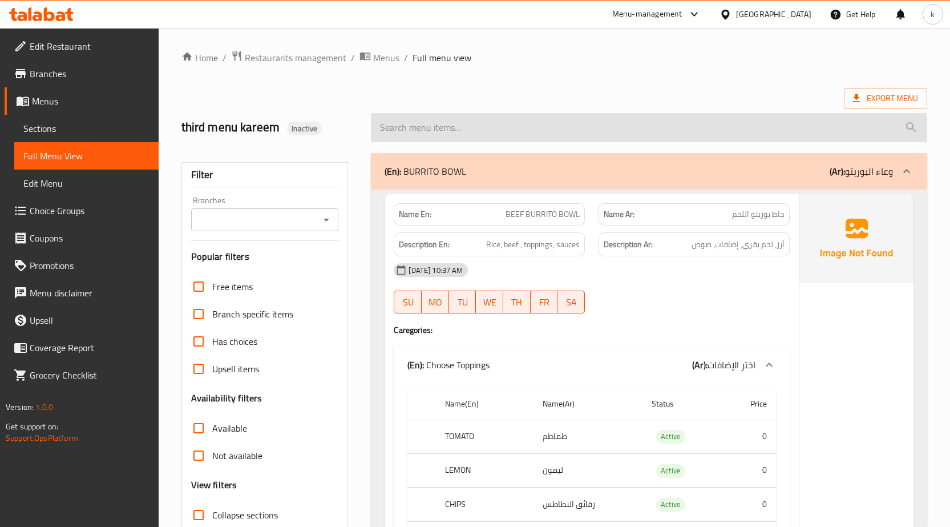
scroll to position [0, 0]
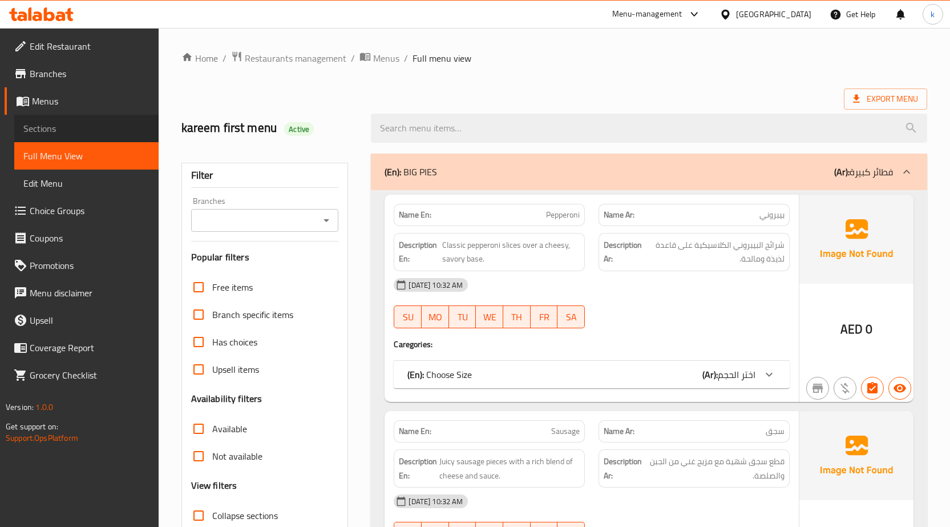
click at [69, 122] on span "Sections" at bounding box center [86, 129] width 126 height 14
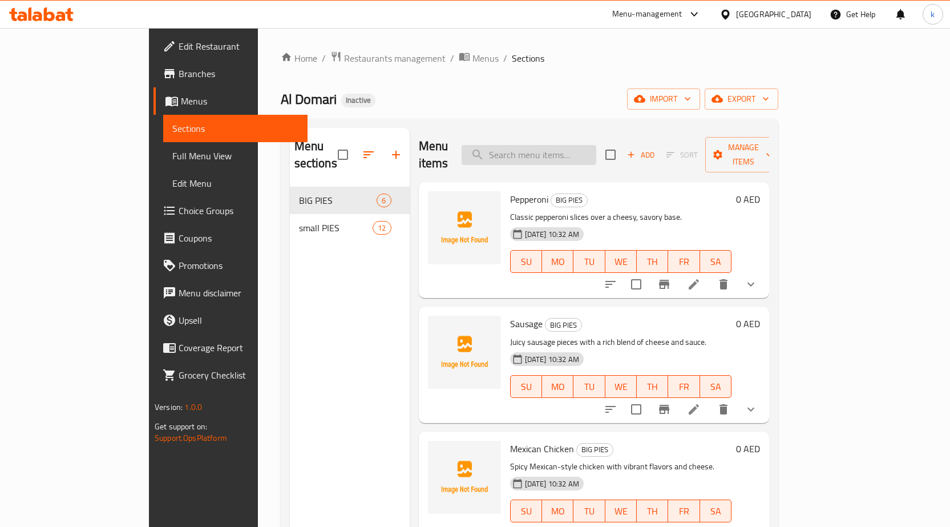
click at [466, 145] on input "search" at bounding box center [529, 155] width 135 height 20
paste input "Sausage"
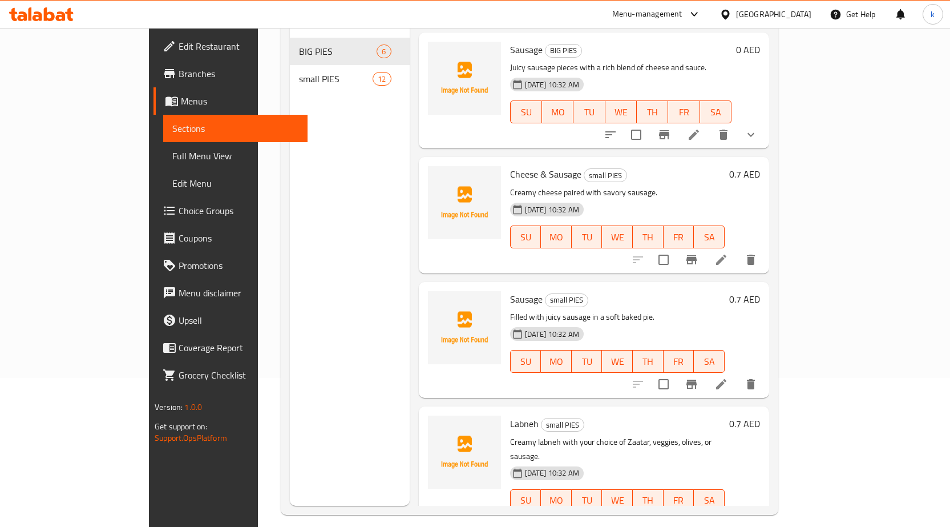
scroll to position [160, 0]
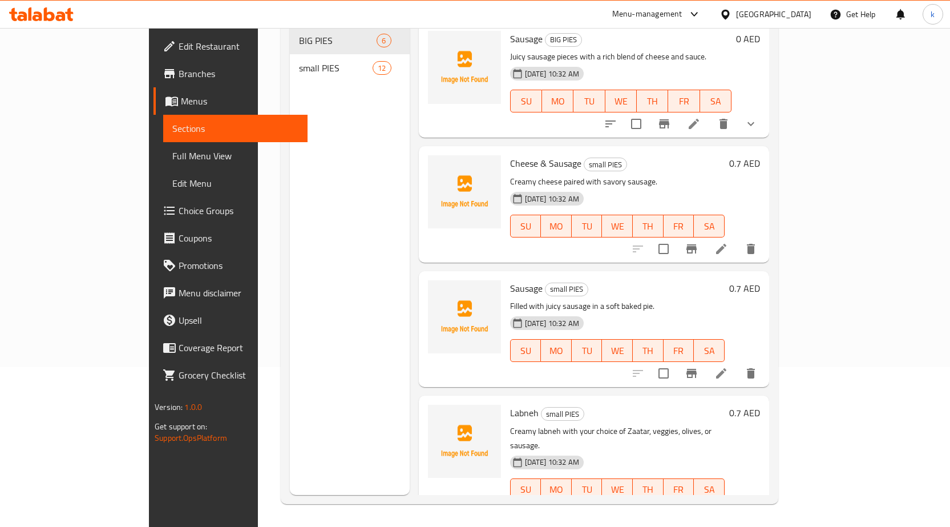
type input "Sausage"
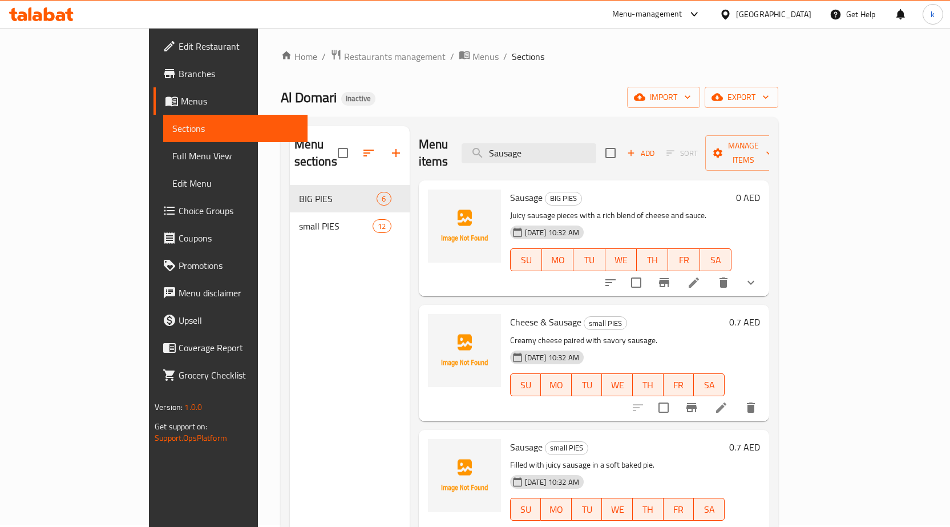
scroll to position [0, 0]
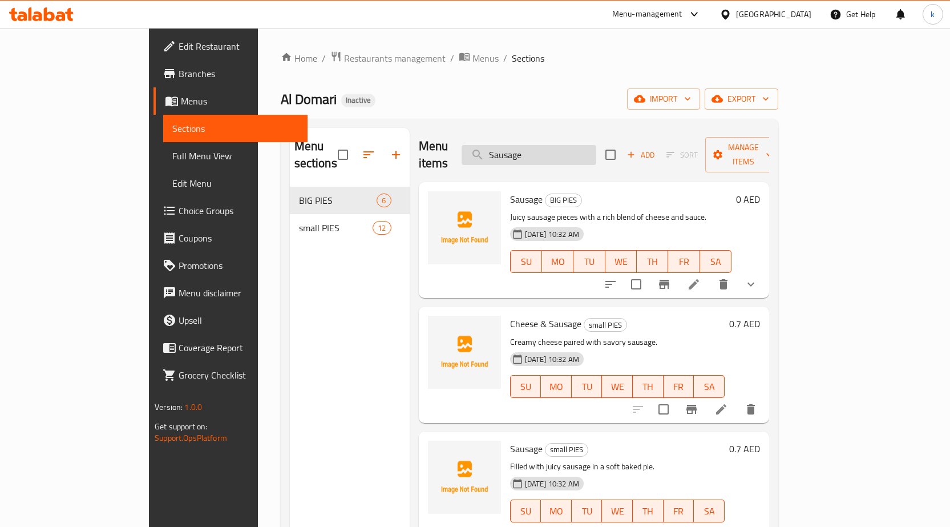
click at [466, 148] on input "Sausage" at bounding box center [529, 155] width 135 height 20
click at [466, 277] on icon at bounding box center [694, 284] width 14 height 14
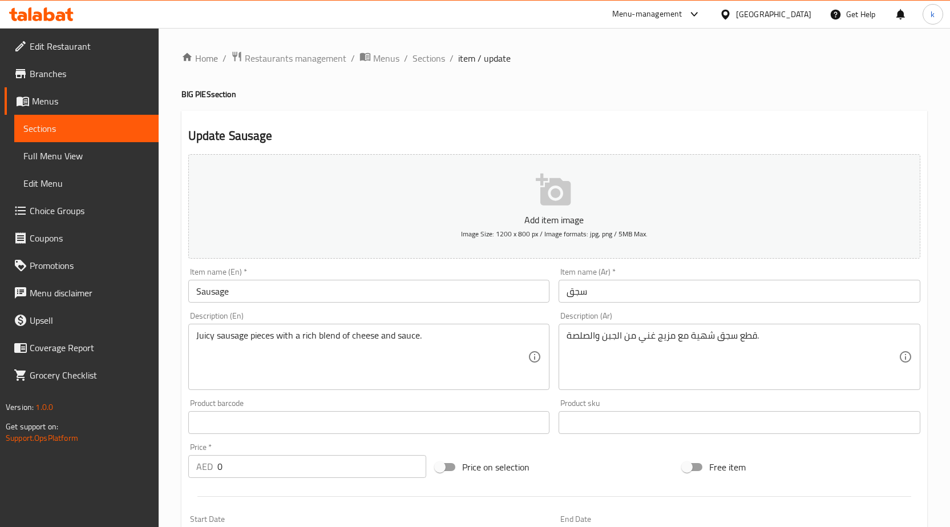
click at [466, 287] on input "سجق" at bounding box center [740, 291] width 362 height 23
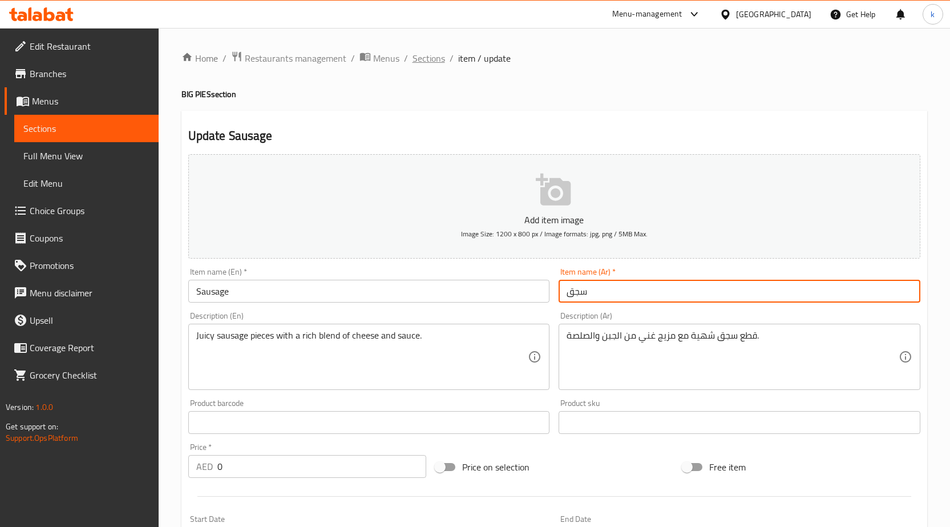
click at [425, 62] on span "Sections" at bounding box center [429, 58] width 33 height 14
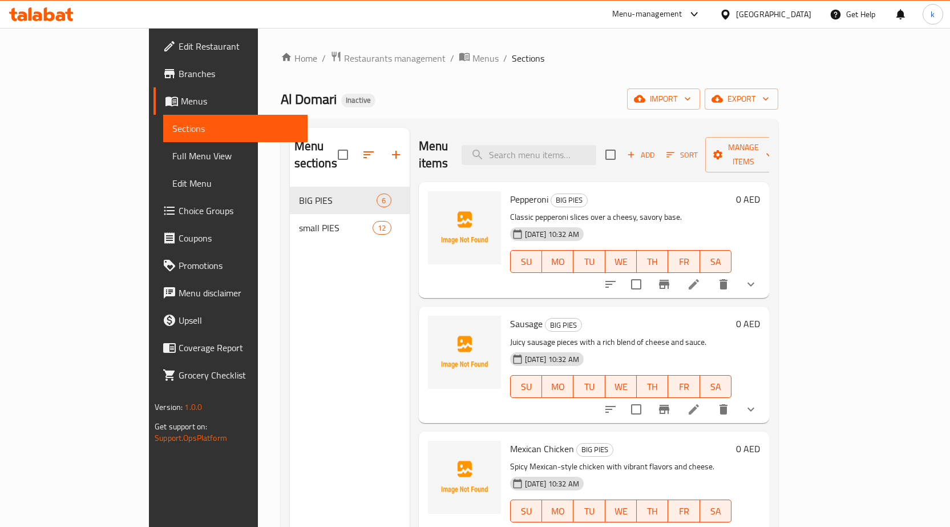
click at [466, 134] on div "Menu items Add Sort Manage items" at bounding box center [594, 155] width 350 height 54
click at [466, 145] on input "search" at bounding box center [529, 155] width 135 height 20
click at [466, 335] on p "Juicy sausage pieces with a rich blend of cheese and sauce." at bounding box center [620, 342] width 221 height 14
click at [466, 315] on span "Sausage" at bounding box center [526, 323] width 33 height 17
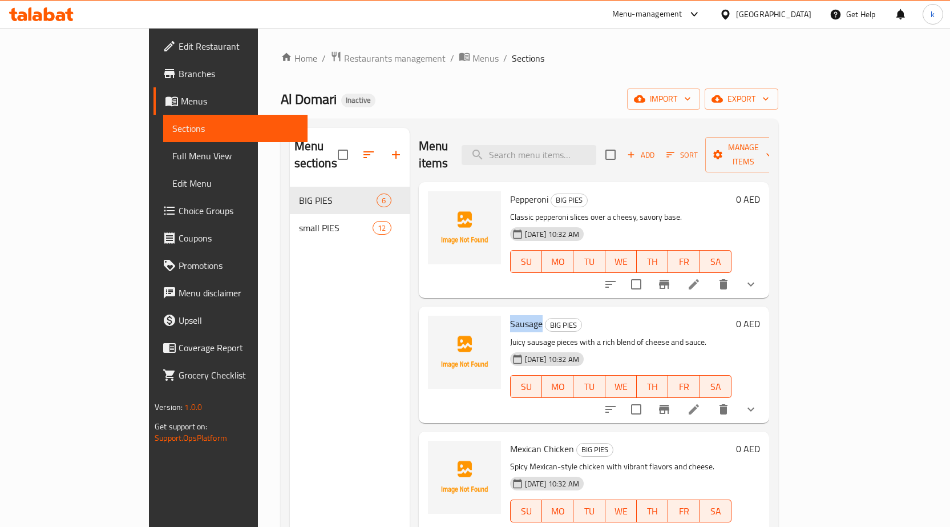
copy span "Sausage"
click at [466, 146] on input "search" at bounding box center [529, 155] width 135 height 20
paste input "Sausage"
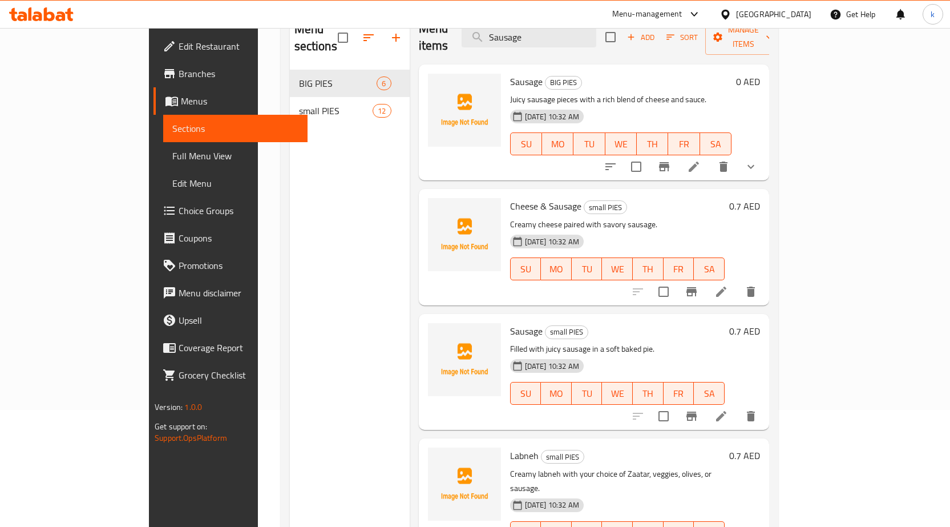
scroll to position [160, 0]
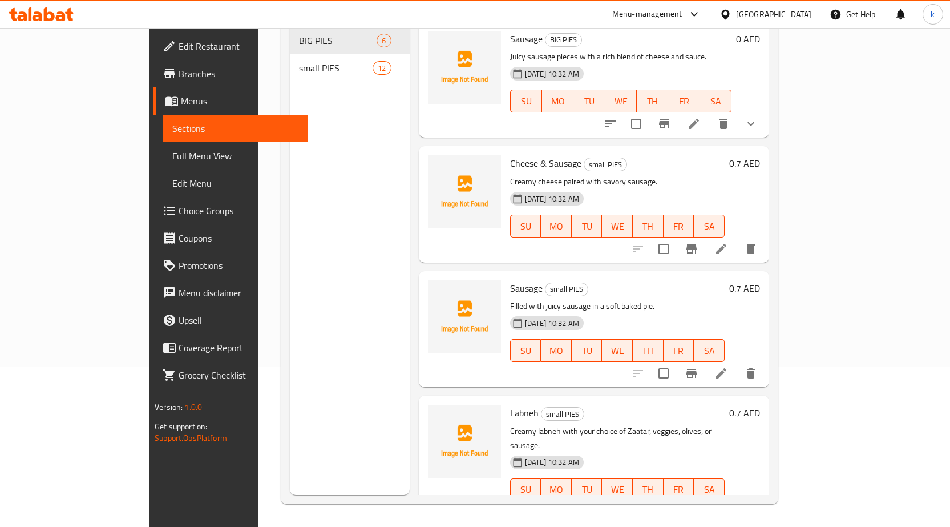
type input "Sausage"
click at [466, 242] on icon at bounding box center [722, 249] width 14 height 14
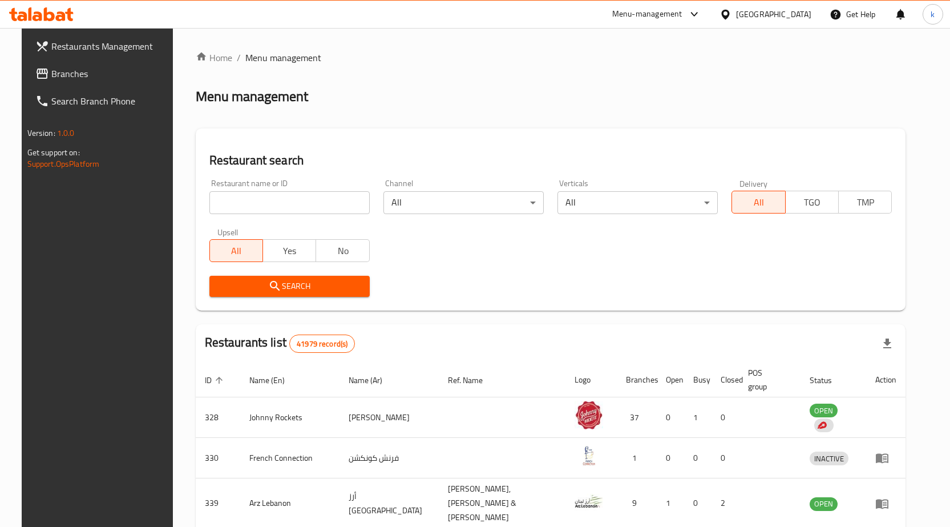
click at [87, 67] on span "Branches" at bounding box center [111, 74] width 120 height 14
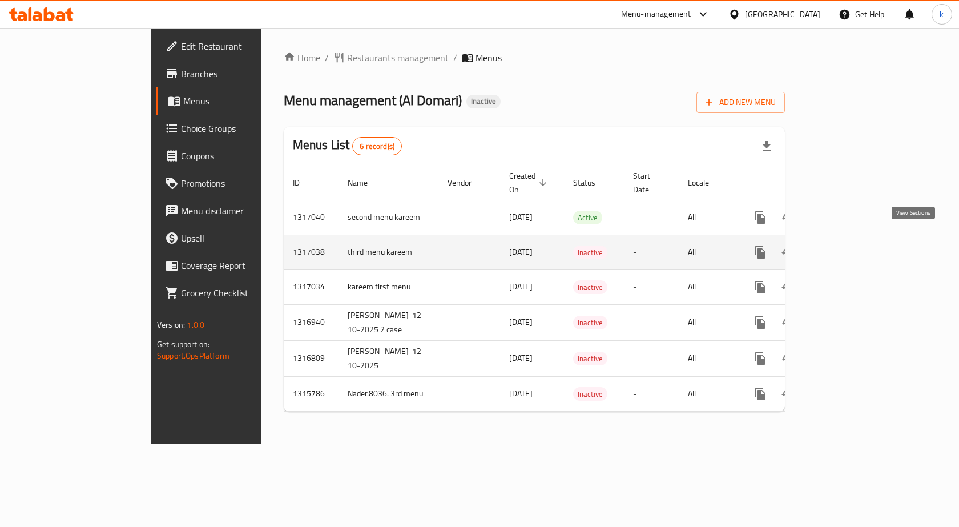
click at [849, 245] on icon "enhanced table" at bounding box center [843, 252] width 14 height 14
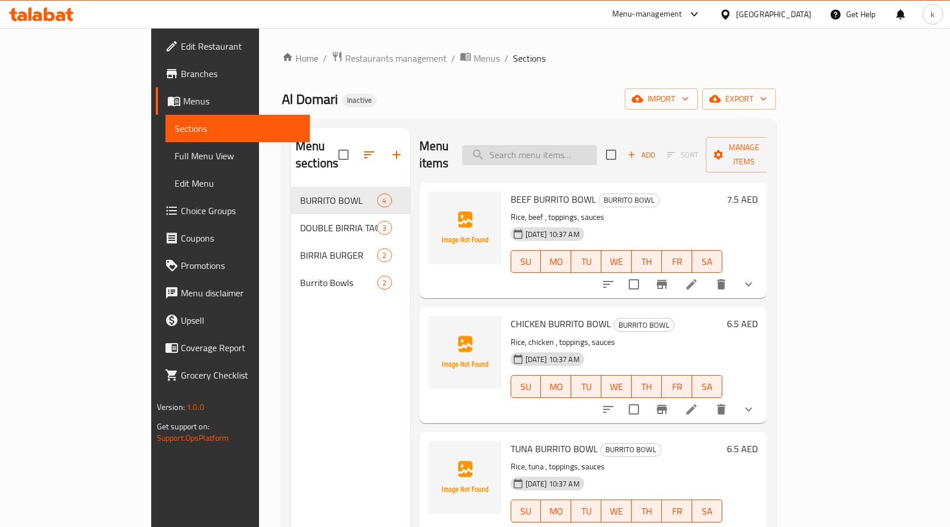
click at [597, 150] on input "search" at bounding box center [529, 155] width 135 height 20
click at [474, 63] on span "Menus" at bounding box center [487, 58] width 26 height 14
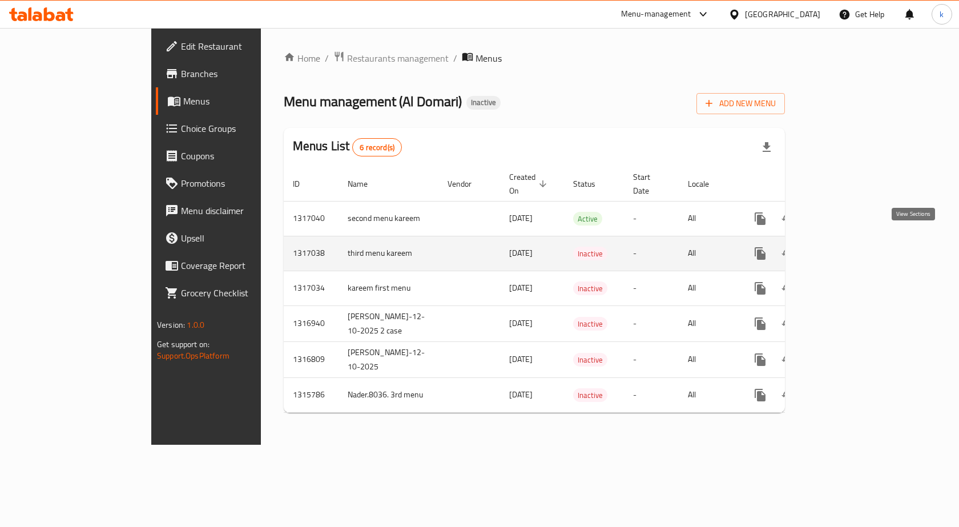
click at [849, 247] on icon "enhanced table" at bounding box center [843, 254] width 14 height 14
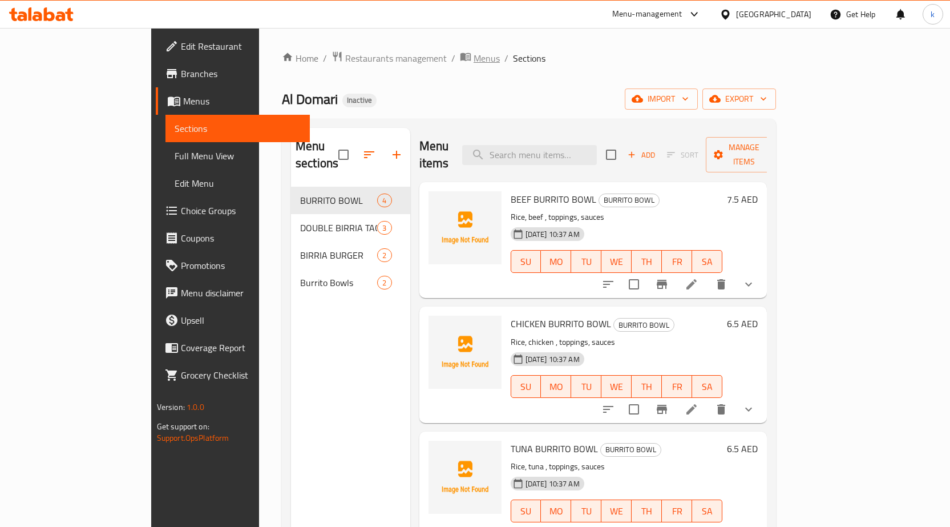
click at [474, 62] on span "Menus" at bounding box center [487, 58] width 26 height 14
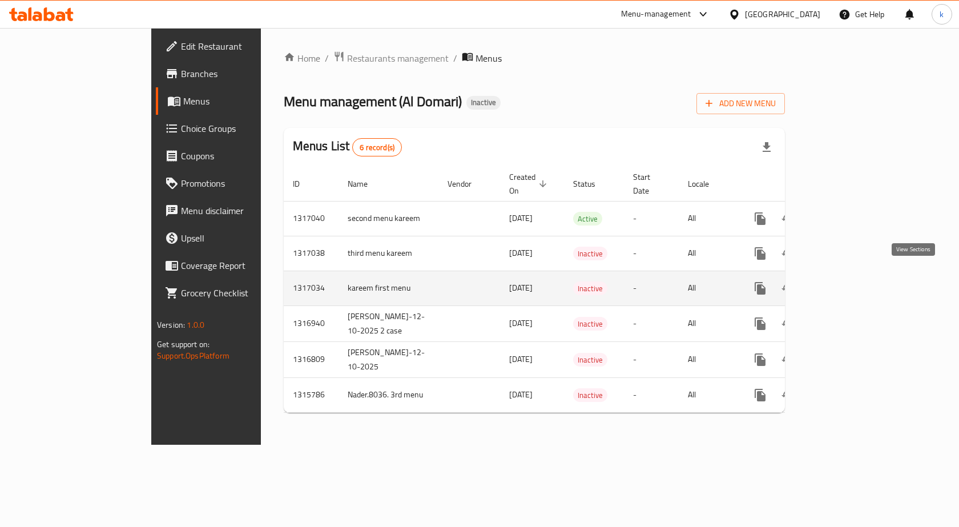
click at [856, 275] on link "enhanced table" at bounding box center [842, 288] width 27 height 27
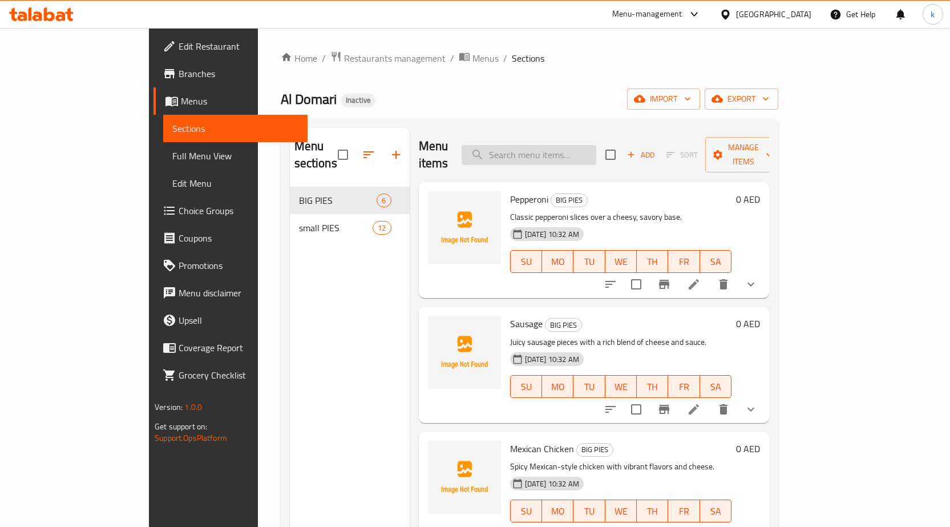
click at [576, 145] on input "search" at bounding box center [529, 155] width 135 height 20
paste input "Sausage"
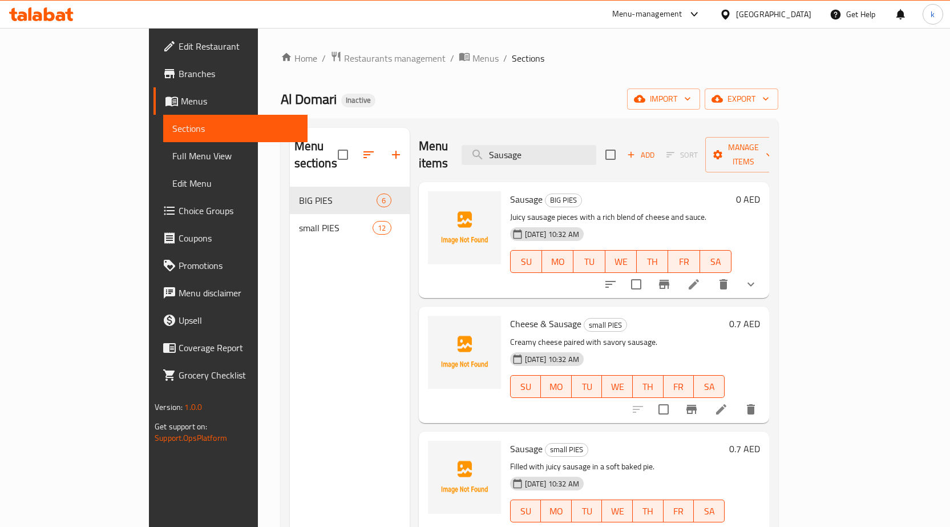
type input "Sausage"
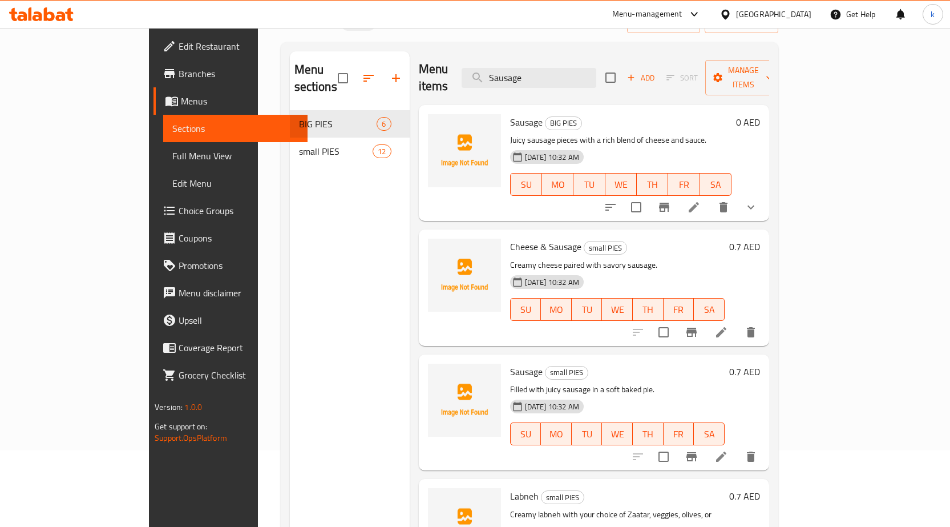
scroll to position [46, 0]
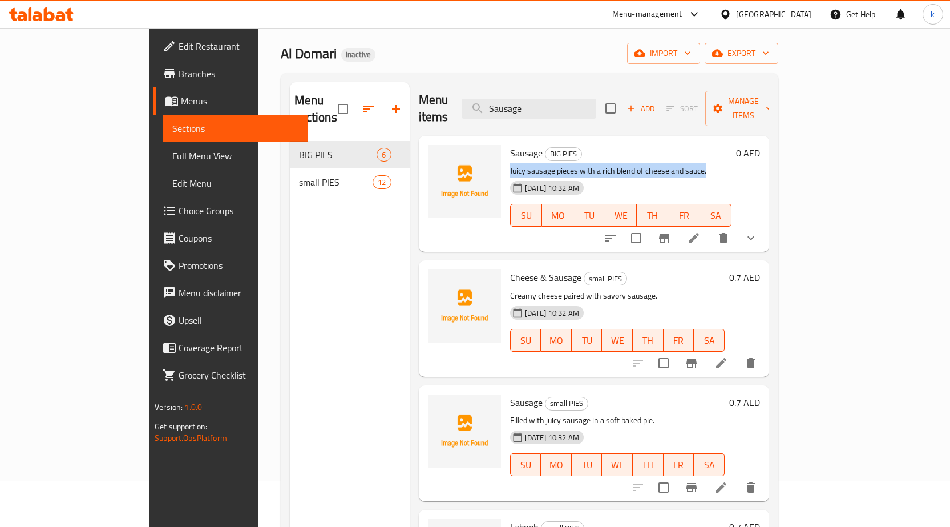
drag, startPoint x: 474, startPoint y: 154, endPoint x: 690, endPoint y: 155, distance: 216.3
click at [690, 164] on p "Juicy sausage pieces with a rich blend of cheese and sauce." at bounding box center [620, 171] width 221 height 14
copy p "Juicy sausage pieces with a rich blend of cheese and sauce."
click at [510, 289] on p "Creamy cheese paired with savory sausage." at bounding box center [617, 296] width 215 height 14
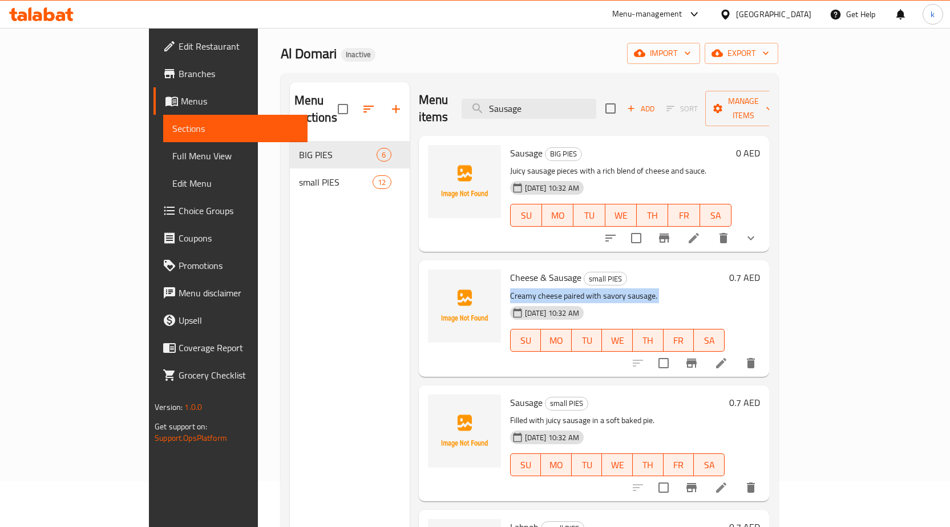
click at [510, 289] on p "Creamy cheese paired with savory sausage." at bounding box center [617, 296] width 215 height 14
copy div "Creamy cheese paired with savory sausage."
click at [712, 301] on div "13-10-2025 10:32 AM SU MO TU WE TH FR SA" at bounding box center [618, 332] width 224 height 62
click at [598, 289] on p "Creamy cheese paired with savory sausage." at bounding box center [617, 296] width 215 height 14
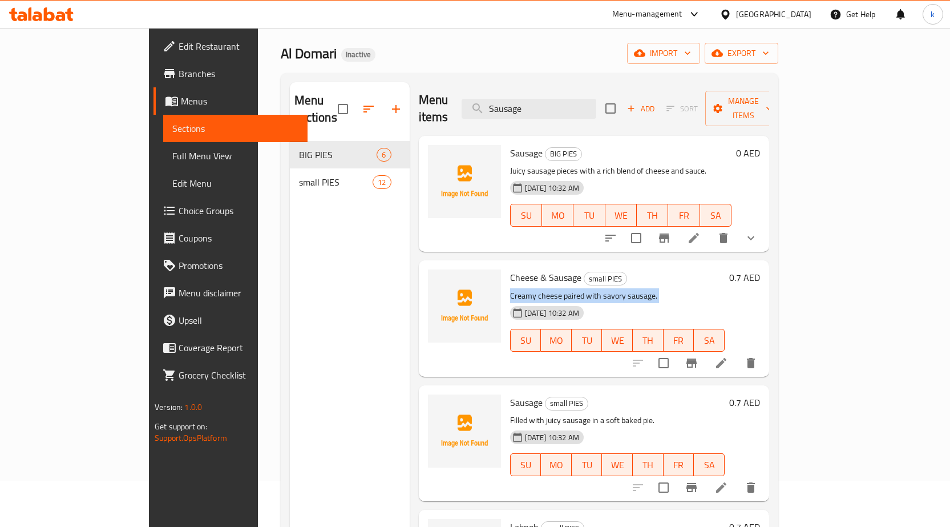
click at [598, 289] on p "Creamy cheese paired with savory sausage." at bounding box center [617, 296] width 215 height 14
click at [595, 413] on p "Filled with juicy sausage in a soft baked pie." at bounding box center [617, 420] width 215 height 14
click at [737, 477] on li at bounding box center [722, 487] width 32 height 21
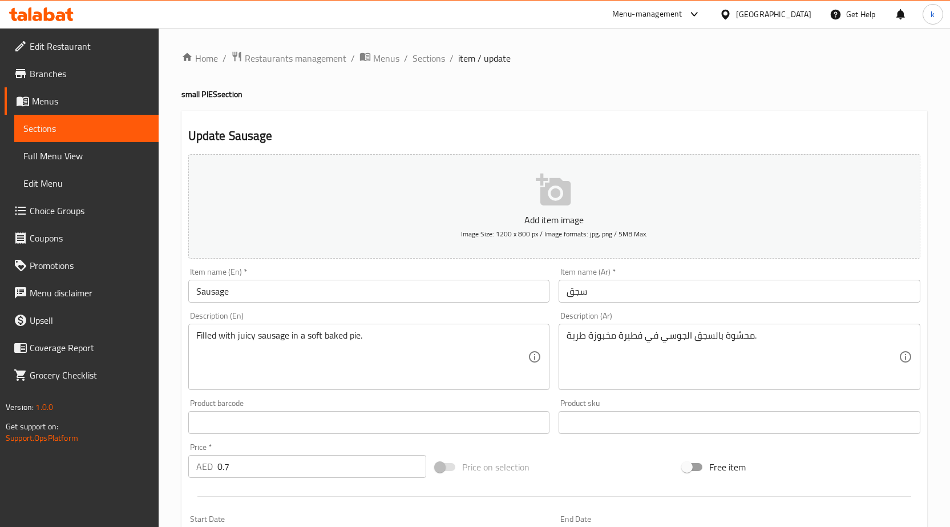
click at [564, 294] on input "سجق" at bounding box center [740, 291] width 362 height 23
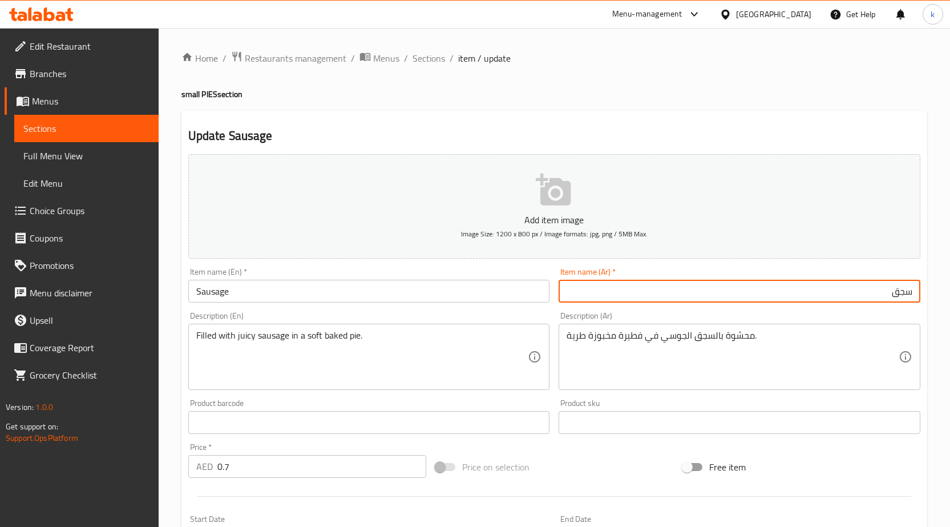
drag, startPoint x: 672, startPoint y: 293, endPoint x: 622, endPoint y: 297, distance: 50.4
click at [622, 297] on input "سجق" at bounding box center [740, 291] width 362 height 23
type input "سجق (صغير)"
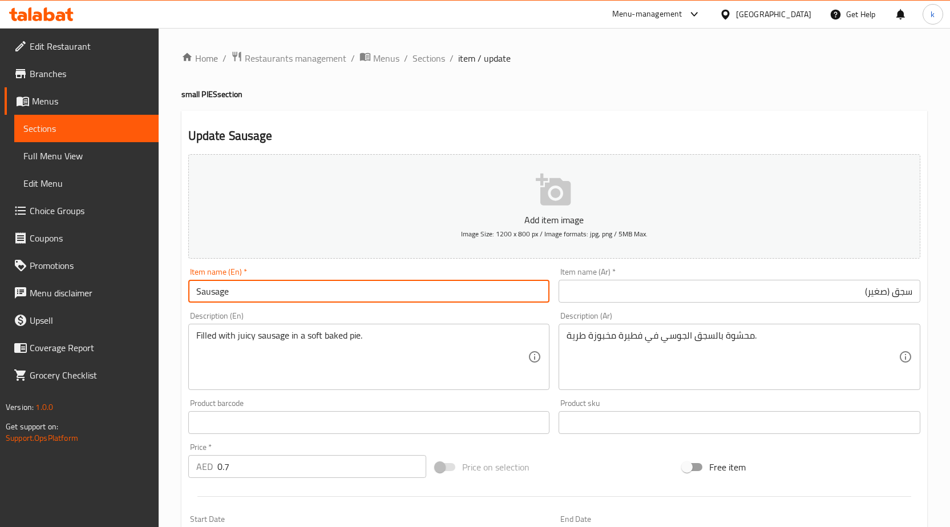
click at [380, 295] on input "Sausage" at bounding box center [369, 291] width 362 height 23
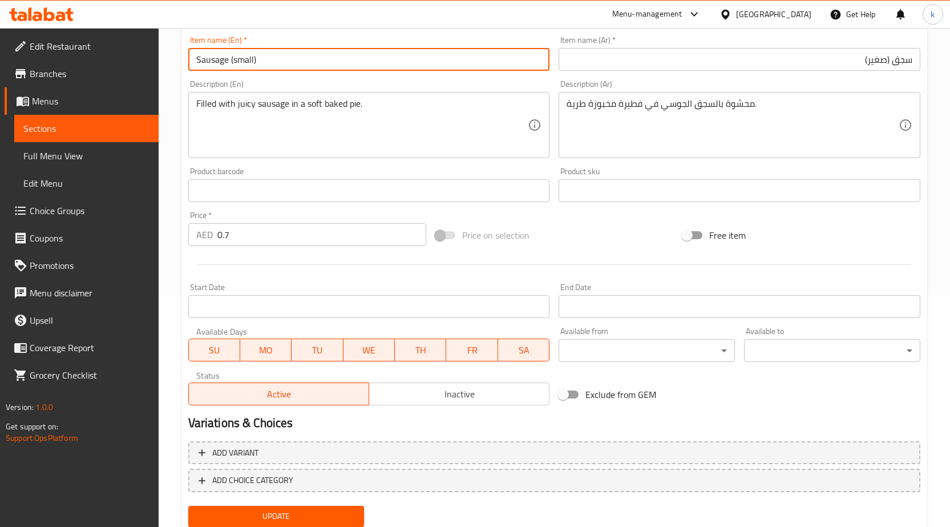
scroll to position [271, 0]
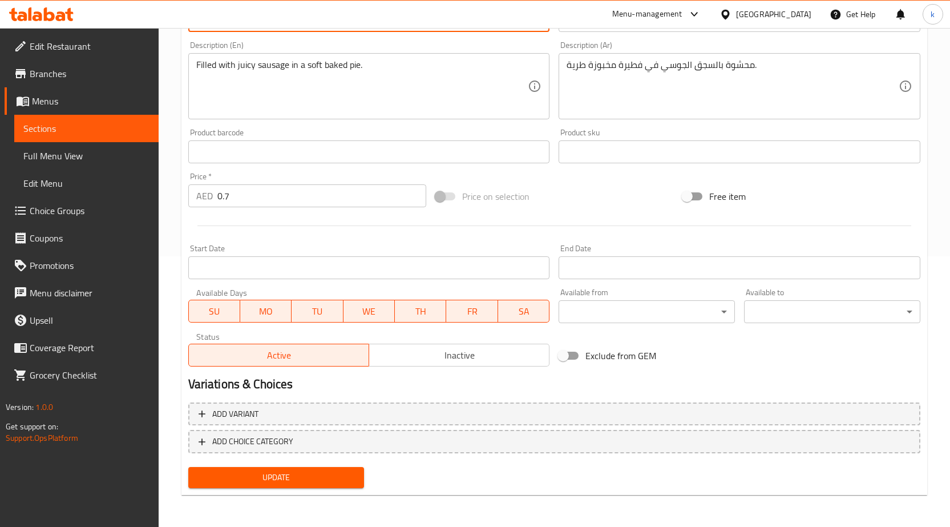
type input "Sausage (small)"
click at [330, 474] on span "Update" at bounding box center [277, 477] width 158 height 14
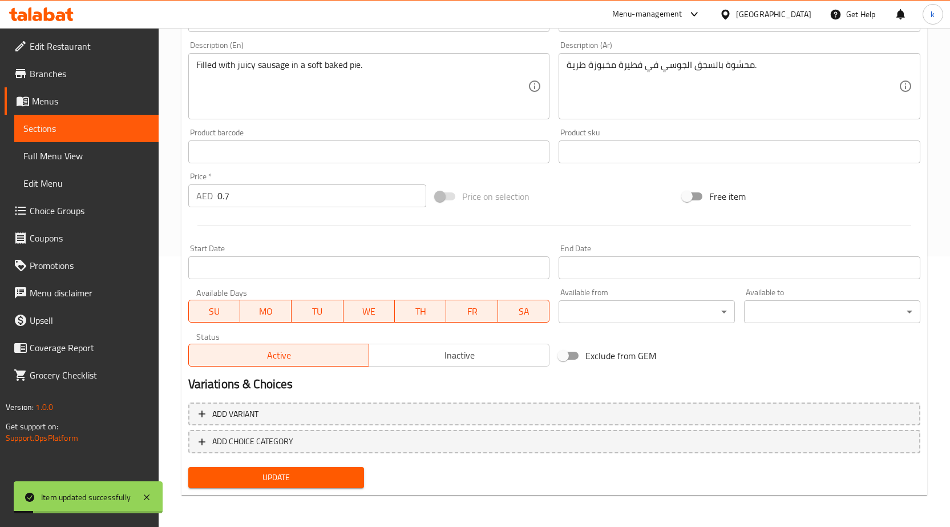
scroll to position [0, 0]
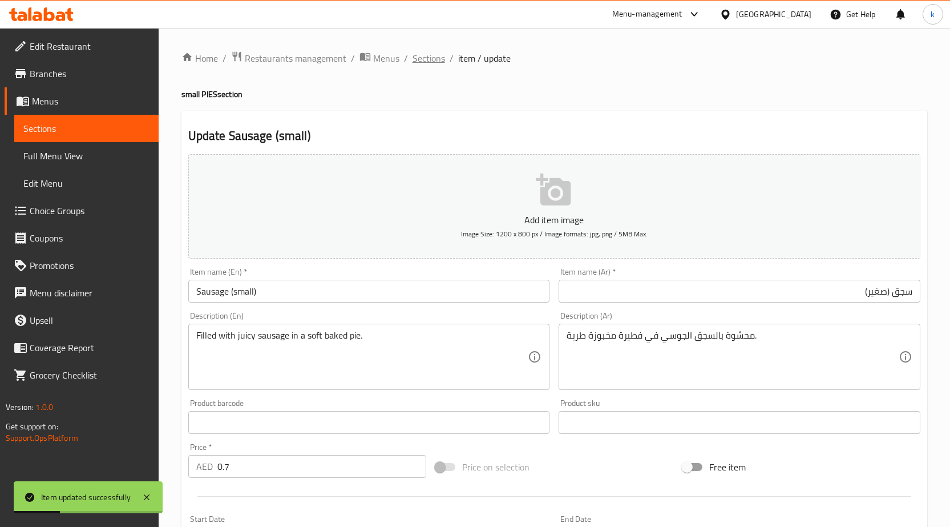
click at [425, 57] on span "Sections" at bounding box center [429, 58] width 33 height 14
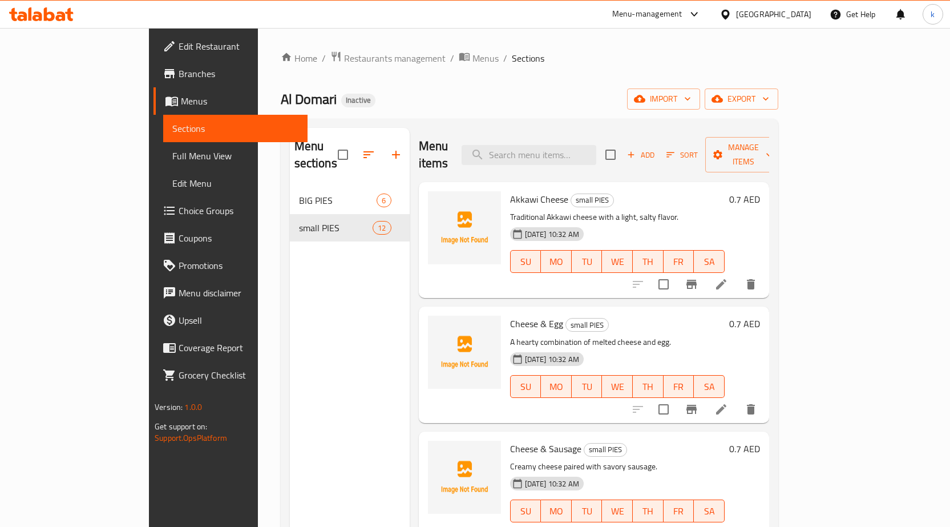
click at [306, 88] on div "Home / Restaurants management / Menus / Sections Al Domari Inactive import expo…" at bounding box center [530, 357] width 498 height 613
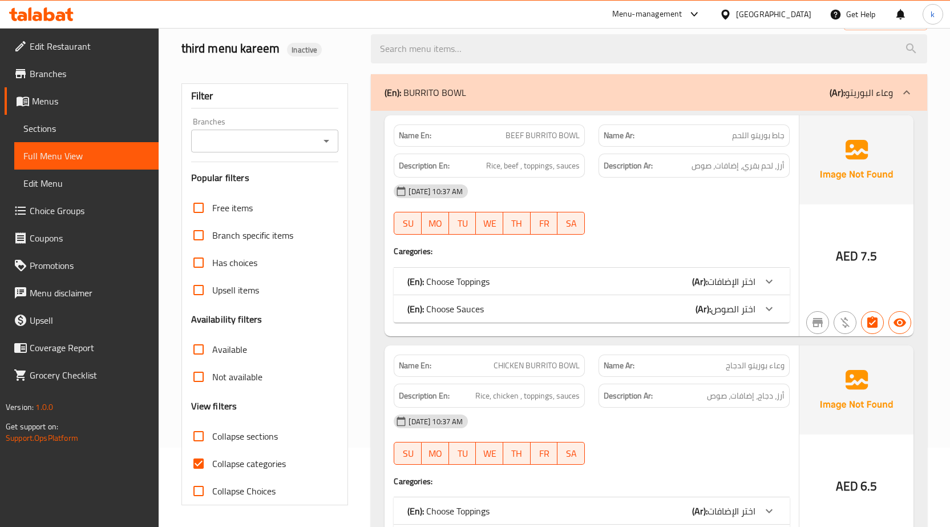
scroll to position [171, 0]
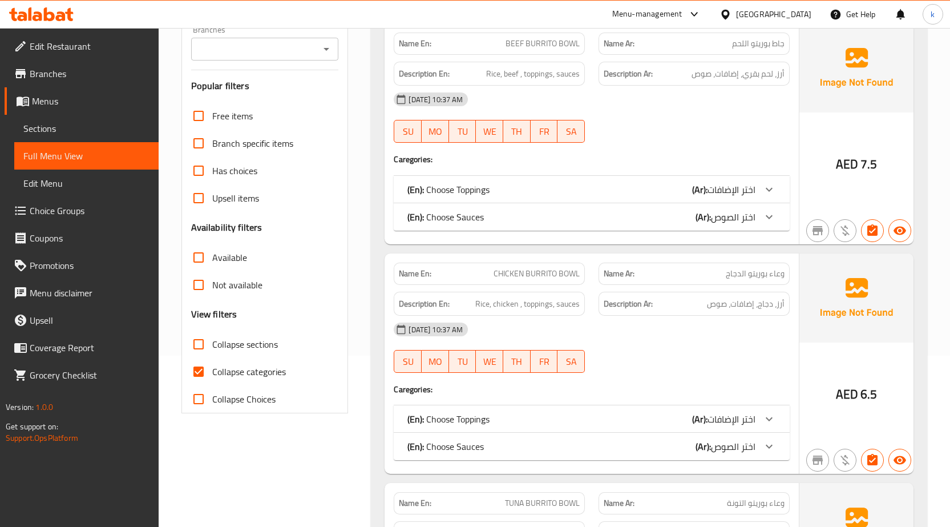
click at [215, 366] on span "Collapse categories" at bounding box center [249, 372] width 74 height 14
click at [212, 366] on input "Collapse categories" at bounding box center [198, 371] width 27 height 27
checkbox input "false"
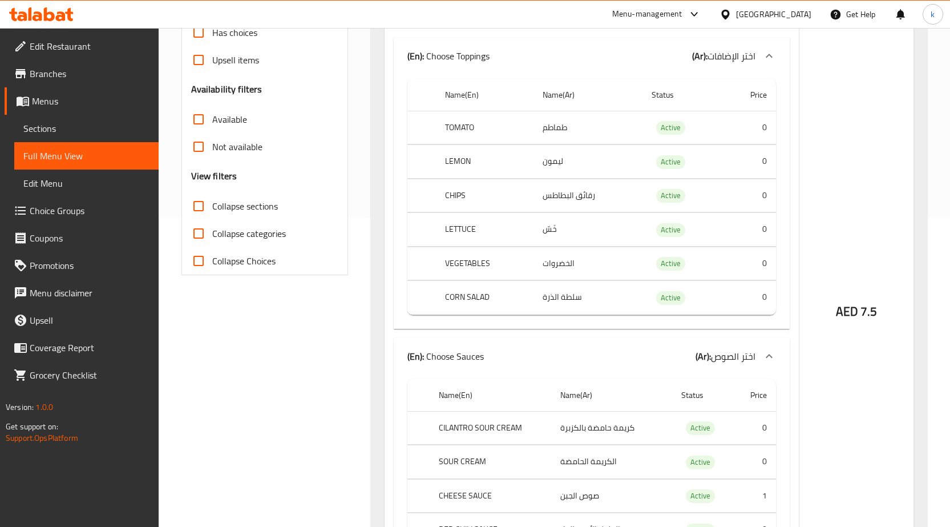
scroll to position [0, 0]
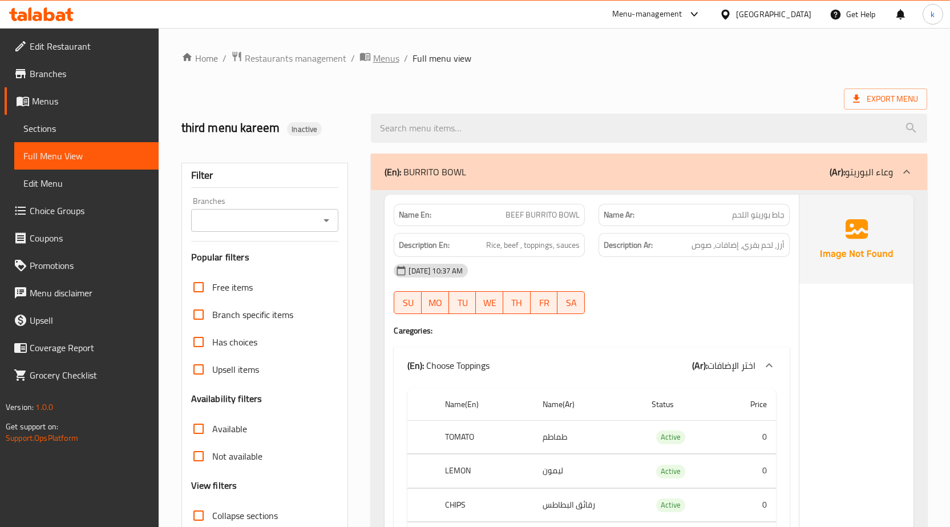
click at [381, 63] on span "Menus" at bounding box center [386, 58] width 26 height 14
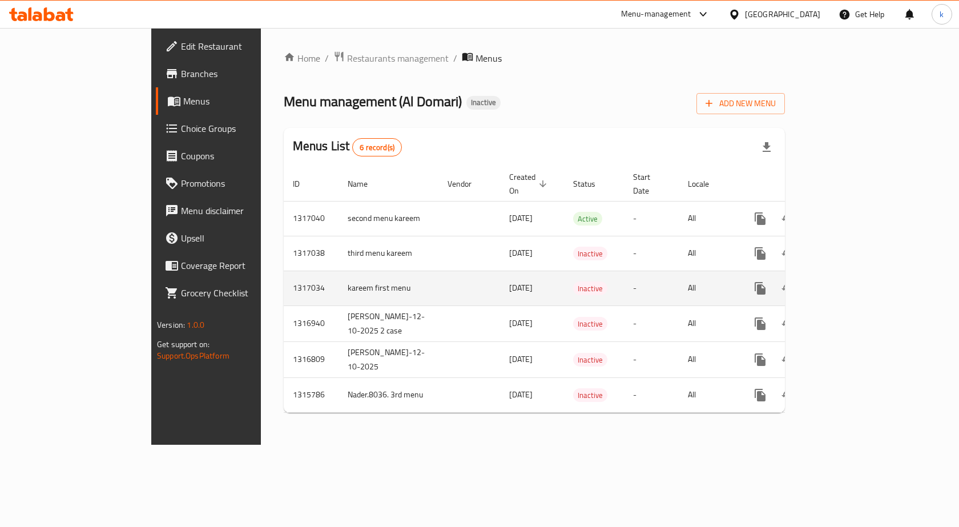
click at [849, 281] on icon "enhanced table" at bounding box center [843, 288] width 14 height 14
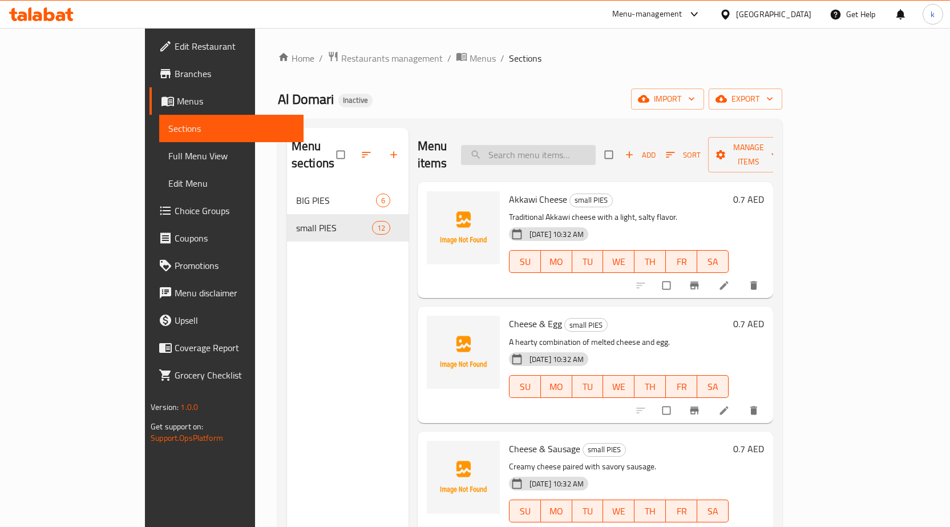
click at [596, 145] on input "search" at bounding box center [528, 155] width 135 height 20
paste input "Sausage"
type input "Sausage"
